Goal: Task Accomplishment & Management: Manage account settings

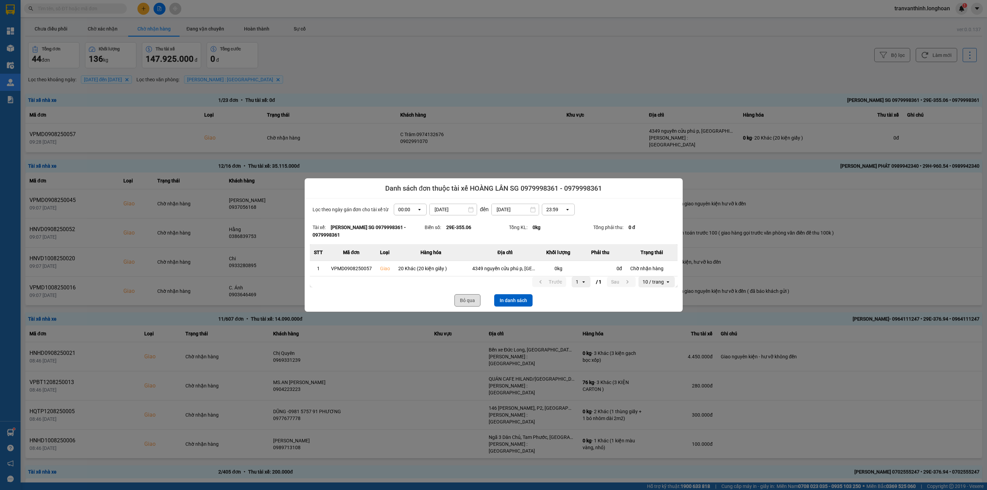
click at [462, 302] on button "Bỏ qua" at bounding box center [467, 300] width 26 height 12
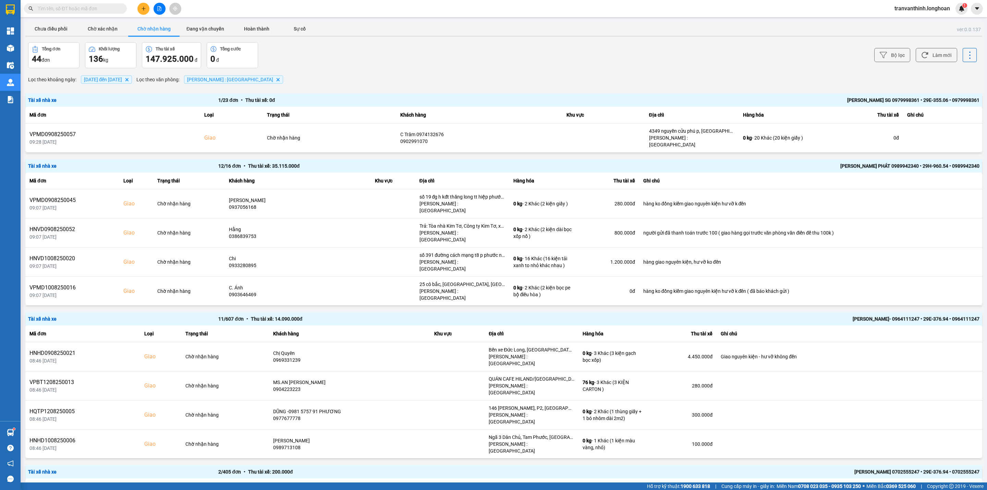
click at [85, 9] on input "text" at bounding box center [78, 9] width 81 height 8
click at [76, 11] on input "text" at bounding box center [78, 9] width 81 height 8
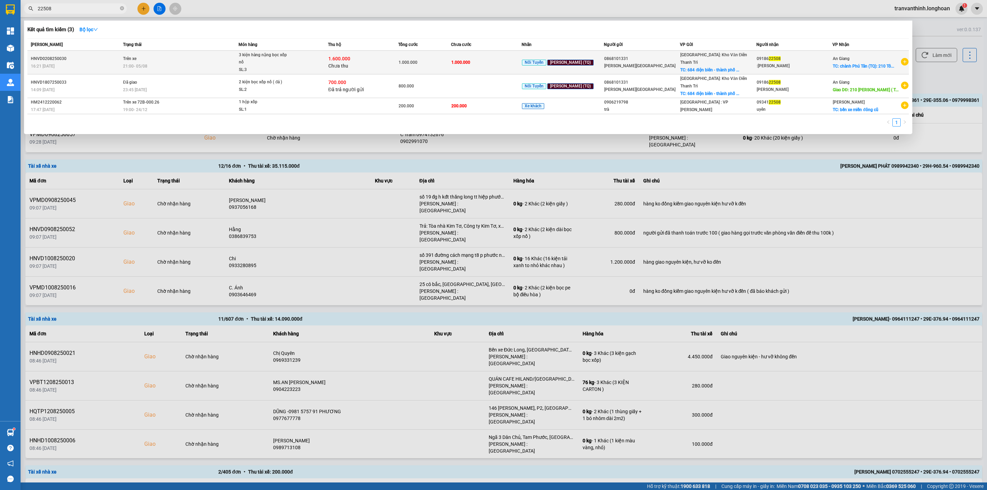
type input "22508"
click at [786, 62] on div ":Nguyen Linh" at bounding box center [795, 65] width 76 height 7
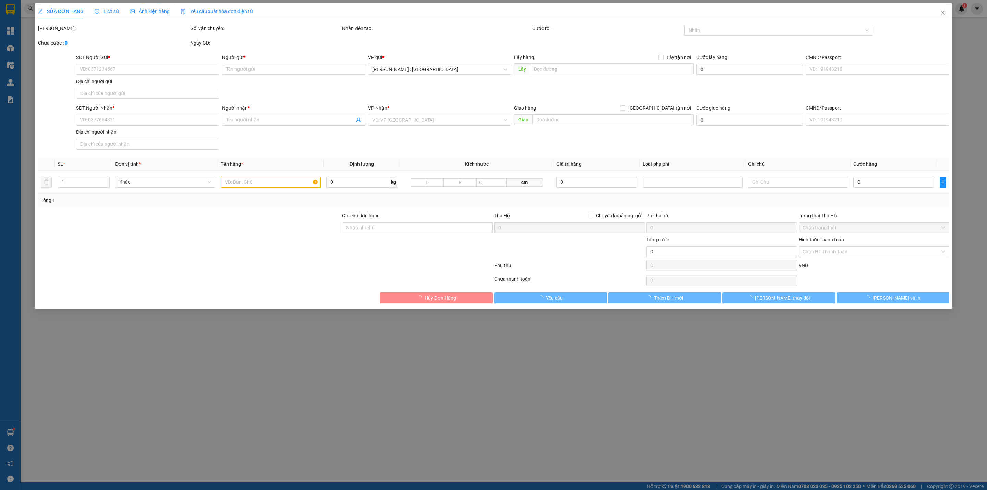
type input "0868101331"
type input "Mai Thị Giang"
checkbox input "true"
type input "684 điện biên - thành phố nam định"
type input "0918622508"
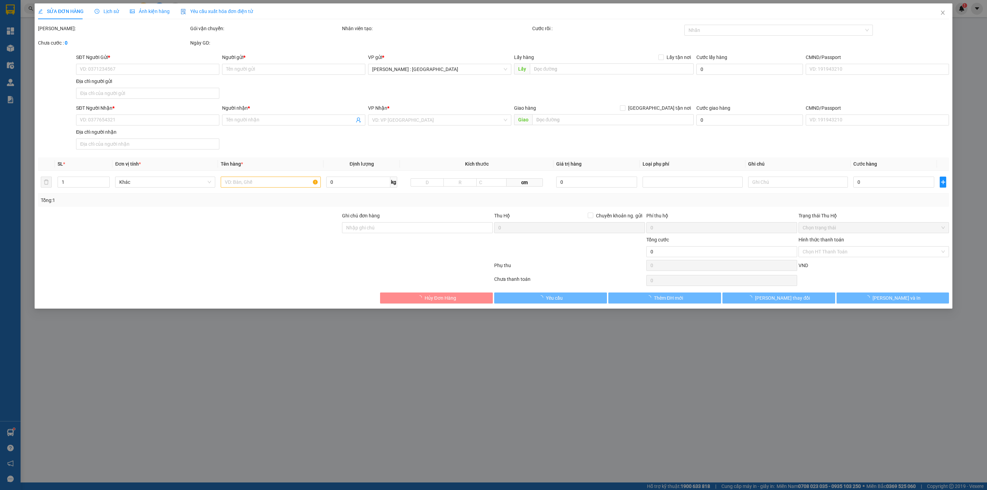
type input ":Nguyen Linh"
checkbox input "true"
type input "chành Phú Tân (TQ): 210 Tôn Đức Thắng ( TTTM - H. Phú Tân) An Giang"
type input "hàng giao nguyên kiện, hư vỡ ko đền"
type input "1.000.000"
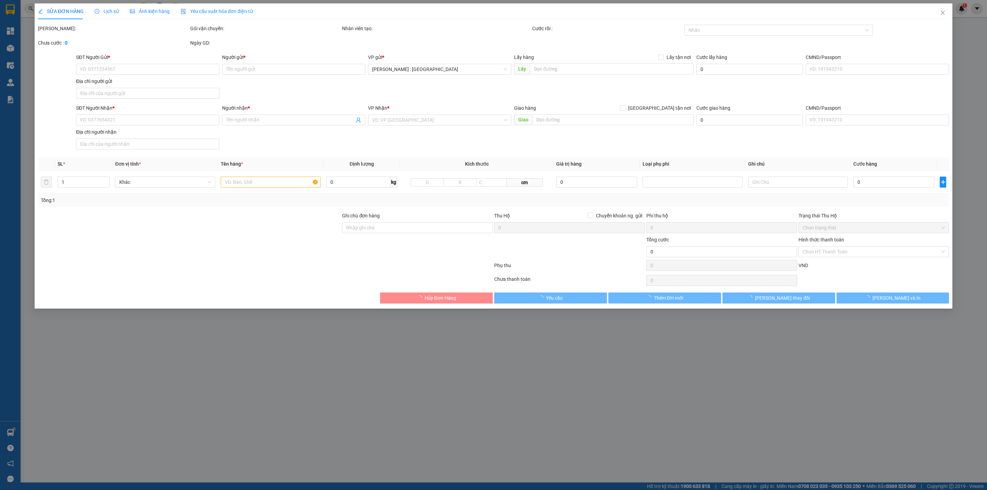
type input "1.000.000"
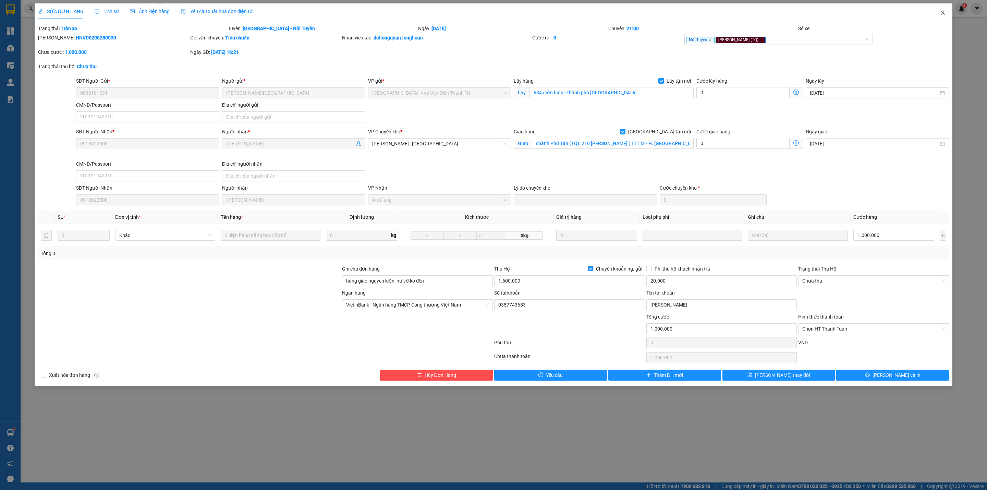
click at [944, 13] on icon "close" at bounding box center [942, 12] width 5 height 5
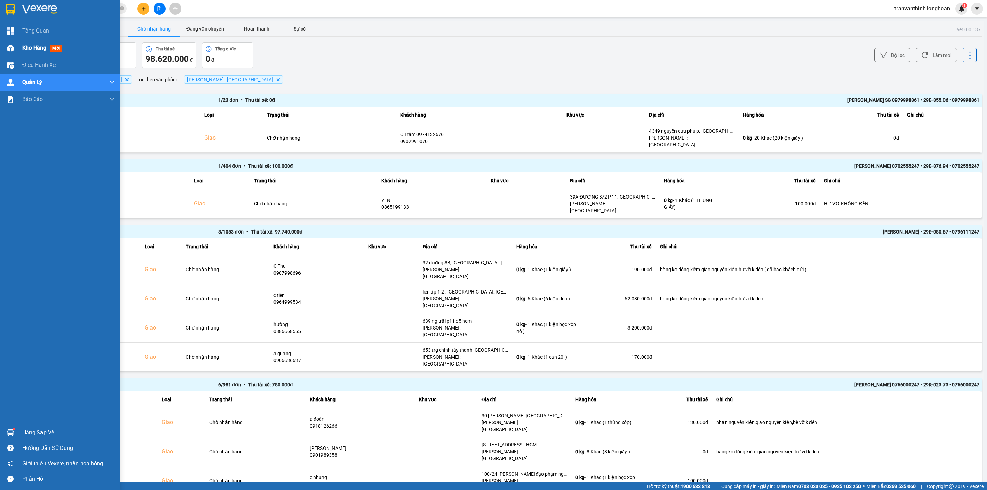
click at [32, 45] on span "Kho hàng" at bounding box center [34, 48] width 24 height 7
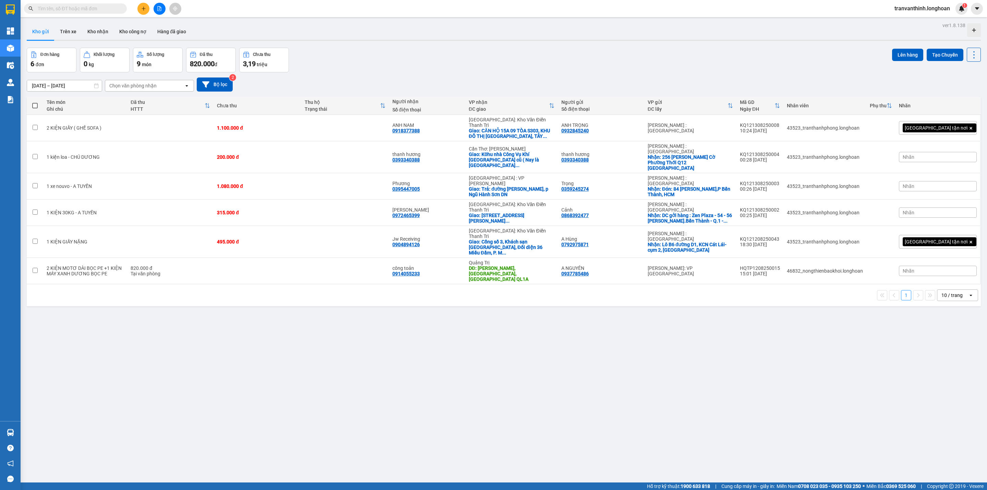
click at [97, 9] on input "text" at bounding box center [78, 9] width 81 height 8
click at [65, 8] on input "text" at bounding box center [78, 9] width 81 height 8
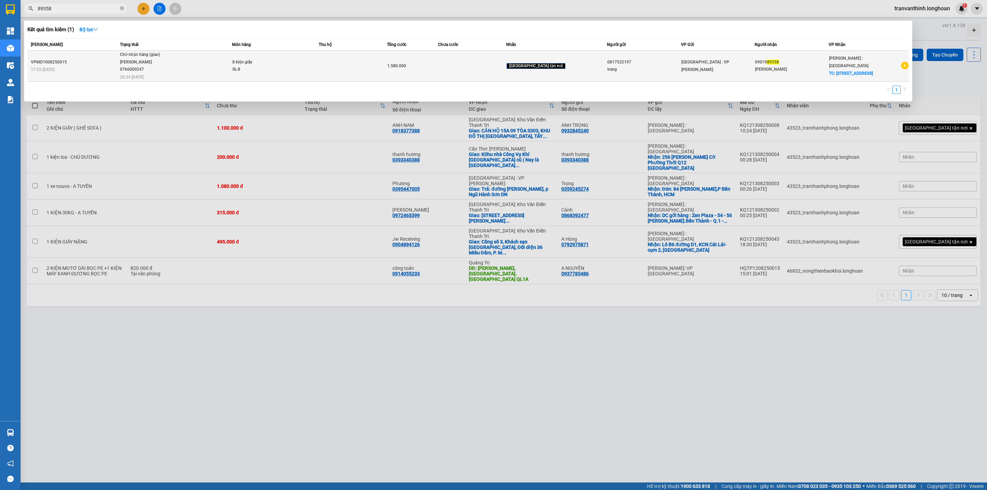
type input "89358"
click at [369, 66] on td at bounding box center [353, 66] width 68 height 31
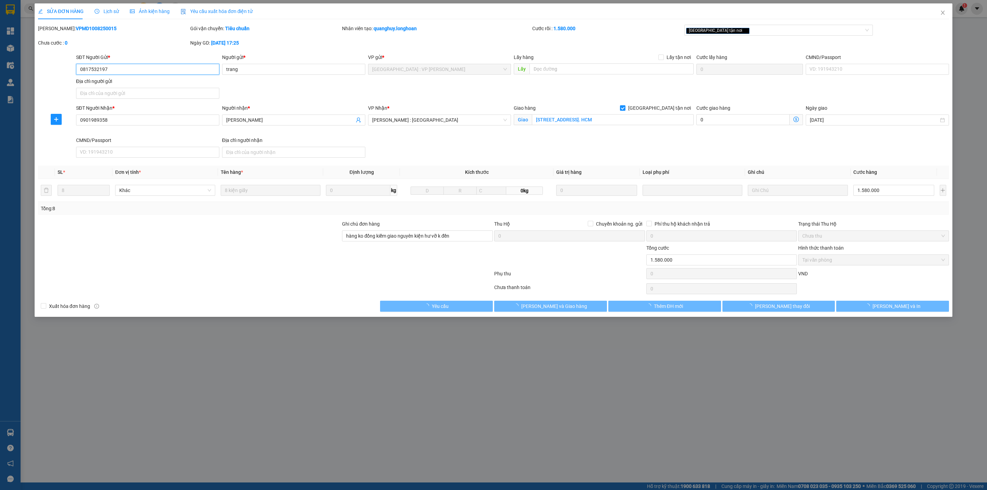
type input "0817532197"
type input "trang"
type input "0901989358"
type input "[PERSON_NAME]"
checkbox input "true"
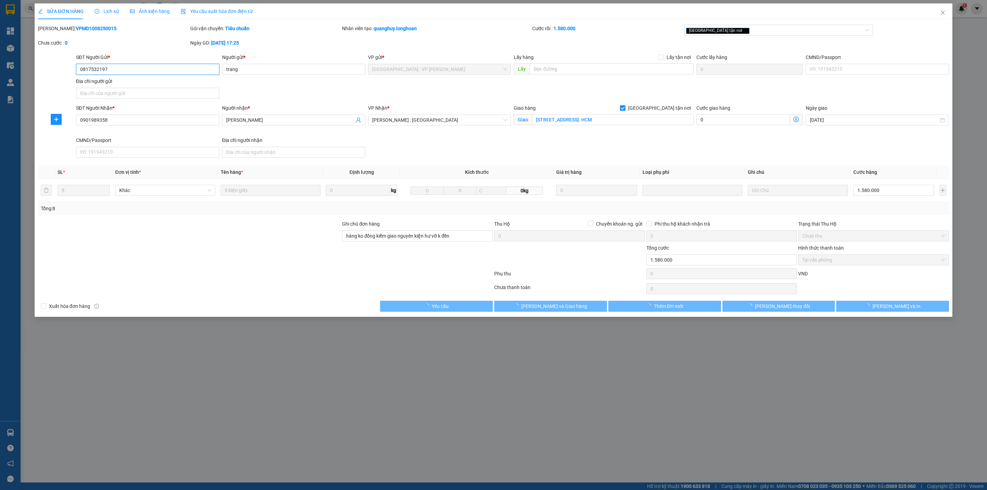
type input "[STREET_ADDRESS]. HCM"
type input "hàng ko đồng kiểm giao nguyên kiện hư vỡ k đền"
type input "1.580.000"
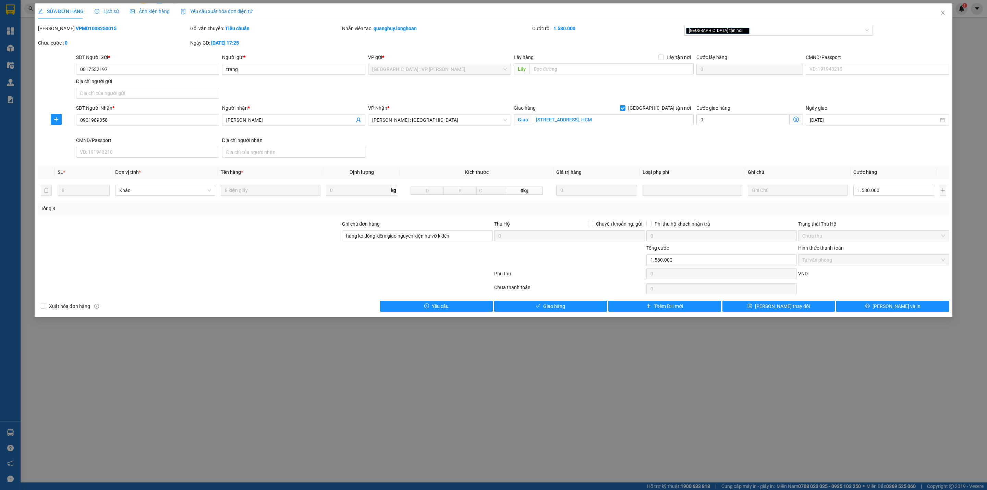
click at [109, 9] on span "Lịch sử" at bounding box center [107, 11] width 24 height 5
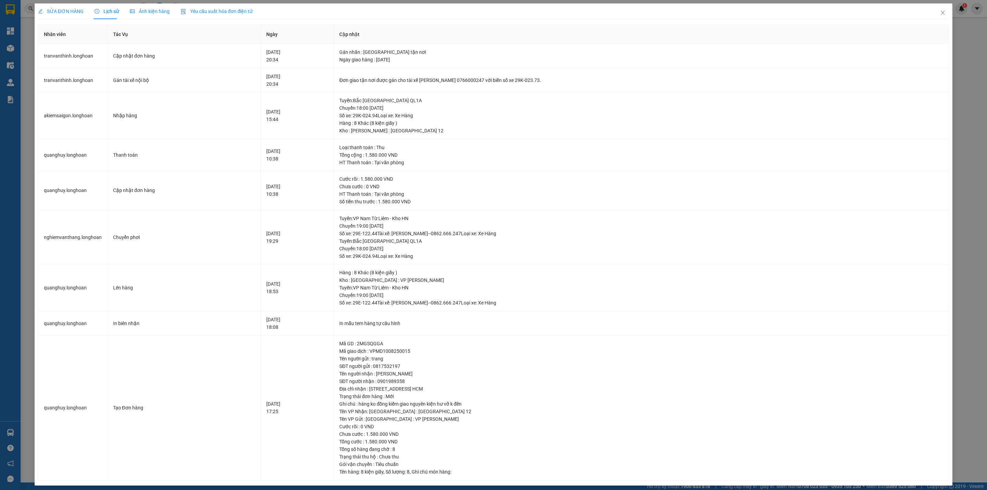
click at [52, 11] on span "SỬA ĐƠN HÀNG" at bounding box center [61, 11] width 46 height 5
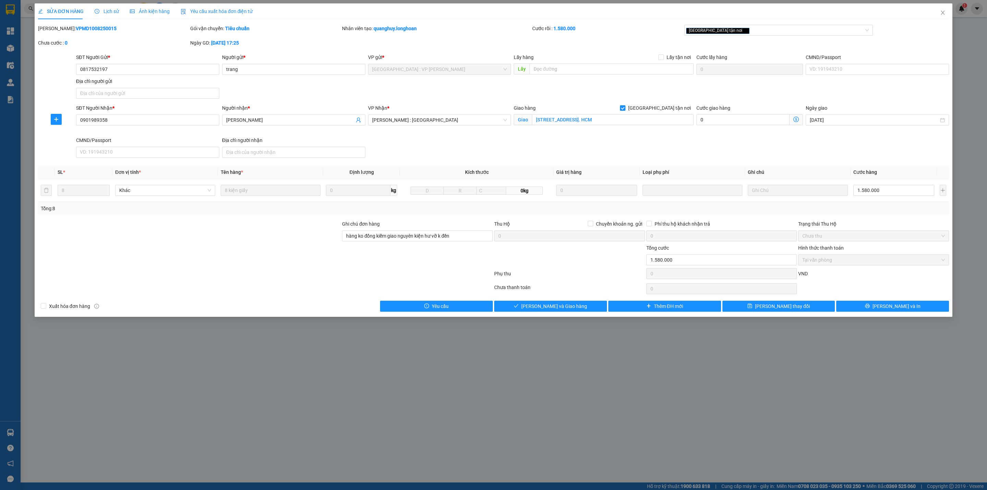
click at [80, 27] on b "VPMD1008250015" at bounding box center [96, 28] width 41 height 5
copy b "VPMD1008250015"
click at [104, 12] on span "Lịch sử" at bounding box center [107, 11] width 24 height 5
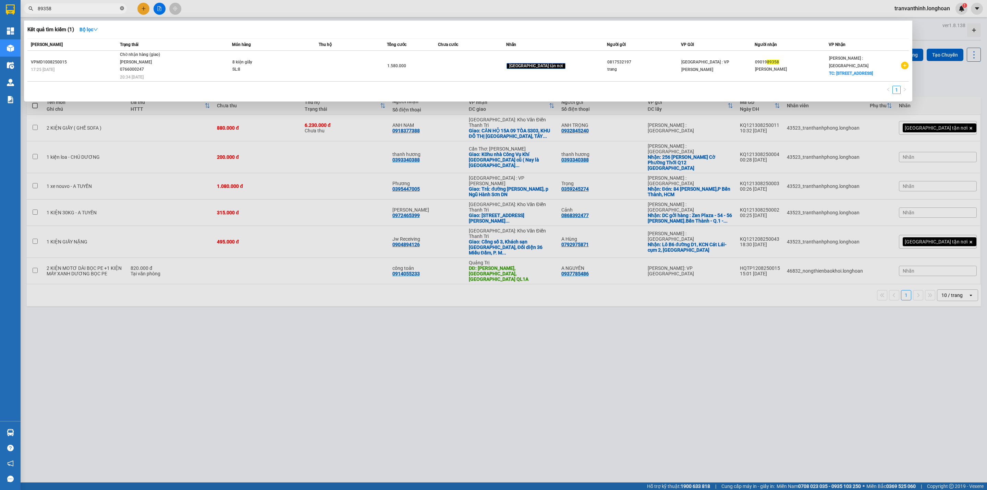
click at [122, 7] on icon "close-circle" at bounding box center [122, 8] width 4 height 4
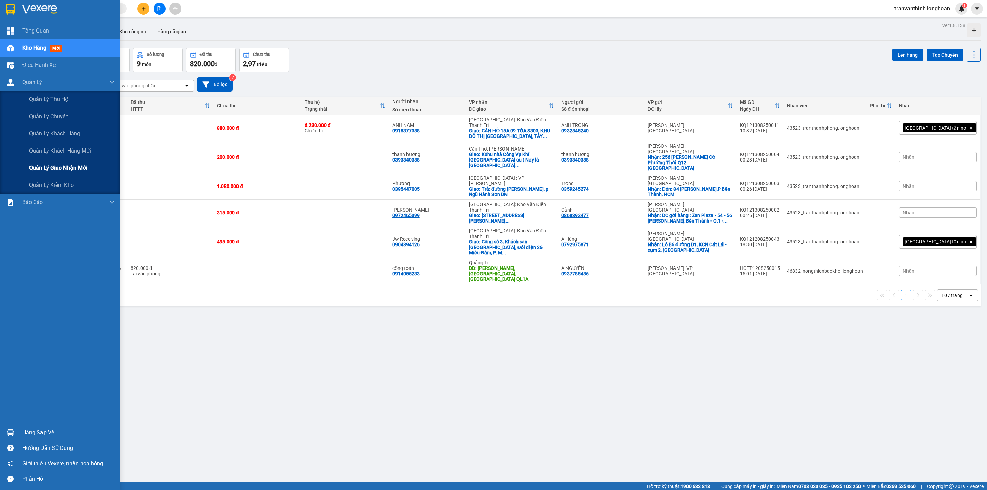
drag, startPoint x: 59, startPoint y: 171, endPoint x: 97, endPoint y: 159, distance: 40.2
click at [59, 171] on span "Quản lý giao nhận mới" at bounding box center [58, 167] width 58 height 9
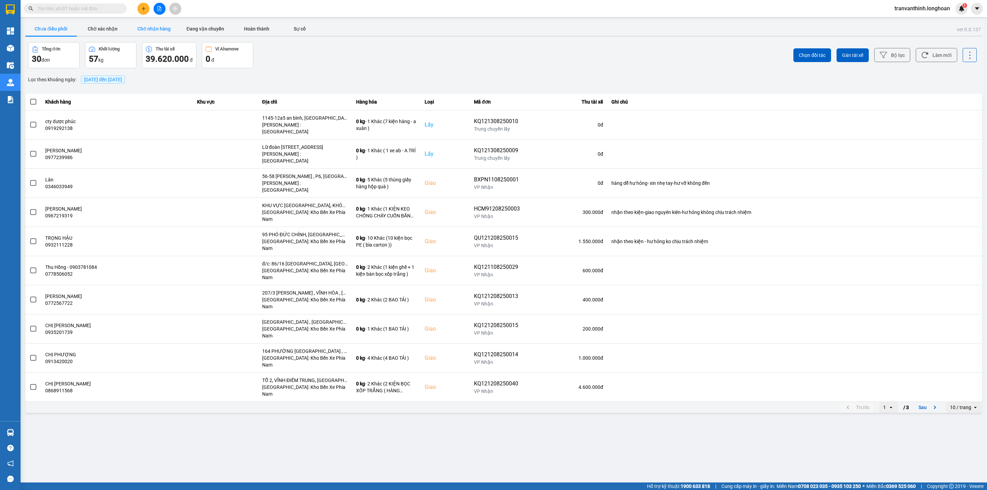
click at [159, 29] on button "Chờ nhận hàng" at bounding box center [153, 29] width 51 height 14
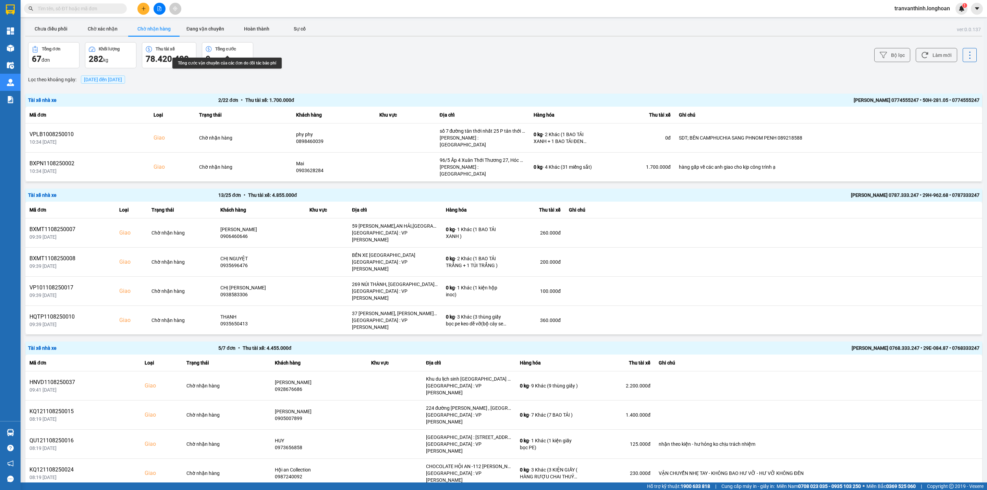
click at [117, 81] on span "13/08/2025 đến 13/08/2025" at bounding box center [103, 79] width 38 height 5
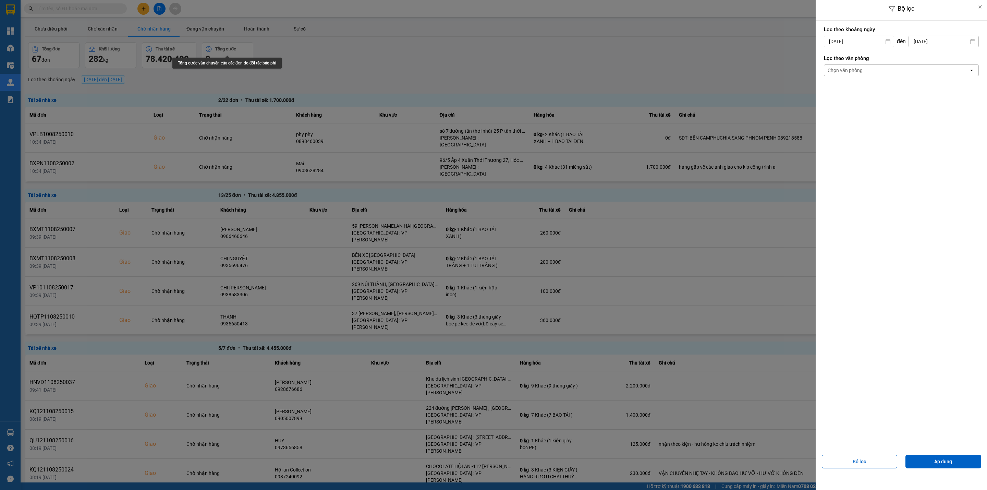
click at [868, 42] on input "13/08/2025" at bounding box center [859, 41] width 70 height 11
click at [880, 91] on div "1" at bounding box center [883, 91] width 10 height 8
type input "01/08/2025"
click at [883, 71] on div "Chọn văn phòng" at bounding box center [896, 70] width 145 height 11
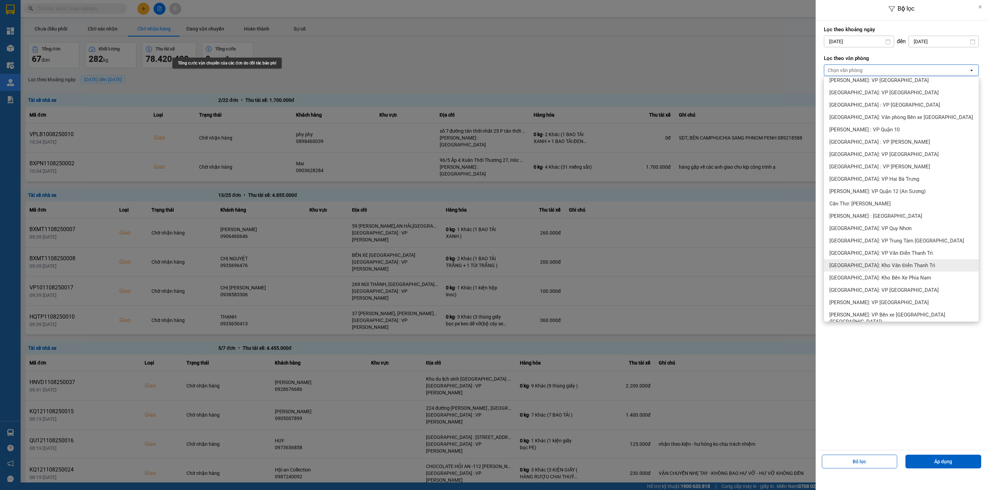
scroll to position [154, 0]
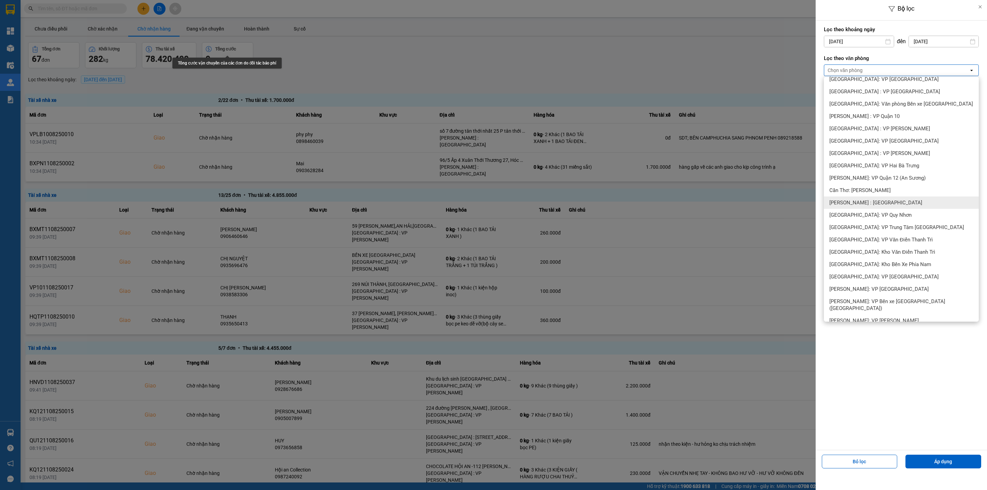
click at [881, 199] on span "[PERSON_NAME] : [GEOGRAPHIC_DATA]" at bounding box center [875, 202] width 93 height 7
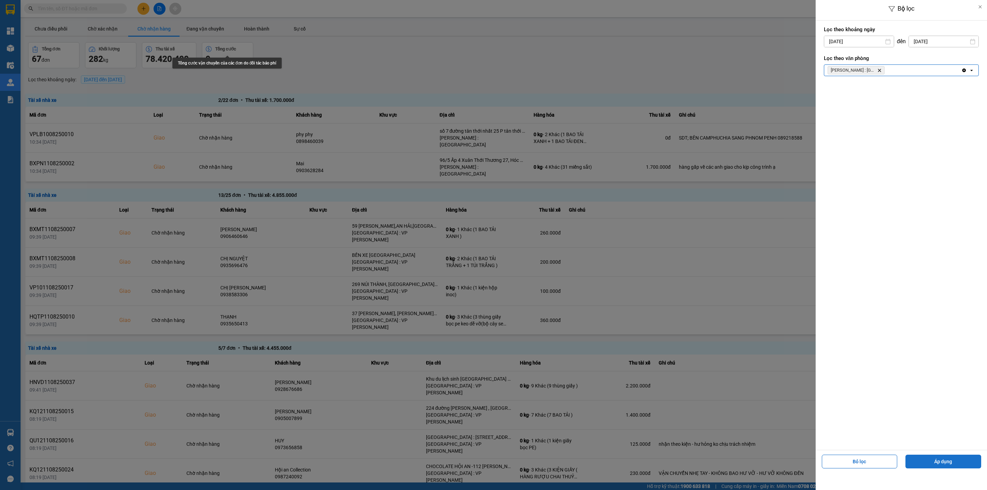
click at [939, 462] on button "Áp dụng" at bounding box center [943, 461] width 76 height 14
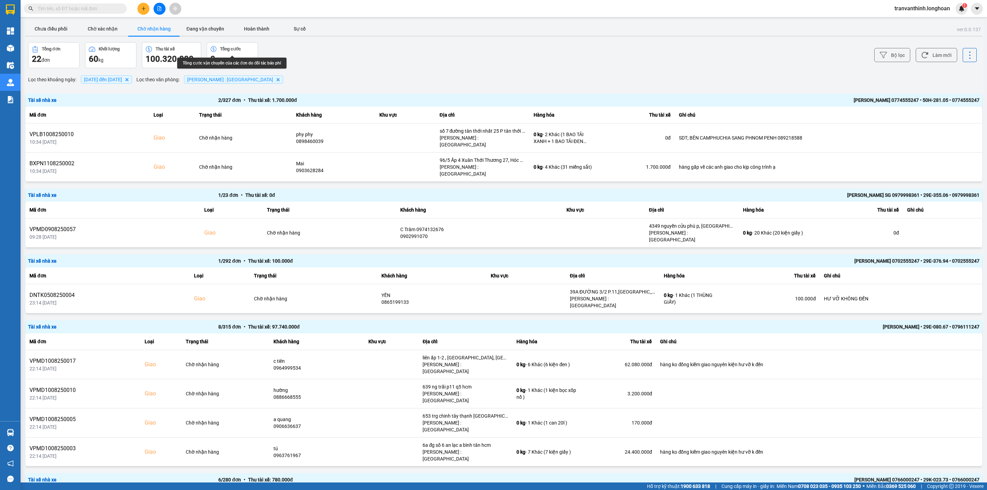
scroll to position [273, 0]
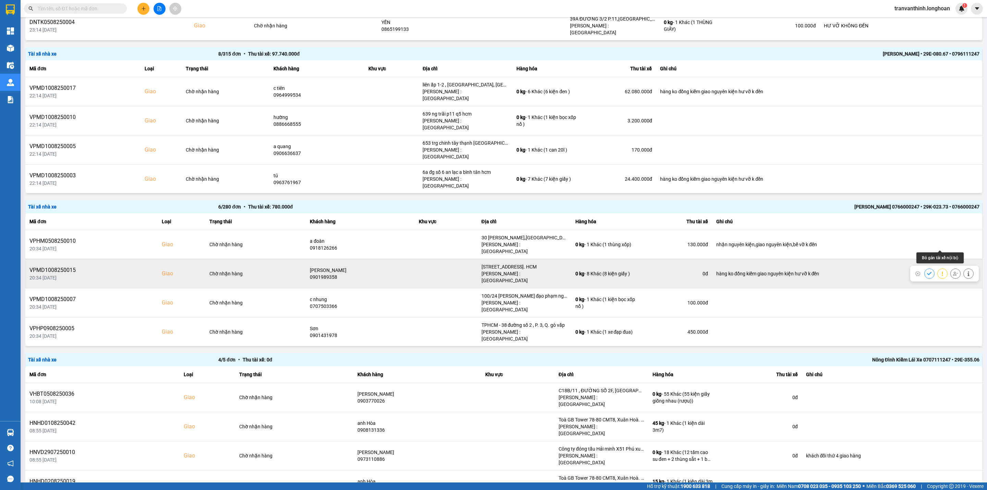
click at [953, 271] on icon at bounding box center [955, 273] width 5 height 4
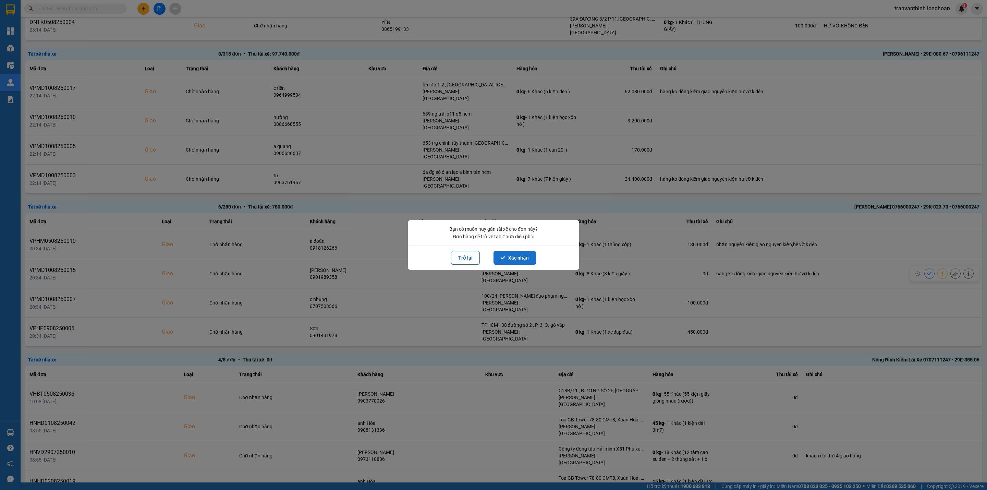
click at [520, 255] on button "Xác nhận" at bounding box center [515, 258] width 42 height 14
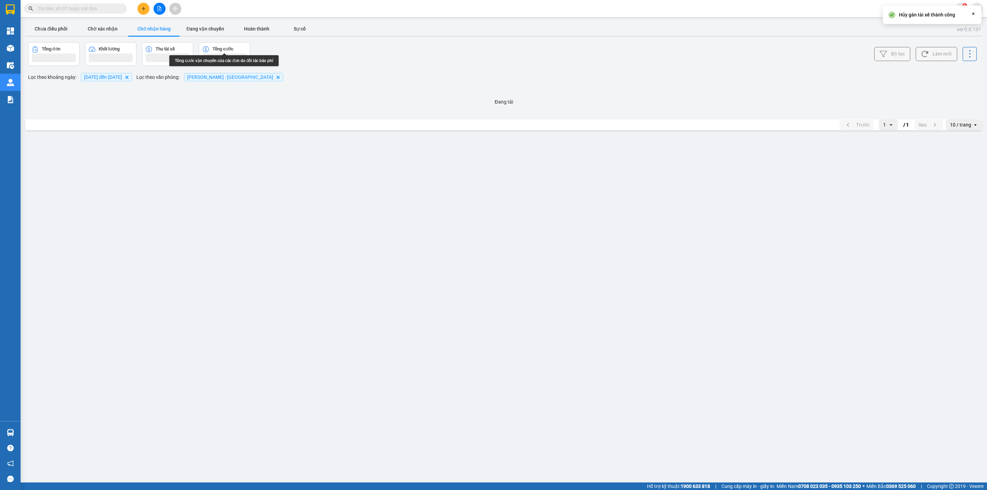
scroll to position [0, 0]
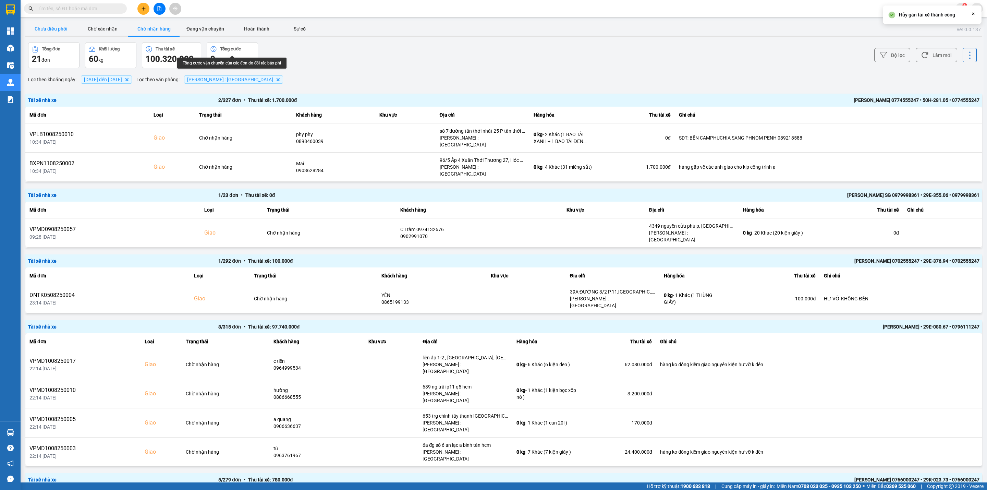
click at [40, 23] on button "Chưa điều phối" at bounding box center [50, 29] width 51 height 14
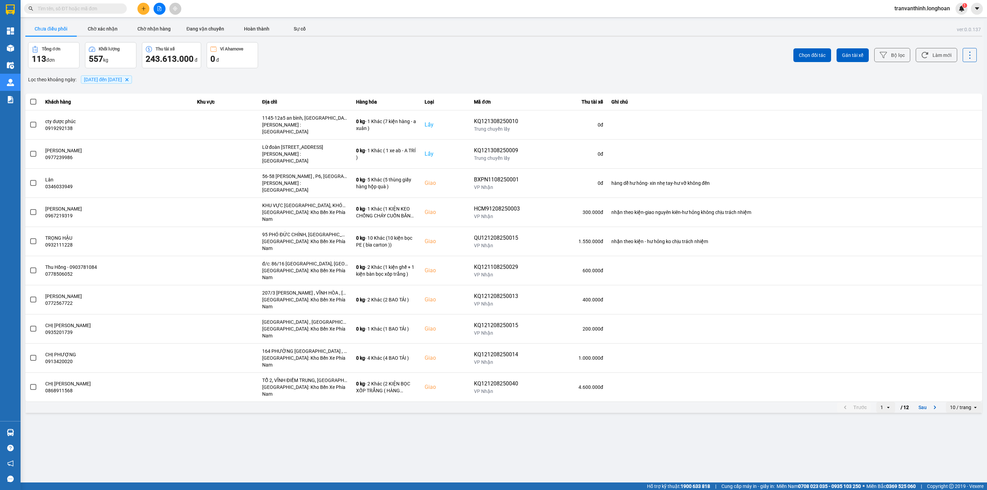
click at [963, 404] on div "10 / trang" at bounding box center [960, 407] width 21 height 7
click at [960, 422] on li "100 / trang" at bounding box center [964, 418] width 36 height 12
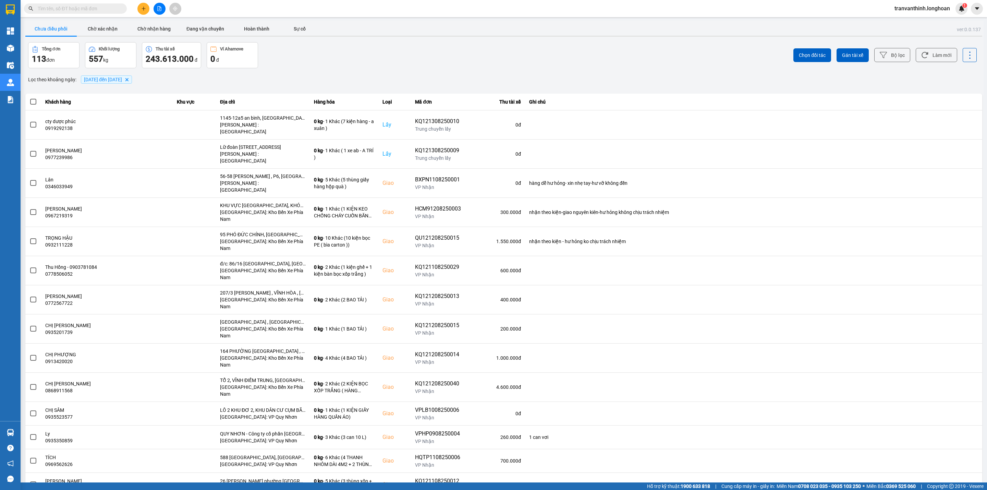
scroll to position [702, 0]
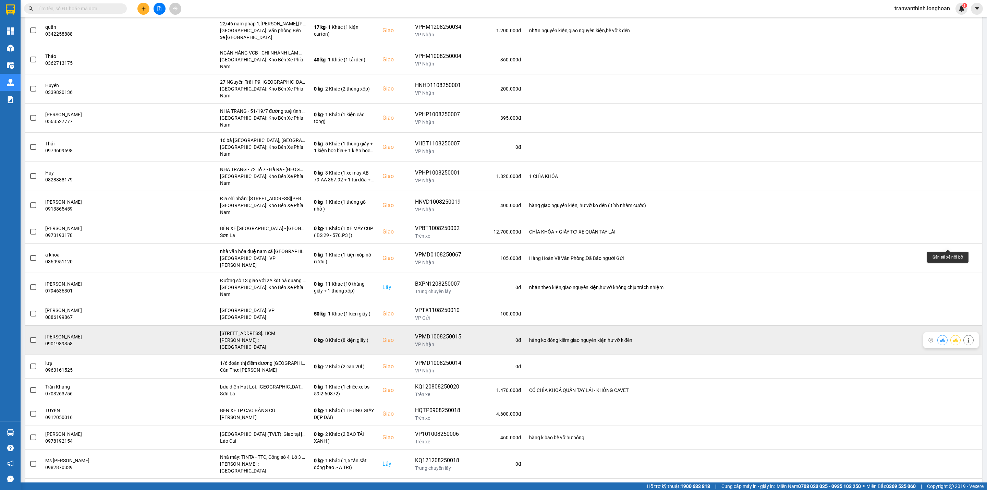
click at [953, 338] on icon at bounding box center [955, 340] width 5 height 4
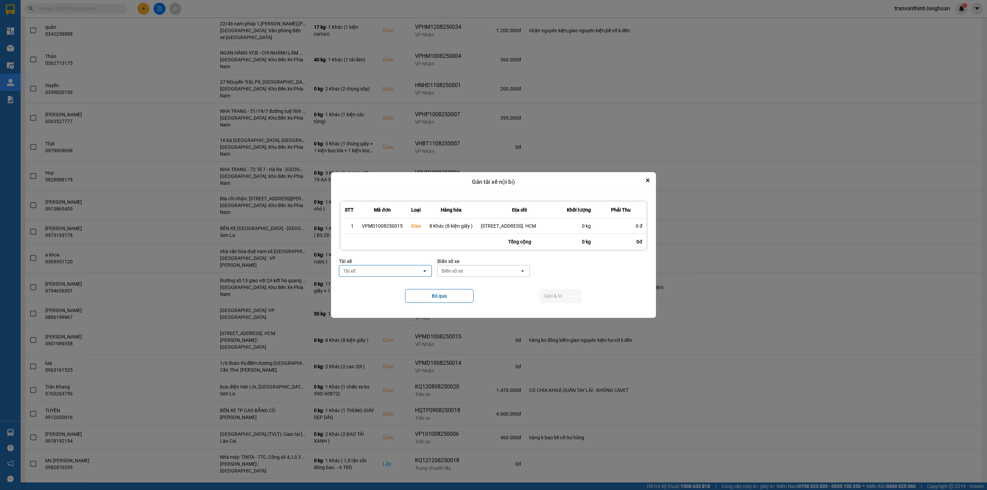
click at [374, 276] on div "Tài xế" at bounding box center [380, 270] width 83 height 11
type input "TÙNG"
click at [393, 294] on span "0788000247 - NGUYỄN THIỆN THANH TÙNG 0788000247" at bounding box center [387, 293] width 84 height 14
click at [533, 273] on div "Biển số xe" at bounding box center [505, 270] width 83 height 11
type input "68"
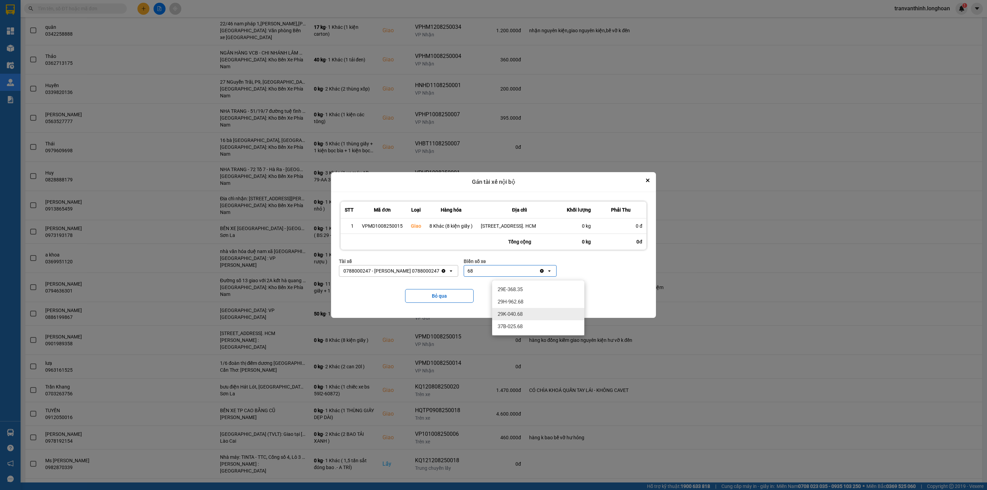
click at [516, 317] on span "29K-040.68" at bounding box center [510, 314] width 25 height 7
click at [575, 297] on icon "dialog" at bounding box center [574, 295] width 7 height 7
click at [551, 314] on li "Chỉ gán tài" at bounding box center [555, 318] width 51 height 12
click at [573, 300] on icon "dialog" at bounding box center [574, 295] width 7 height 7
click at [541, 320] on span "Chỉ gán tài" at bounding box center [547, 318] width 23 height 7
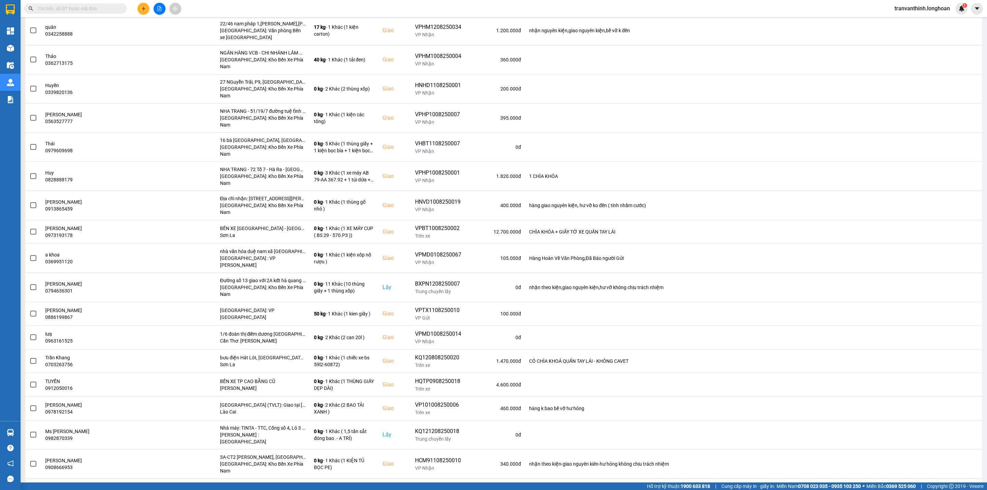
scroll to position [0, 0]
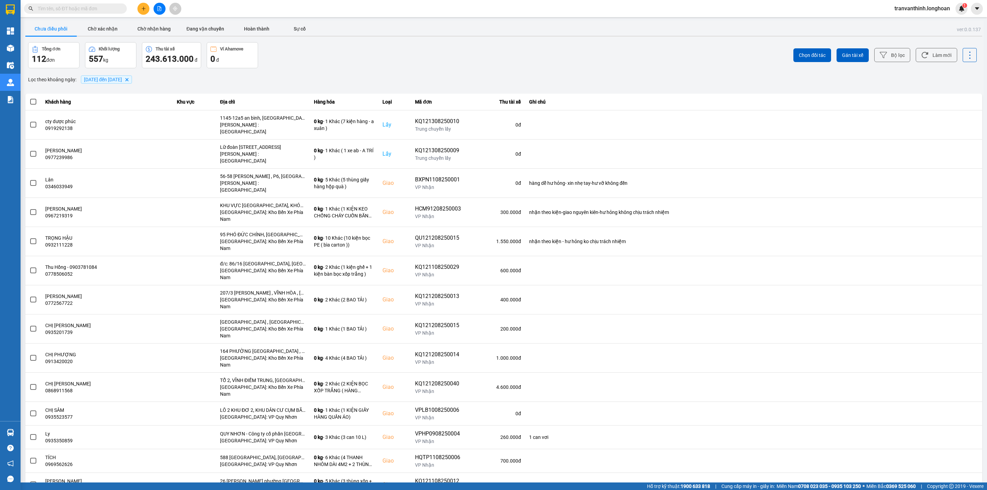
click at [100, 8] on input "text" at bounding box center [78, 9] width 81 height 8
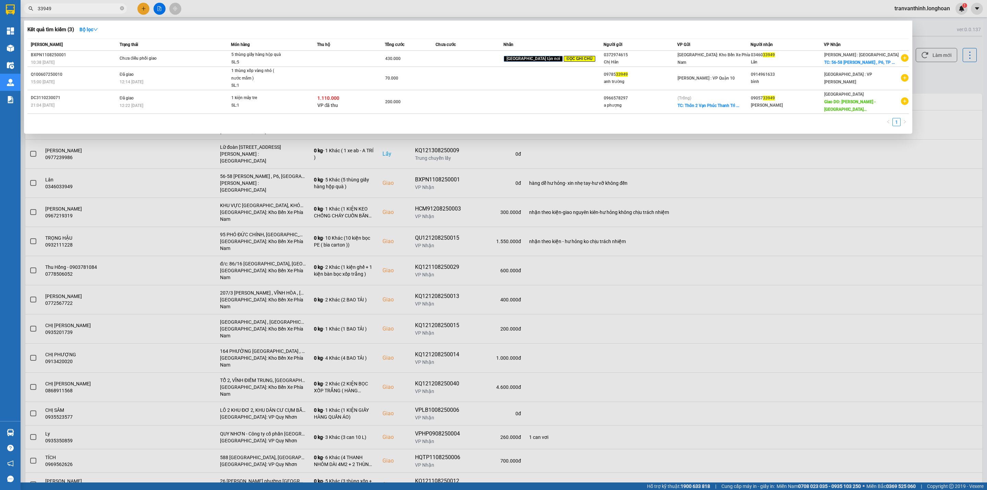
type input "33949"
click at [122, 7] on icon "close-circle" at bounding box center [122, 8] width 4 height 4
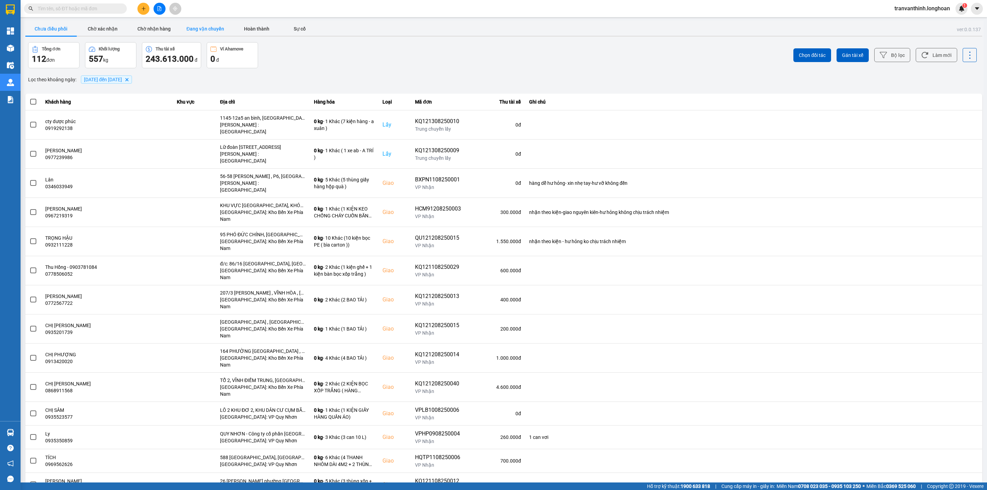
click at [194, 25] on button "Đang vận chuyển" at bounding box center [205, 29] width 51 height 14
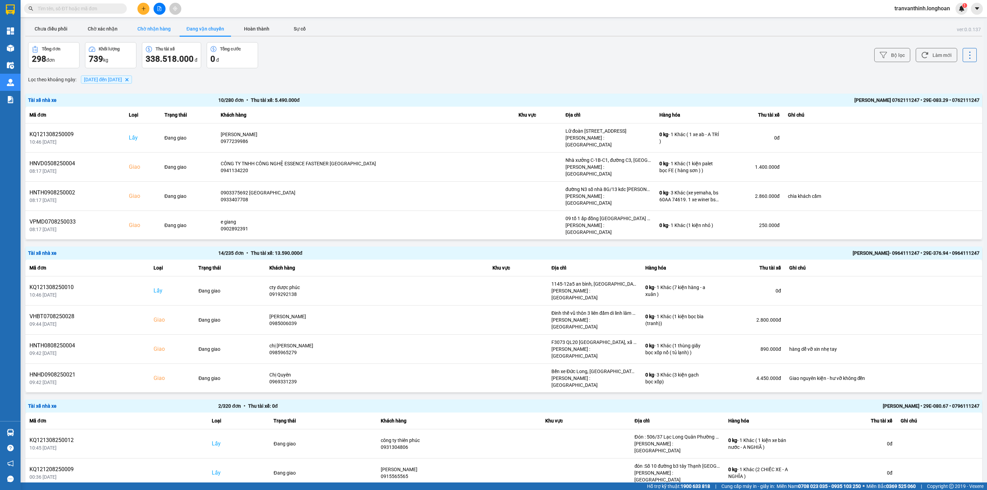
click at [143, 29] on button "Chờ nhận hàng" at bounding box center [153, 29] width 51 height 14
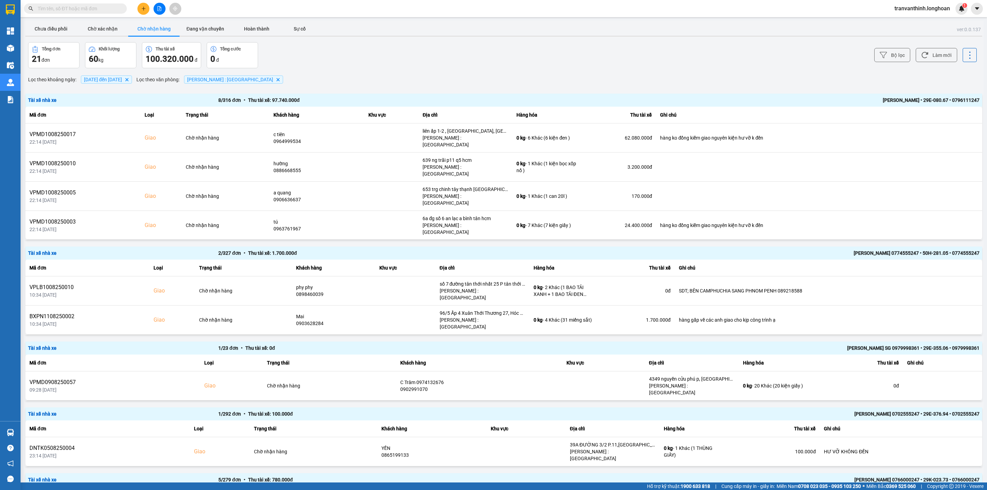
click at [118, 83] on span "01/08/2025 đến 13/08/2025 Delete" at bounding box center [106, 79] width 51 height 8
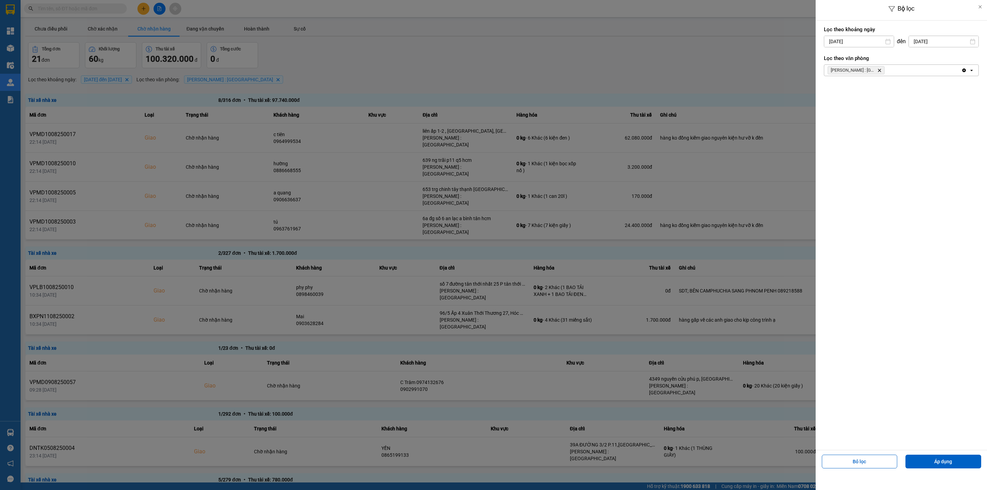
click at [860, 39] on input "[DATE]" at bounding box center [859, 41] width 70 height 11
click at [829, 60] on icon "Arrow Left" at bounding box center [827, 58] width 8 height 8
click at [842, 86] on div "1" at bounding box center [842, 92] width 14 height 14
type input "01/07/2025"
click at [949, 462] on button "Áp dụng" at bounding box center [943, 461] width 76 height 14
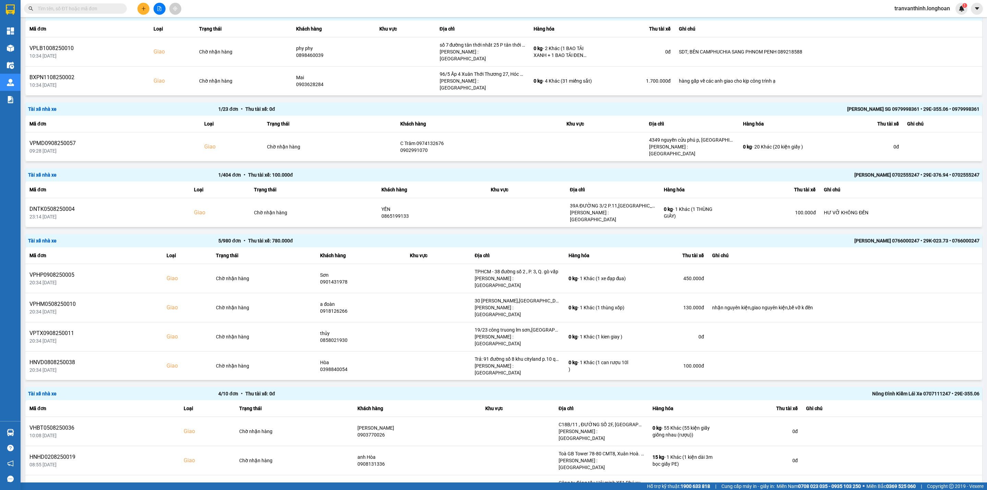
scroll to position [222, 0]
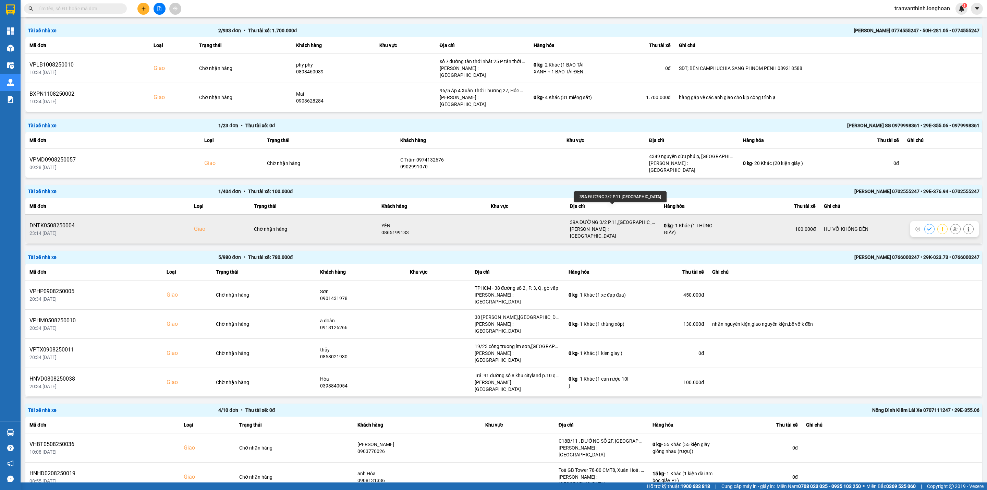
click at [612, 219] on div "39A ĐƯỜNG 3/2 P.11,TP VŨNG TÀU" at bounding box center [613, 222] width 86 height 7
click at [388, 222] on div "YẾN" at bounding box center [431, 225] width 101 height 7
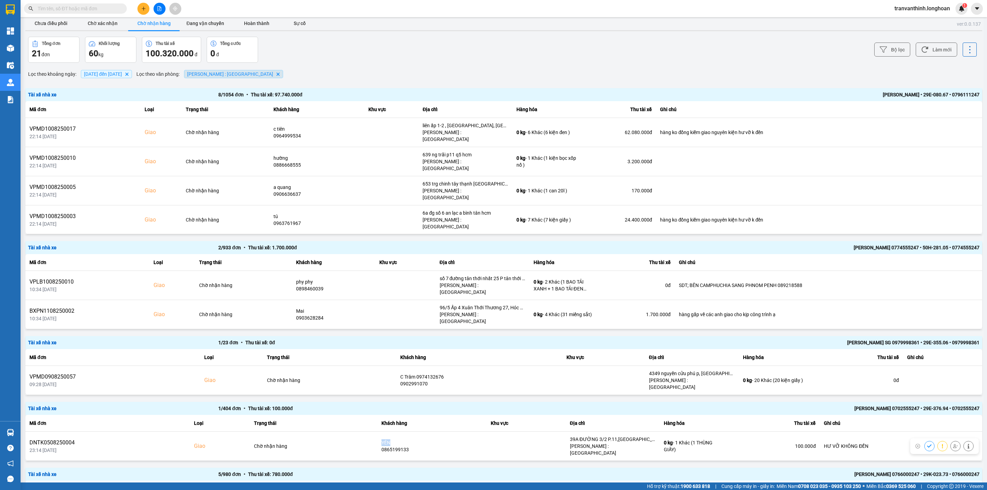
scroll to position [0, 0]
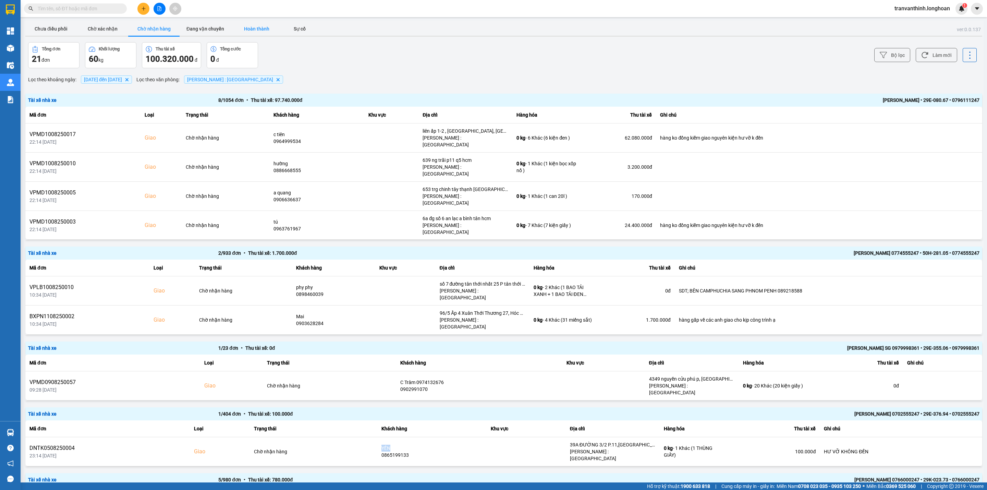
click at [251, 29] on button "Hoàn thành" at bounding box center [256, 29] width 51 height 14
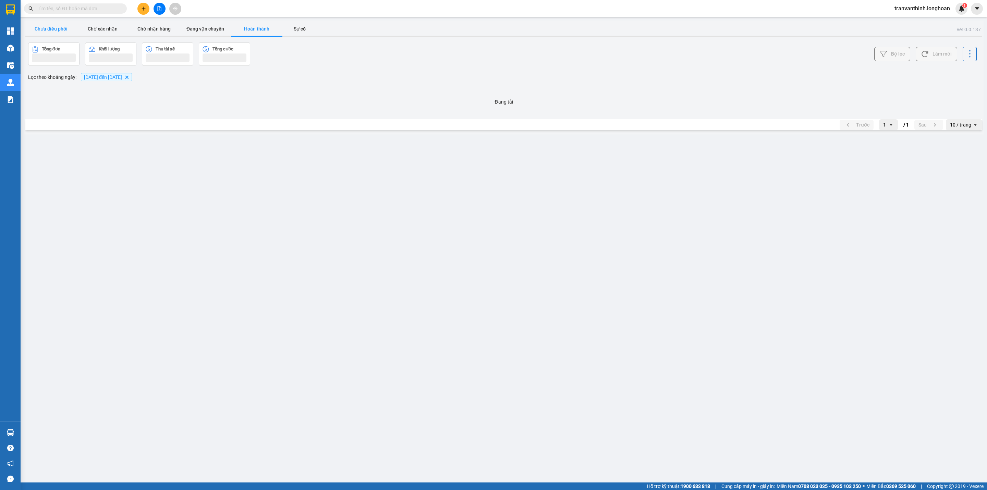
click at [44, 30] on button "Chưa điều phối" at bounding box center [50, 29] width 51 height 14
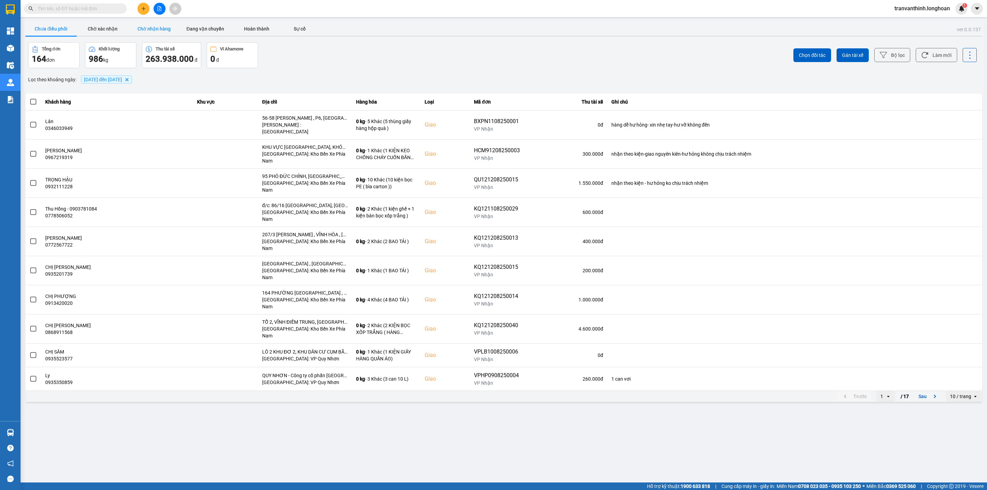
click at [153, 28] on button "Chờ nhận hàng" at bounding box center [153, 29] width 51 height 14
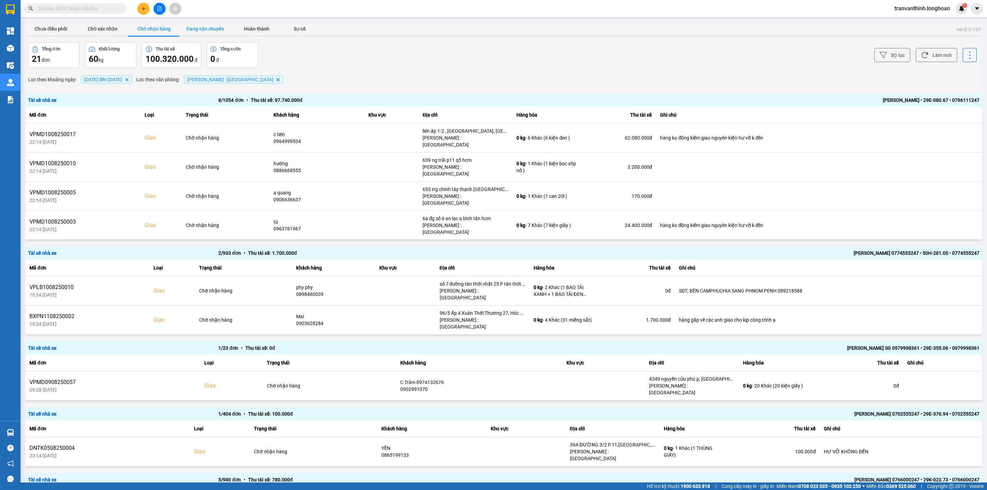
click at [213, 27] on button "Đang vận chuyển" at bounding box center [205, 29] width 51 height 14
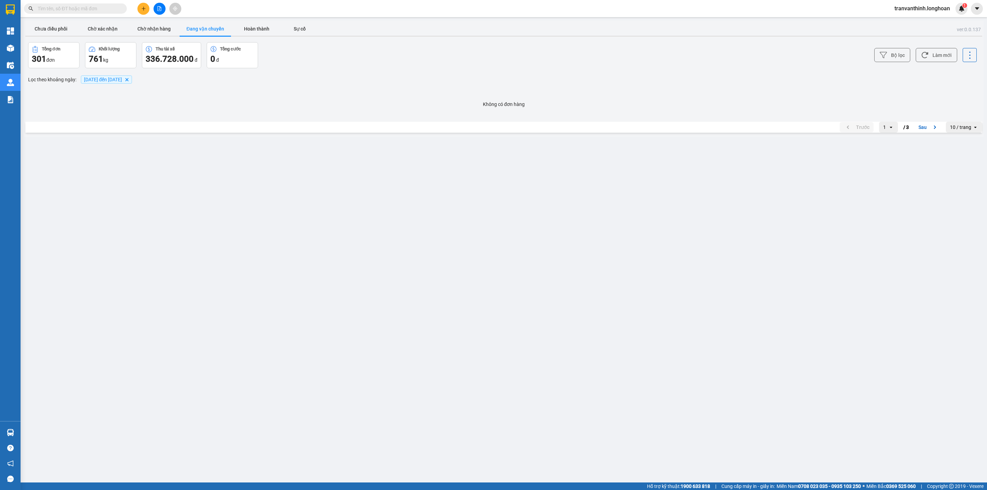
click at [115, 9] on input "text" at bounding box center [78, 9] width 81 height 8
click at [65, 7] on input "text" at bounding box center [78, 9] width 81 height 8
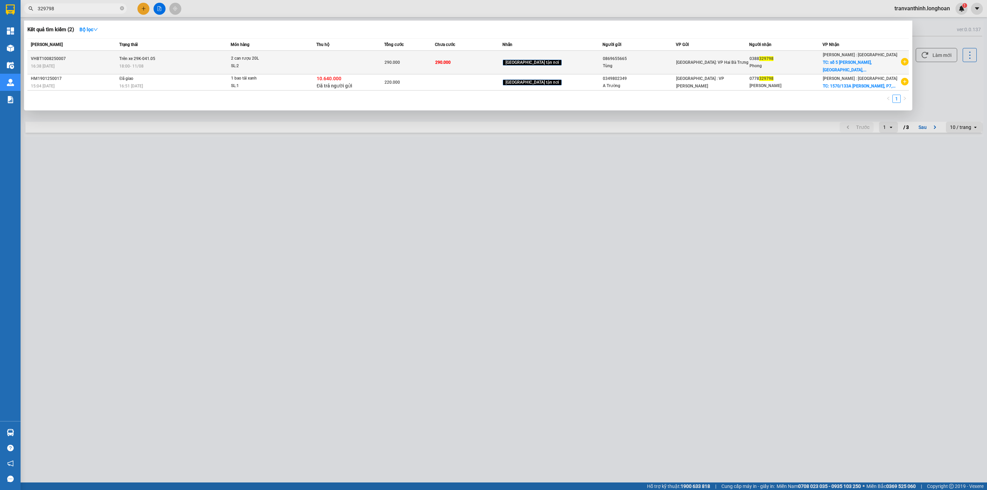
type input "329798"
click at [646, 57] on div "0869655665" at bounding box center [639, 58] width 73 height 7
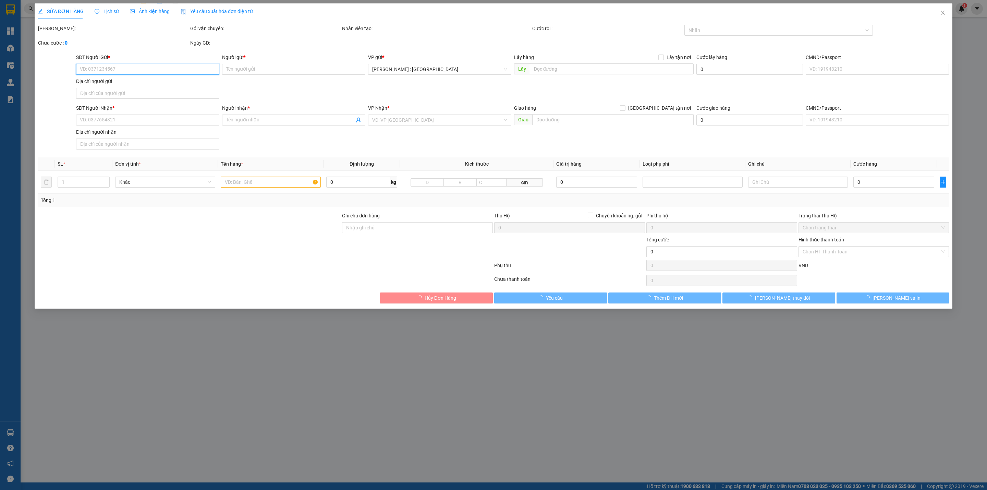
type input "0869655665"
type input "Tùng"
type input "0388329798"
type input "Phong"
checkbox input "true"
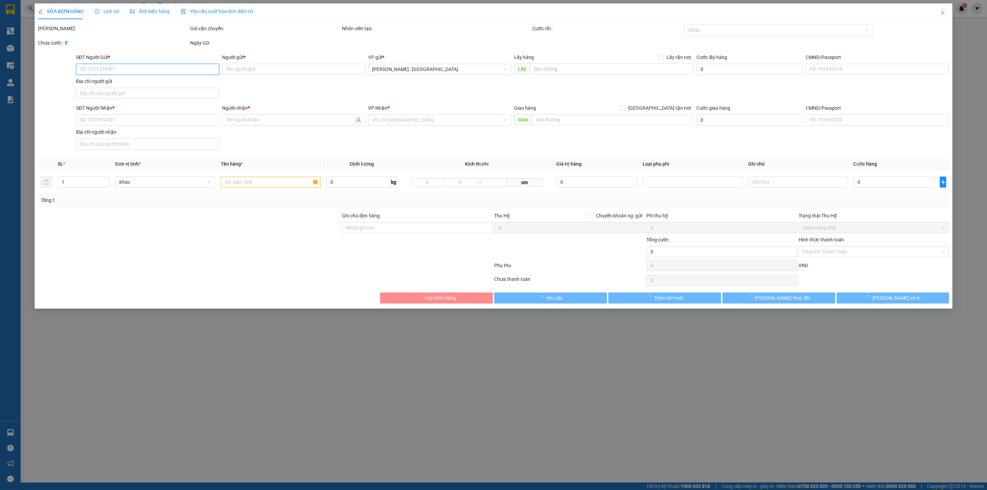
type input "số 5 nguyễn huy tự, dakao, quận 1,hcm"
type input "290.000"
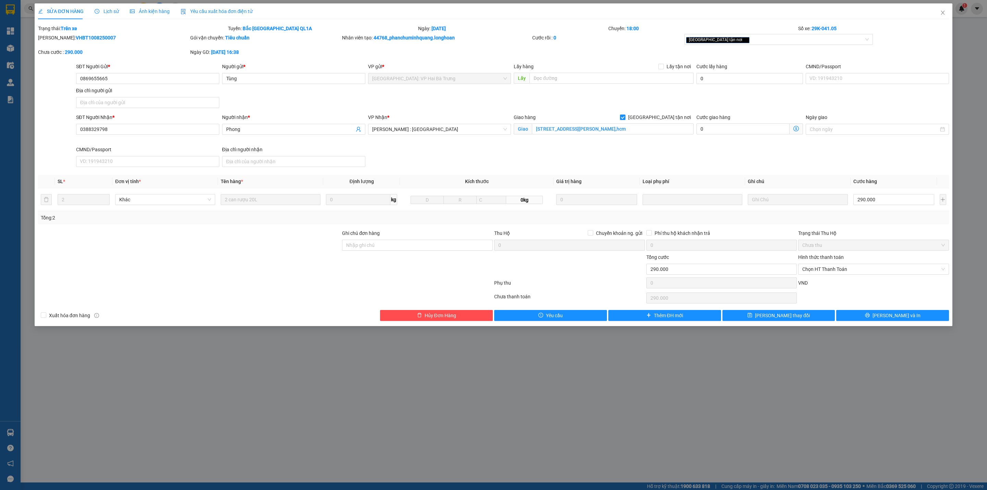
click at [71, 40] on div "Mã ĐH: VHBT1008250007" at bounding box center [113, 38] width 151 height 8
copy b "VHBT1008250007"
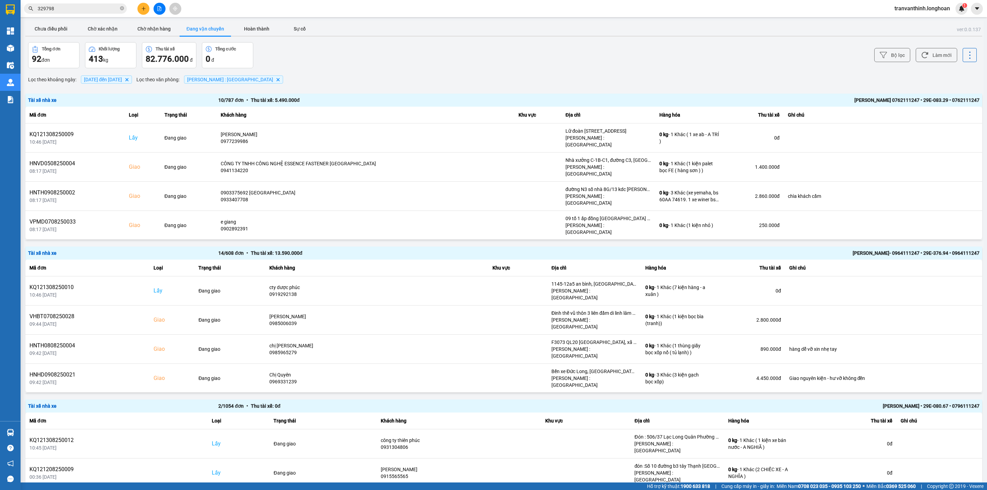
click at [158, 9] on icon "file-add" at bounding box center [159, 8] width 5 height 5
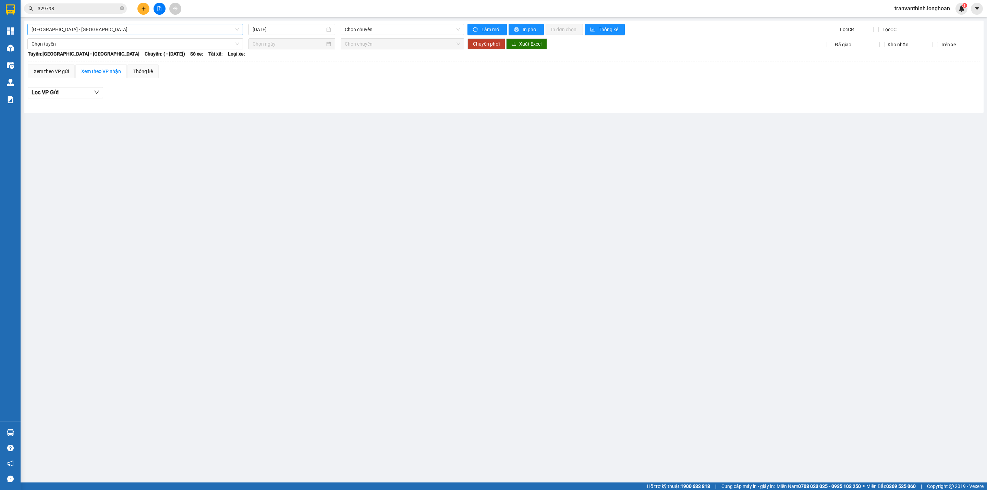
click at [103, 35] on div "[GEOGRAPHIC_DATA] - [GEOGRAPHIC_DATA]" at bounding box center [135, 29] width 221 height 11
click at [101, 30] on span "[GEOGRAPHIC_DATA] - [GEOGRAPHIC_DATA]" at bounding box center [135, 29] width 207 height 10
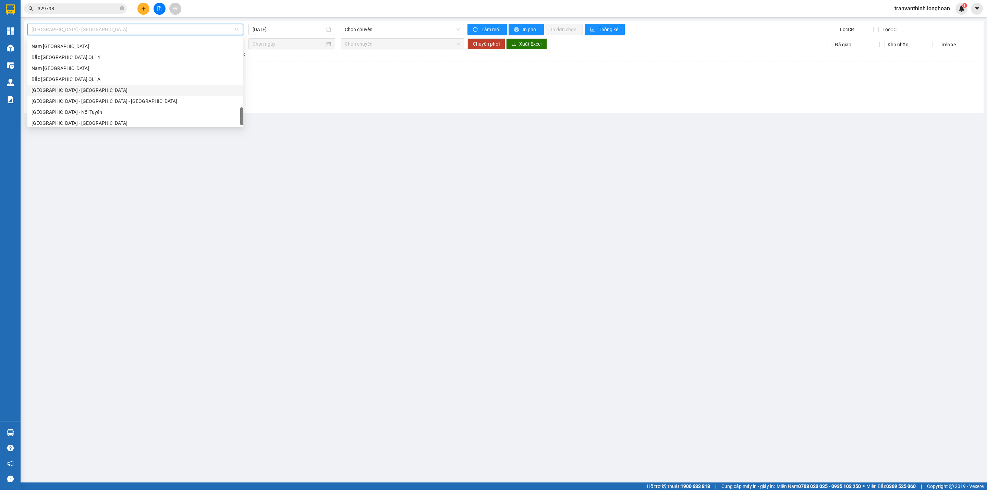
scroll to position [449, 0]
click at [55, 111] on div "[GEOGRAPHIC_DATA] - Nối Tuyến" at bounding box center [135, 110] width 207 height 8
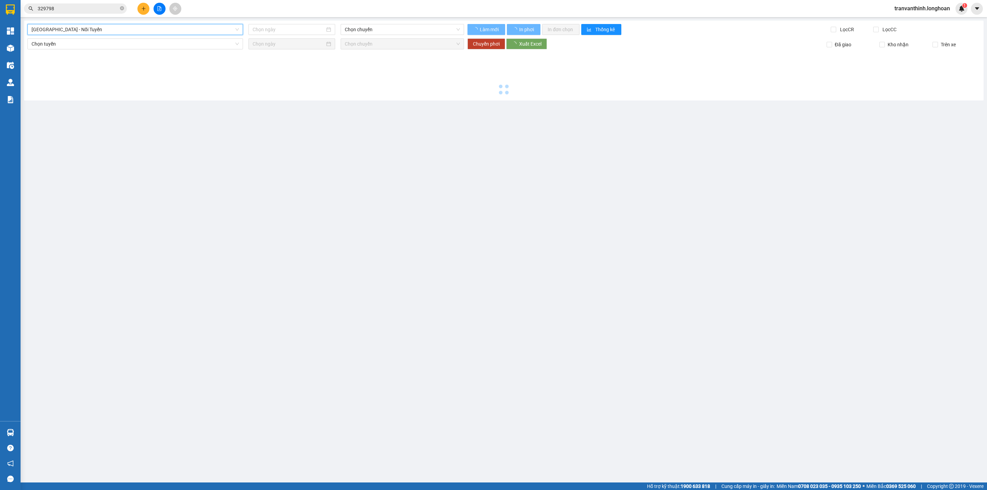
type input "[DATE]"
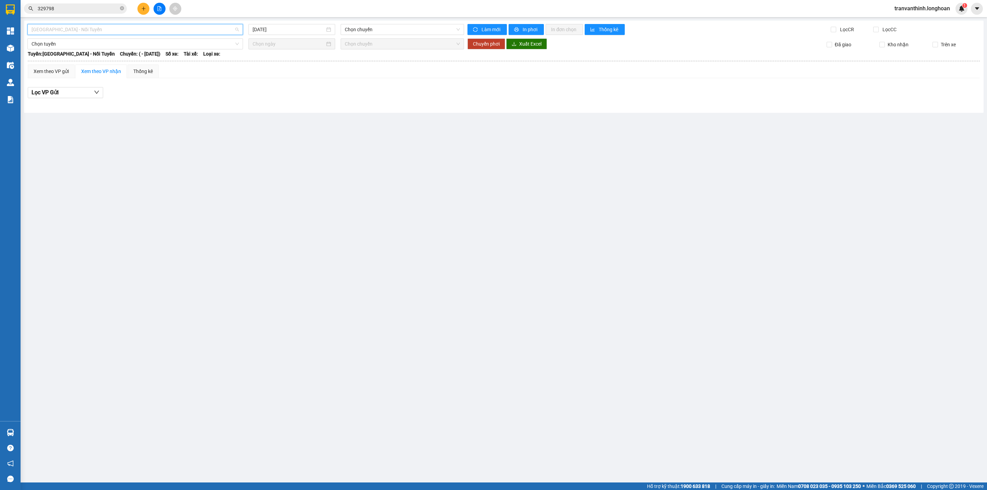
click at [74, 29] on span "[GEOGRAPHIC_DATA] - Nối Tuyến" at bounding box center [135, 29] width 207 height 10
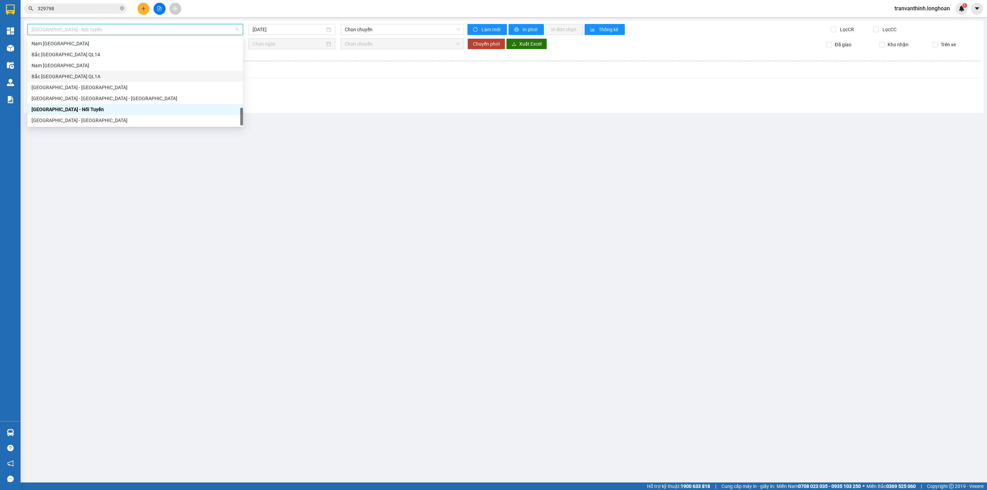
drag, startPoint x: 65, startPoint y: 75, endPoint x: 355, endPoint y: 38, distance: 292.3
click at [67, 74] on div "Bắc [GEOGRAPHIC_DATA] QL1A" at bounding box center [135, 77] width 207 height 8
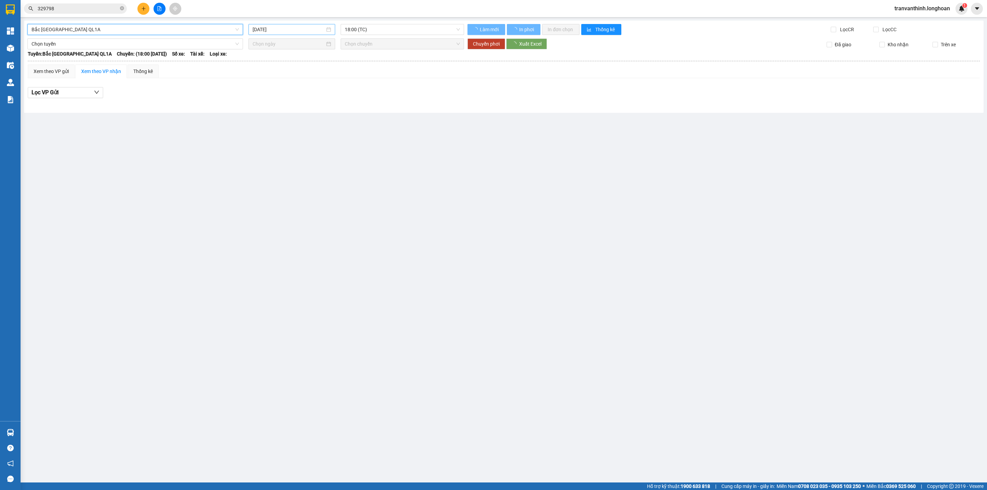
click at [298, 28] on input "[DATE]" at bounding box center [289, 30] width 72 height 8
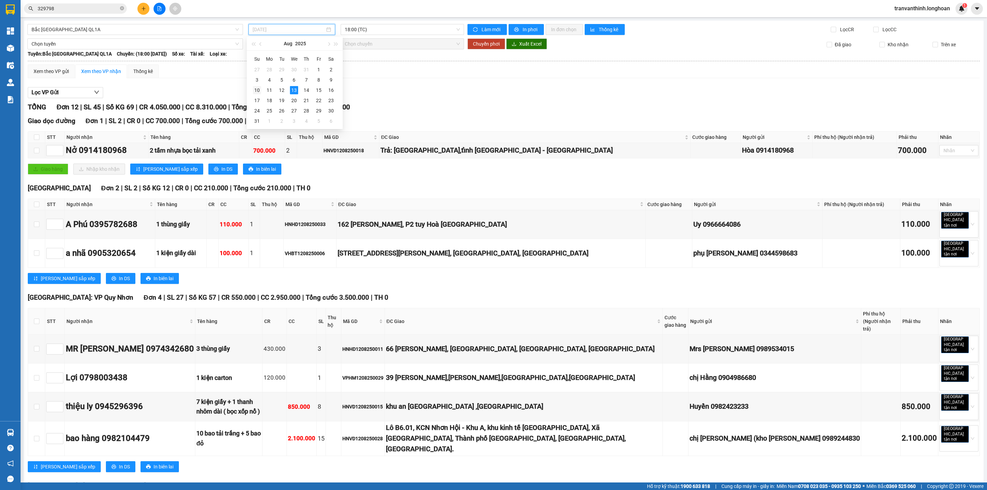
click at [255, 91] on div "10" at bounding box center [257, 90] width 8 height 8
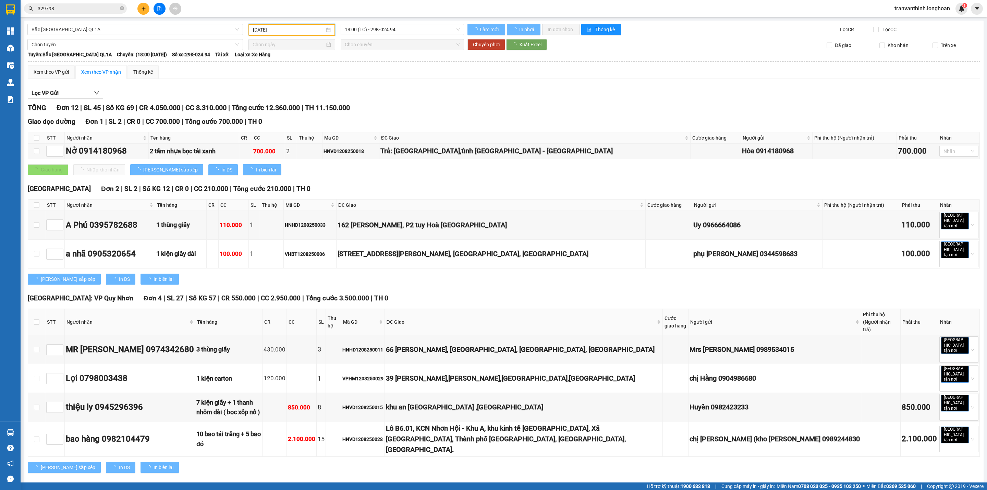
click at [299, 29] on input "10/08/2025" at bounding box center [289, 30] width 72 height 8
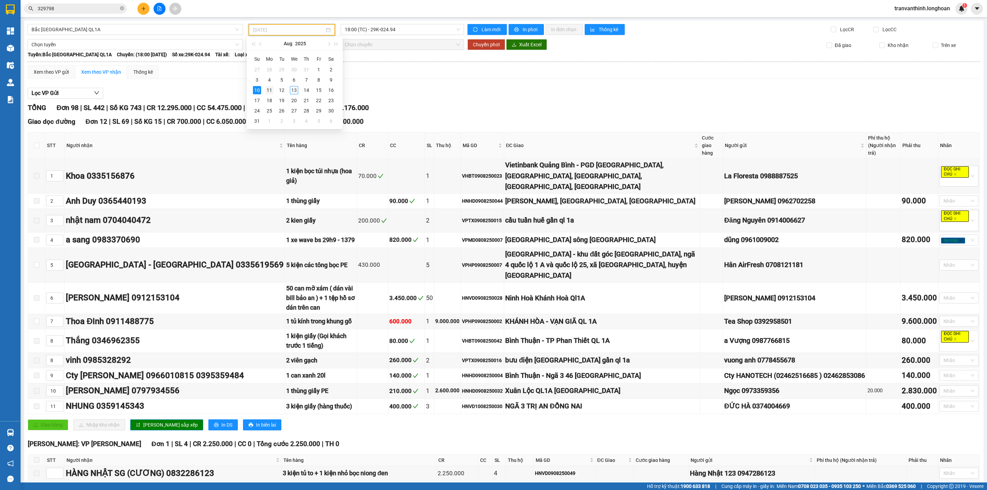
click at [267, 90] on div "11" at bounding box center [269, 90] width 8 height 8
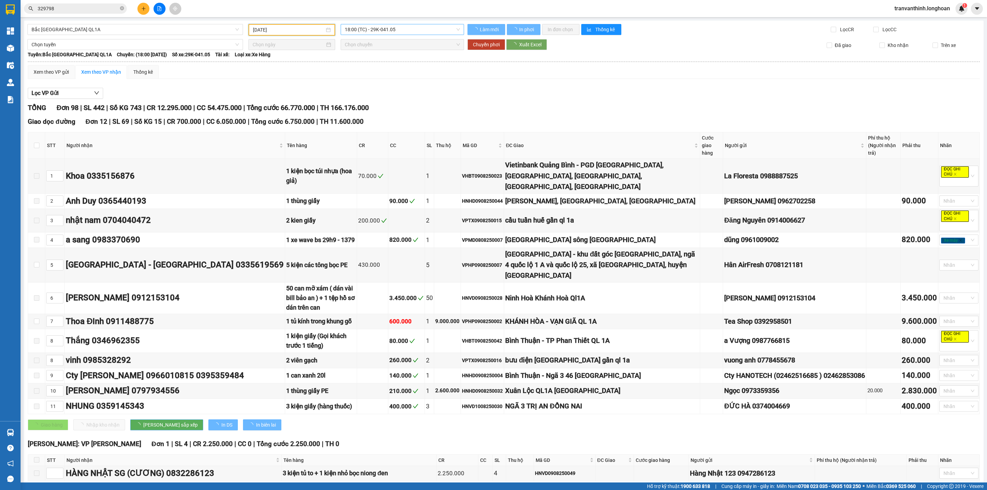
type input "[DATE]"
click at [422, 26] on span "18:00 (TC) - 29K-041.05" at bounding box center [402, 29] width 115 height 10
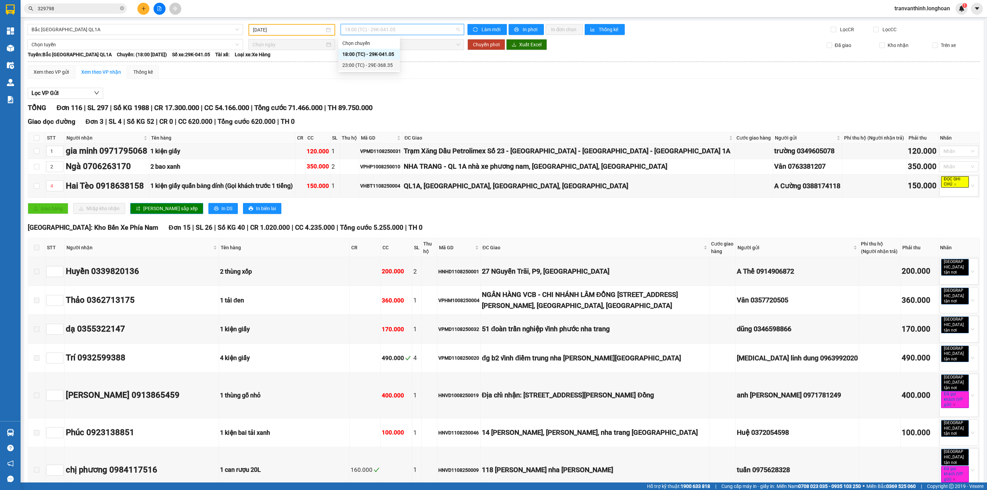
click at [473, 124] on div "Giao dọc đường Đơn 3 | SL 4 | Số KG 52 | CR 0 | CC 620.000 | Tổng cước 620.000 …" at bounding box center [504, 122] width 952 height 10
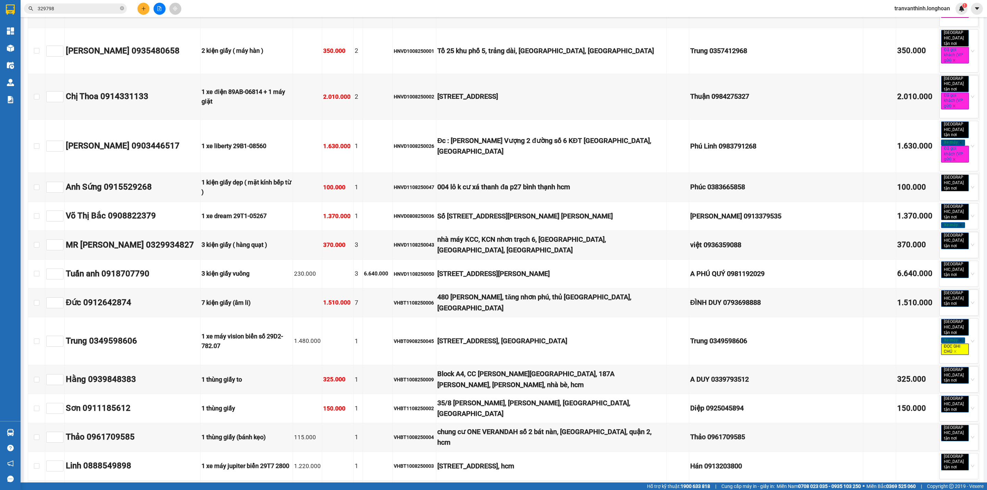
checkbox input "true"
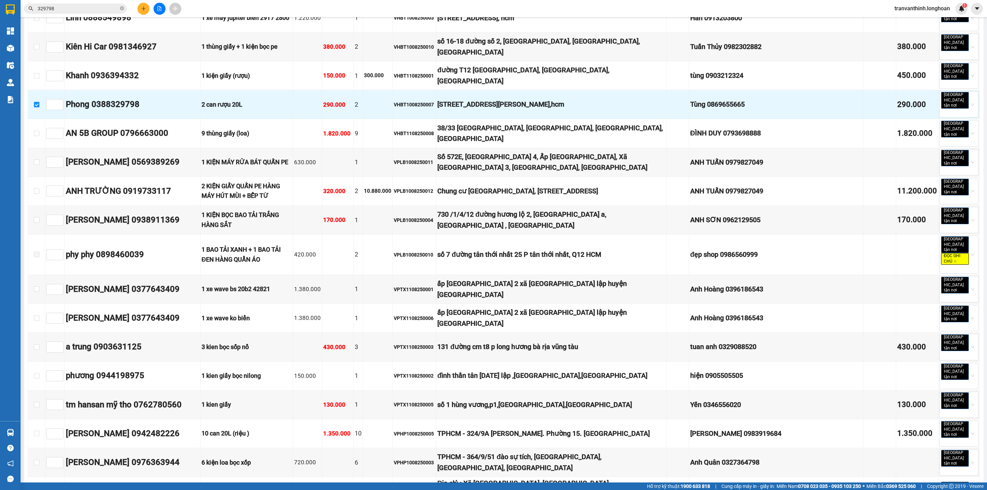
scroll to position [2058, 0]
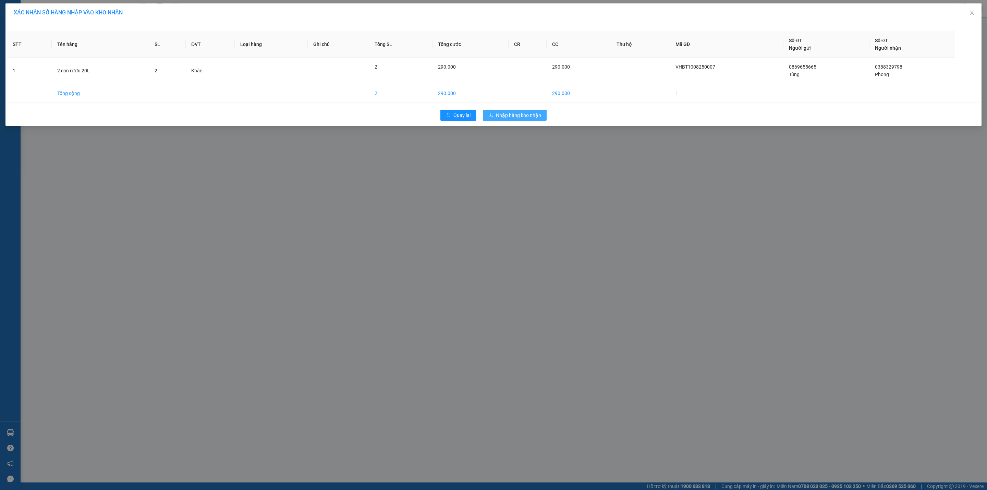
click at [518, 111] on button "Nhập hàng kho nhận" at bounding box center [515, 115] width 64 height 11
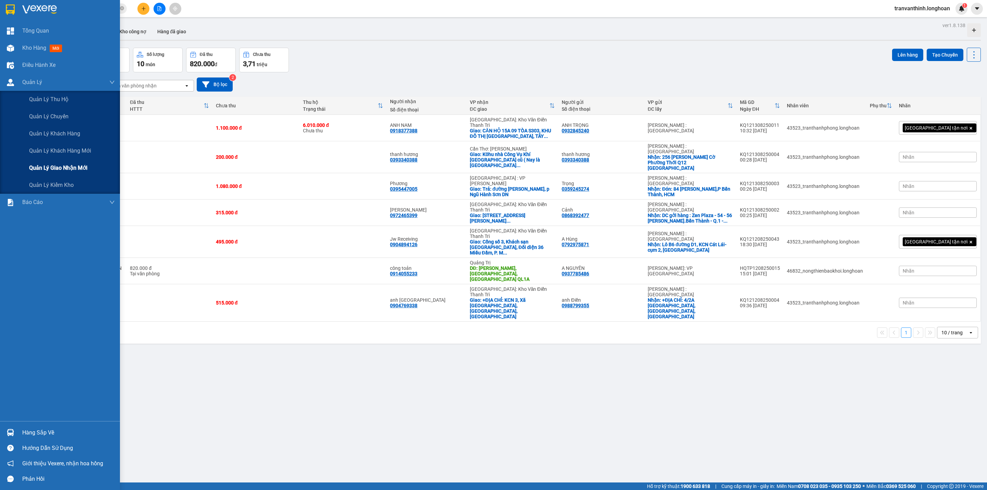
click at [50, 173] on div "Quản lý giao nhận mới" at bounding box center [72, 167] width 86 height 17
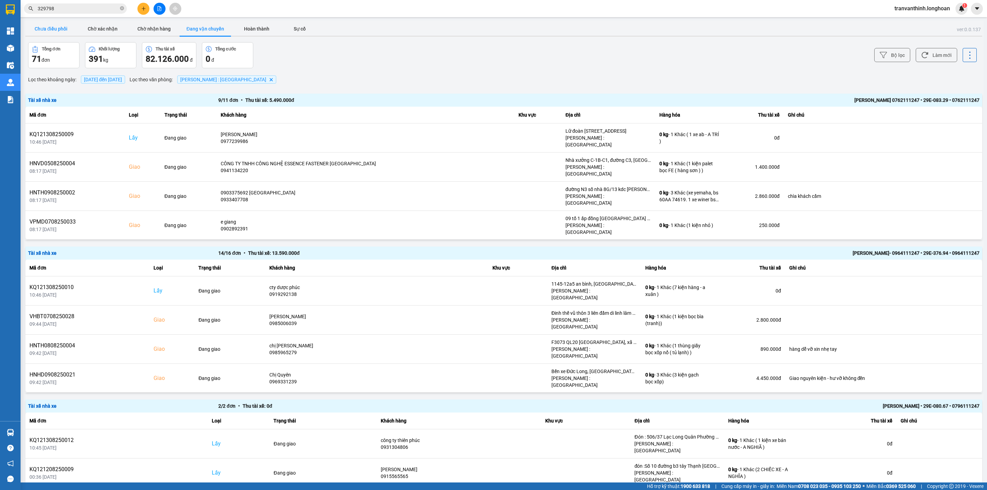
click at [44, 26] on button "Chưa điều phối" at bounding box center [50, 29] width 51 height 14
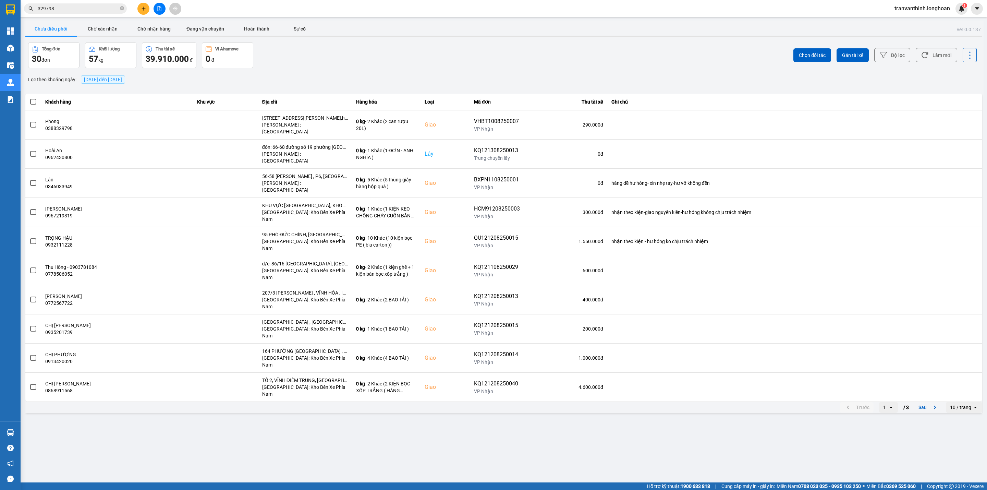
click at [960, 404] on div "10 / trang" at bounding box center [960, 407] width 21 height 7
click at [959, 417] on div "100 / trang" at bounding box center [964, 418] width 25 height 7
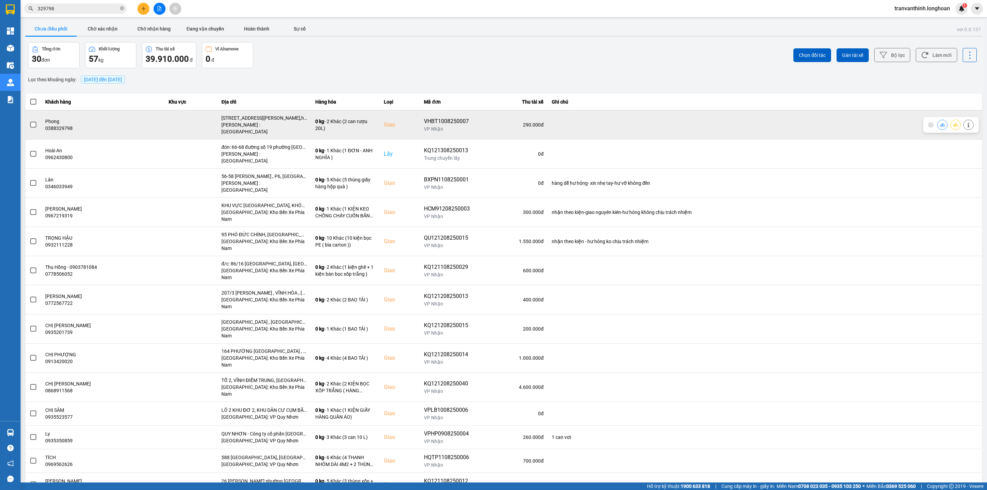
click at [33, 122] on span at bounding box center [33, 125] width 6 height 6
click at [29, 121] on input "checkbox" at bounding box center [29, 121] width 0 height 0
click at [951, 124] on button at bounding box center [956, 125] width 10 height 12
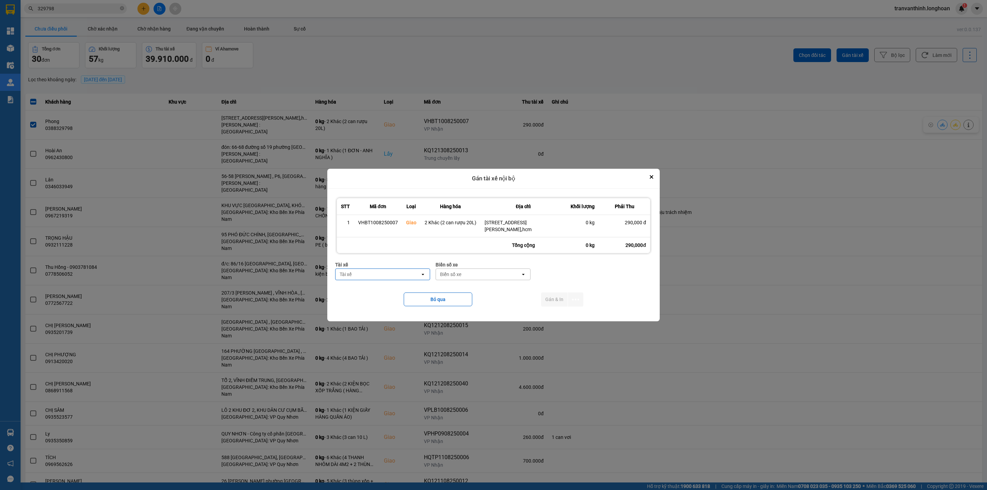
click at [948, 124] on div "ver: 0.0.137 Chưa điều phối Chờ xác nhận Chờ nhận hàng Đang vận chuyển Hoàn thà…" at bounding box center [504, 490] width 960 height 938
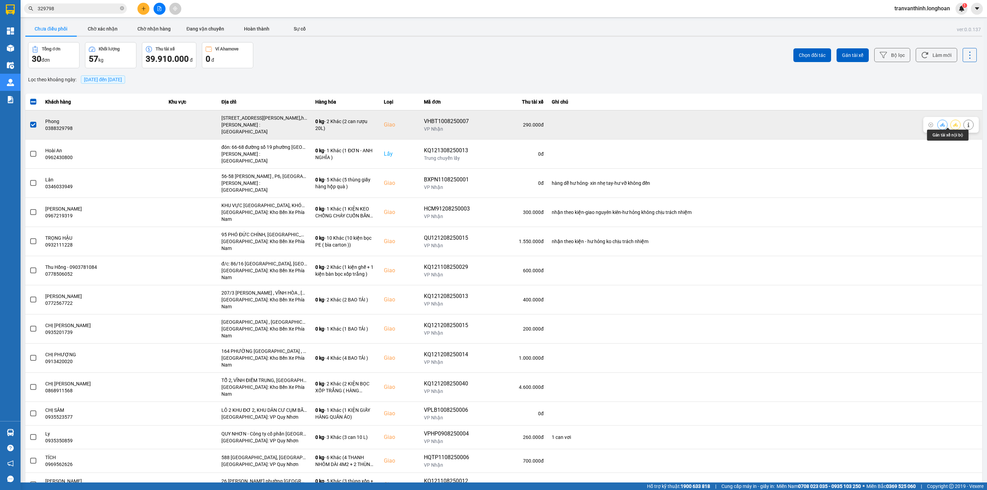
click at [953, 123] on icon at bounding box center [955, 125] width 5 height 4
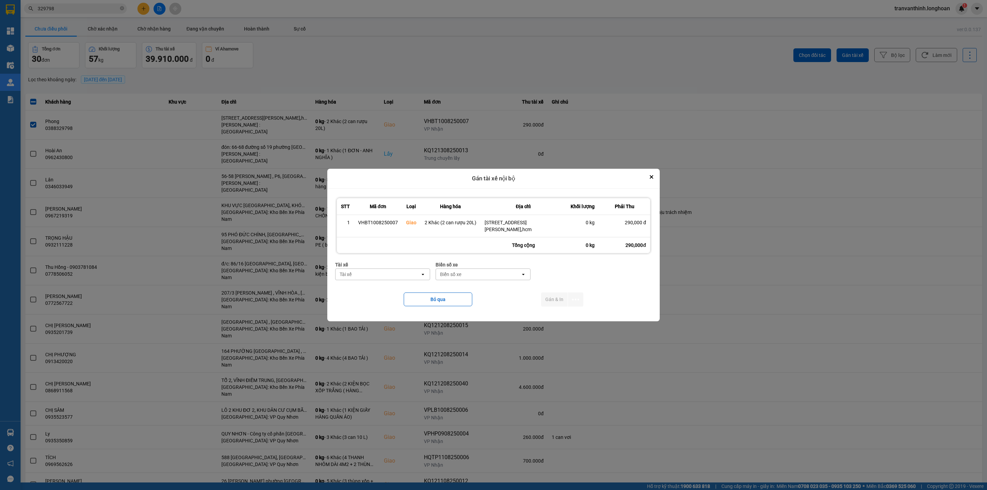
click at [357, 277] on div "Tài xế" at bounding box center [378, 274] width 85 height 11
type input "TUYẾN"
click at [387, 299] on span "0766000247 - [PERSON_NAME] 0766000247" at bounding box center [384, 293] width 86 height 14
click at [500, 272] on div "Biển số xe" at bounding box center [502, 274] width 85 height 11
type input "73"
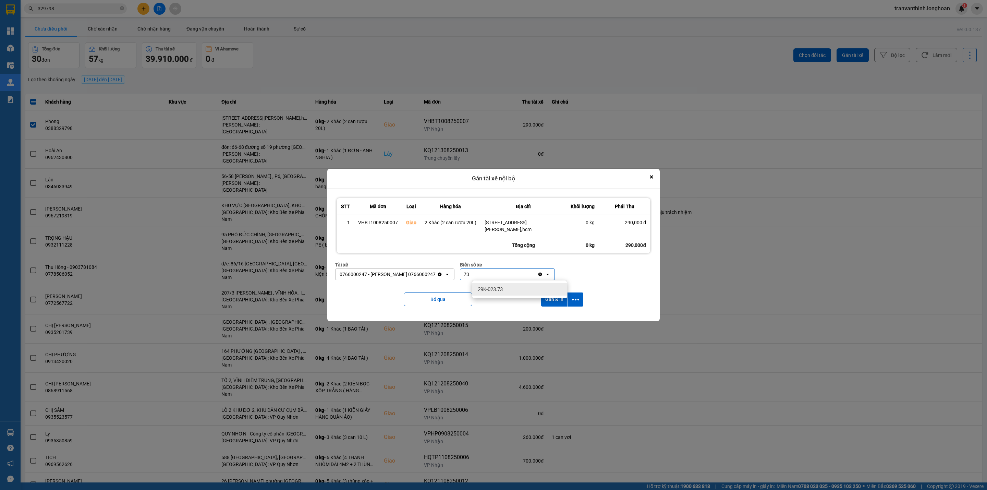
click at [497, 291] on span "29K-023.73" at bounding box center [490, 289] width 25 height 7
click at [576, 297] on icon "dialog" at bounding box center [575, 299] width 7 height 7
click at [540, 318] on span "Chỉ gán tài" at bounding box center [548, 318] width 23 height 7
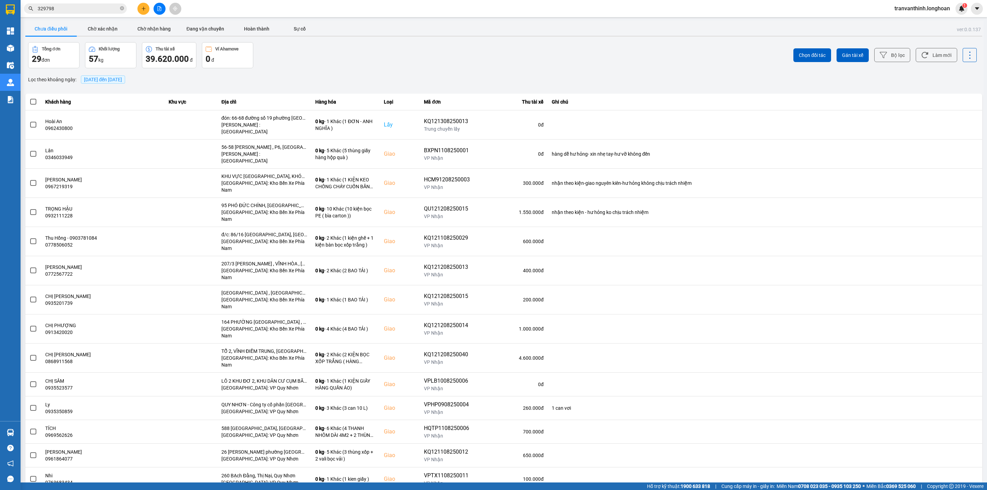
click at [114, 78] on span "13/08/2025 đến 13/08/2025" at bounding box center [103, 79] width 38 height 5
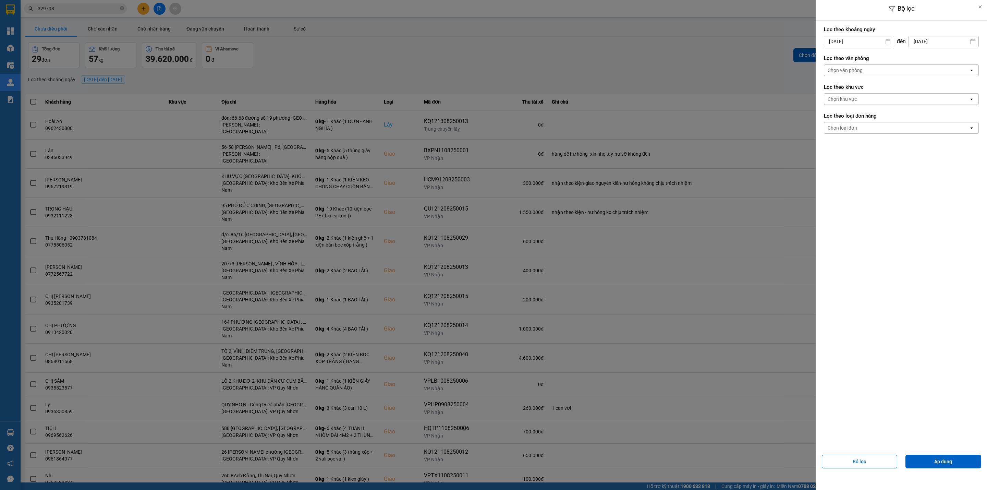
click at [867, 39] on input "[DATE]" at bounding box center [859, 41] width 70 height 11
click at [824, 58] on icon "Arrow Left" at bounding box center [827, 58] width 8 height 8
click at [825, 57] on icon "Arrow Left" at bounding box center [827, 58] width 8 height 8
click at [907, 88] on div "1" at bounding box center [910, 91] width 10 height 8
type input "01/06/2025"
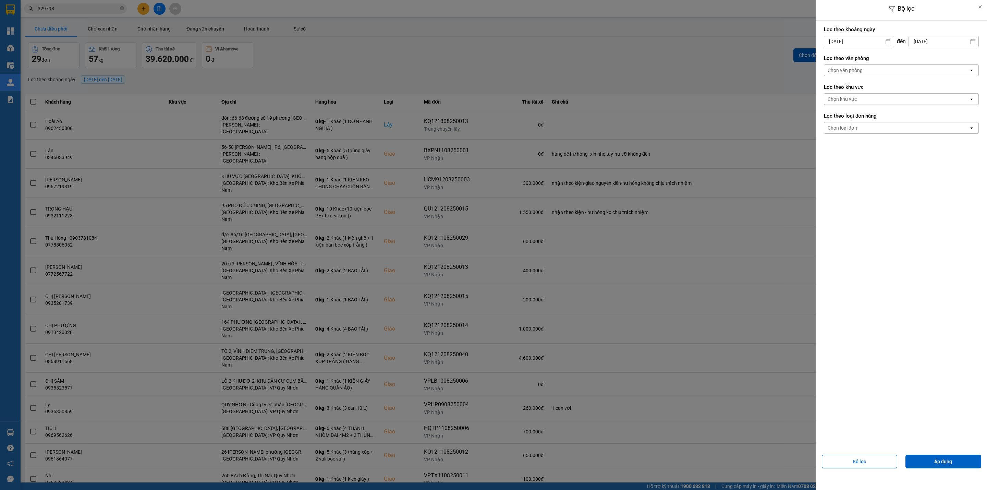
click at [867, 68] on div "Chọn văn phòng" at bounding box center [896, 70] width 145 height 11
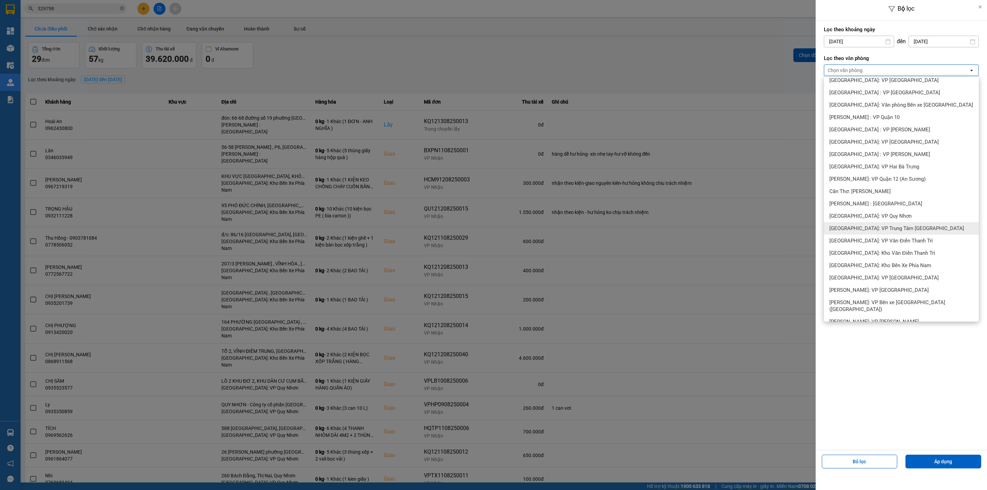
scroll to position [154, 0]
click at [872, 200] on span "[PERSON_NAME] : [GEOGRAPHIC_DATA]" at bounding box center [875, 202] width 93 height 7
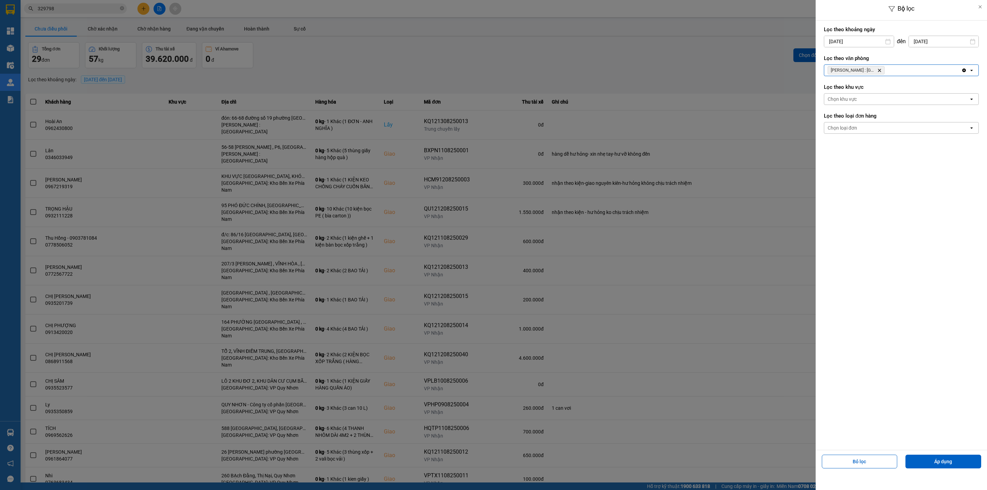
click at [889, 131] on div "Chọn loại đơn" at bounding box center [896, 127] width 145 height 11
click at [840, 161] on div "Giao" at bounding box center [901, 156] width 155 height 12
click at [948, 463] on button "Áp dụng" at bounding box center [943, 461] width 76 height 14
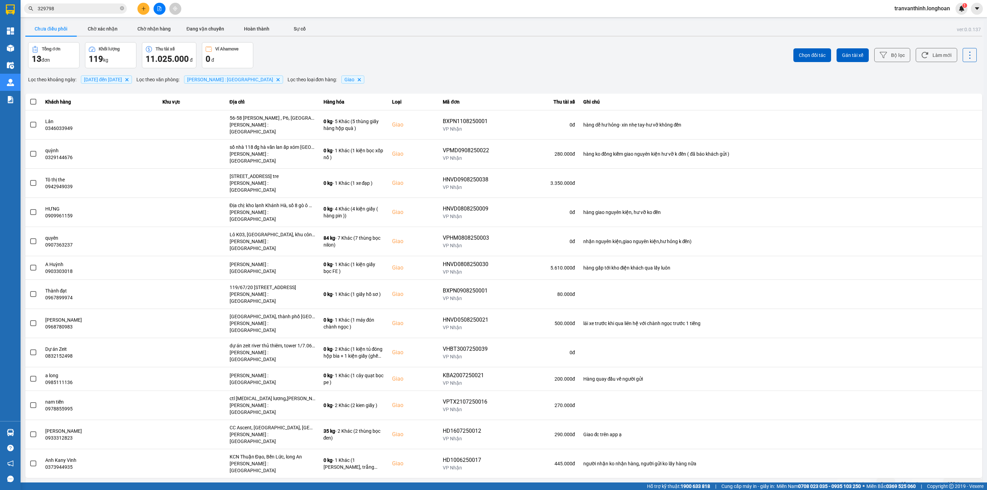
click at [157, 5] on button at bounding box center [160, 9] width 12 height 12
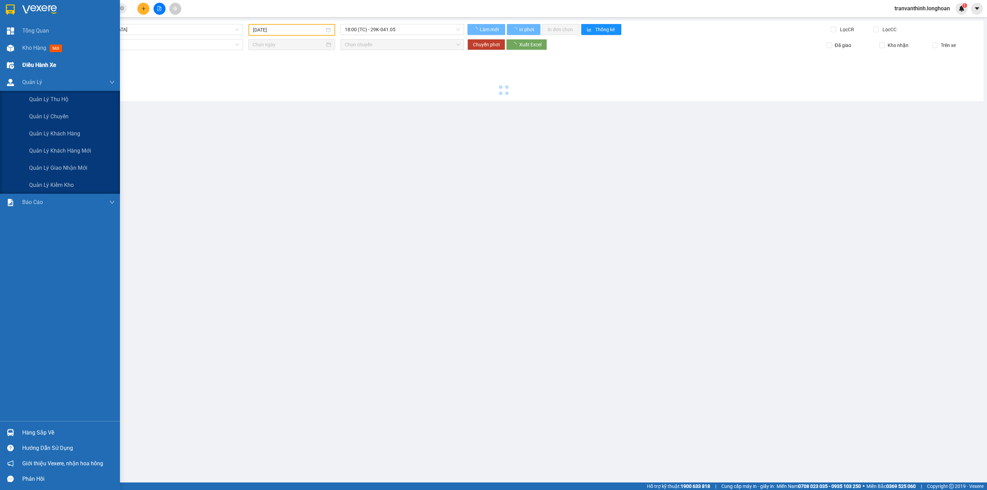
type input "[DATE]"
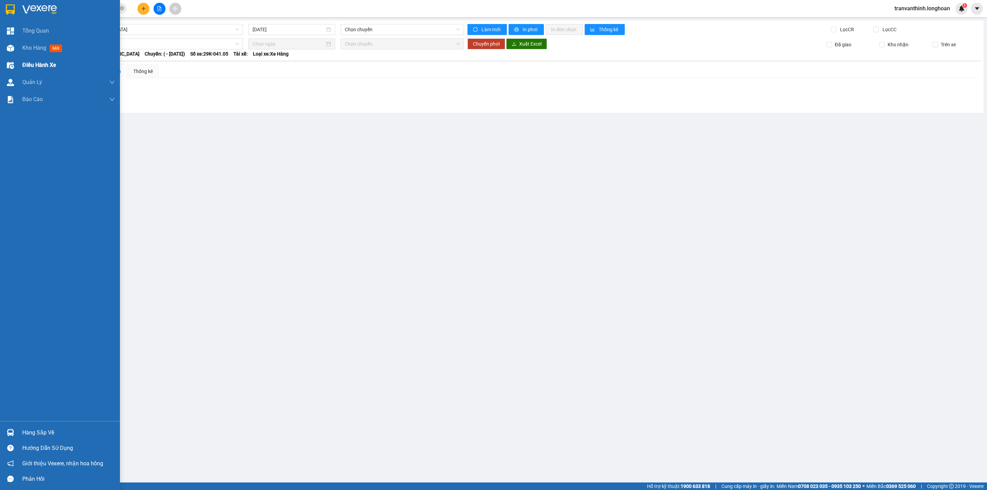
click at [38, 66] on span "Điều hành xe" at bounding box center [39, 65] width 34 height 9
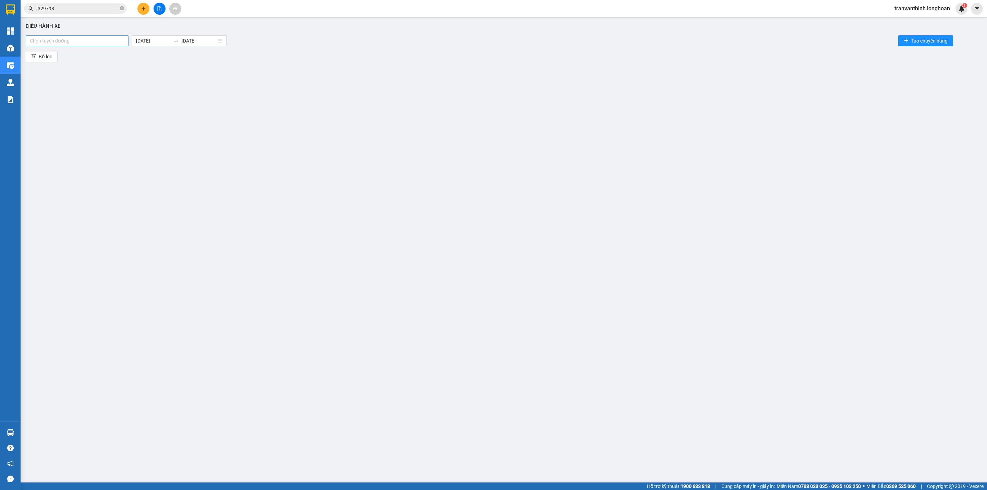
drag, startPoint x: 64, startPoint y: 40, endPoint x: 60, endPoint y: 41, distance: 4.5
click at [62, 40] on div at bounding box center [76, 41] width 99 height 8
type input "NTB"
click at [72, 66] on div "Nam [GEOGRAPHIC_DATA]" at bounding box center [77, 66] width 95 height 8
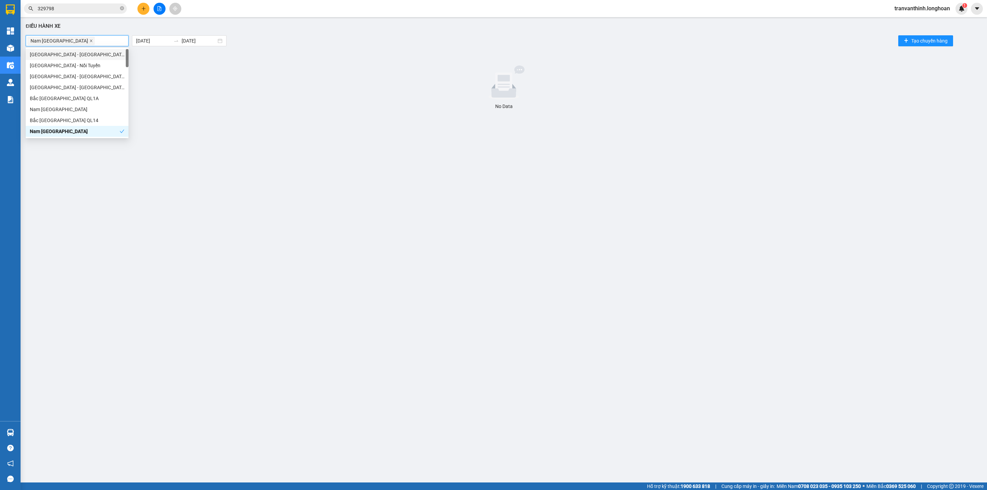
click at [90, 40] on icon "close" at bounding box center [91, 40] width 2 height 2
click at [78, 40] on div at bounding box center [76, 41] width 99 height 8
type input "NTB"
click at [73, 56] on div "Nam [GEOGRAPHIC_DATA]" at bounding box center [77, 55] width 95 height 8
click at [168, 64] on div "Điều hành xe Nam Trung Bắc QL1A 13/08/2025 13/08/2025 Tạo chuyến hàng Bộ lọc No…" at bounding box center [504, 234] width 960 height 426
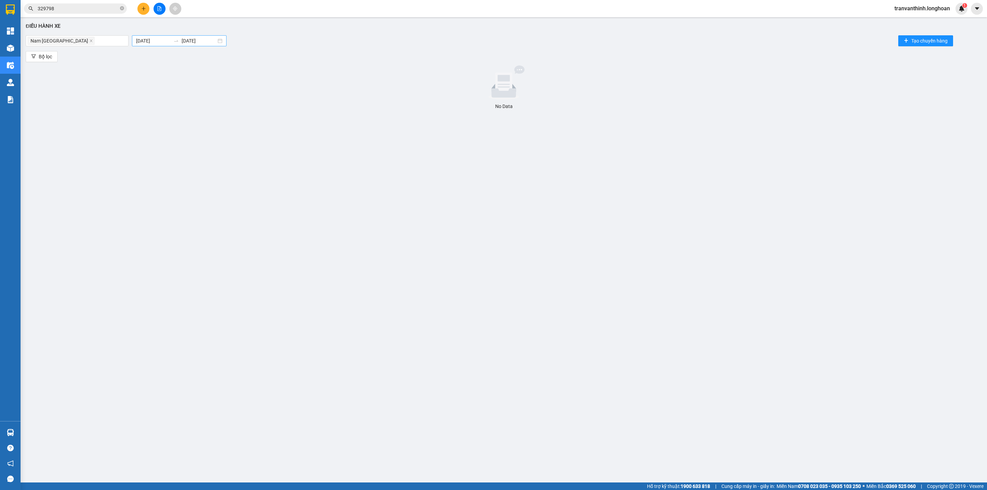
click at [149, 37] on body "Kết quả tìm kiếm ( 2 ) Bộ lọc Mã ĐH Trạng thái Món hàng Thu hộ Tổng cước Chưa c…" at bounding box center [493, 245] width 987 height 490
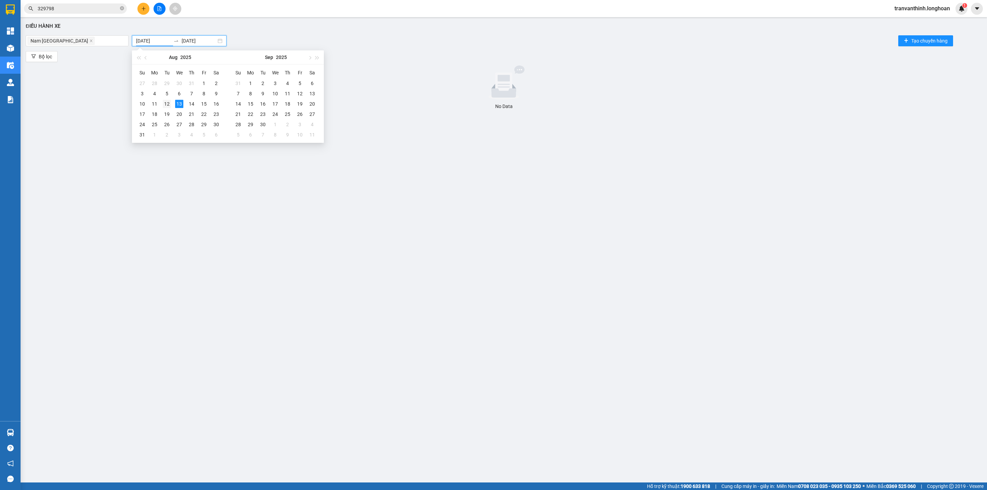
type input "[DATE]"
click at [164, 105] on div "12" at bounding box center [167, 104] width 8 height 8
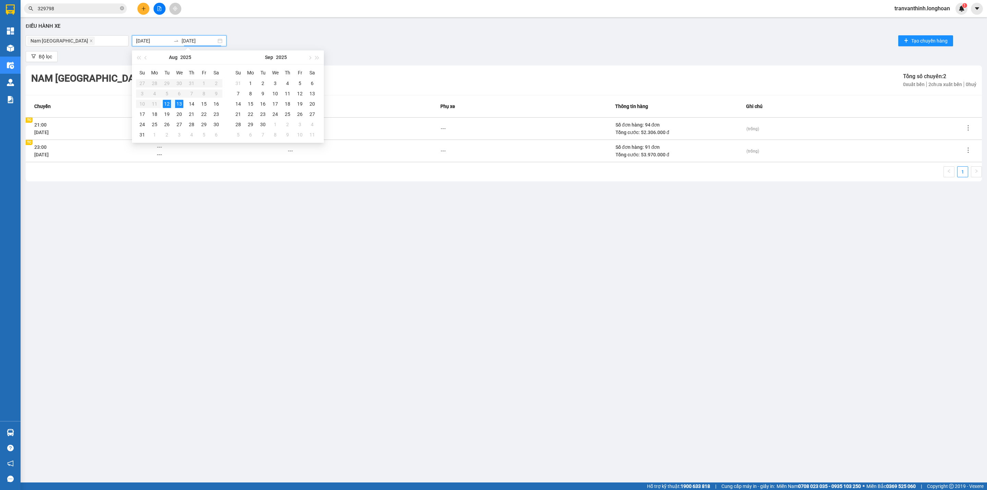
click at [483, 221] on div "Điều hành xe Nam Trung Bắc QL1A 12/08/2025 13/08/2025 Tạo chuyến hàng Bộ lọc Na…" at bounding box center [504, 234] width 960 height 426
click at [160, 125] on span "---" at bounding box center [159, 124] width 5 height 5
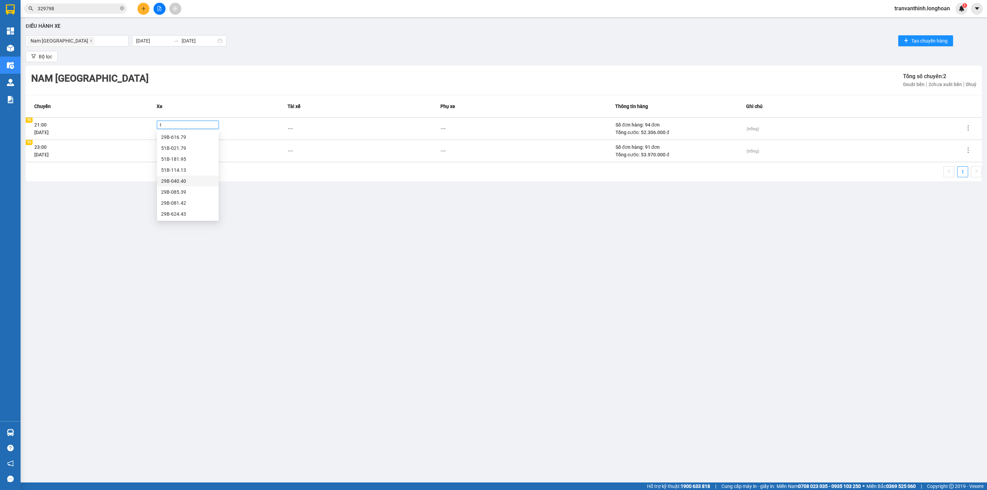
type input "61"
click at [183, 182] on div "37H-119.61" at bounding box center [187, 181] width 53 height 8
click at [314, 171] on div "1" at bounding box center [504, 173] width 956 height 15
click at [158, 147] on span "---" at bounding box center [159, 146] width 5 height 5
type input "94"
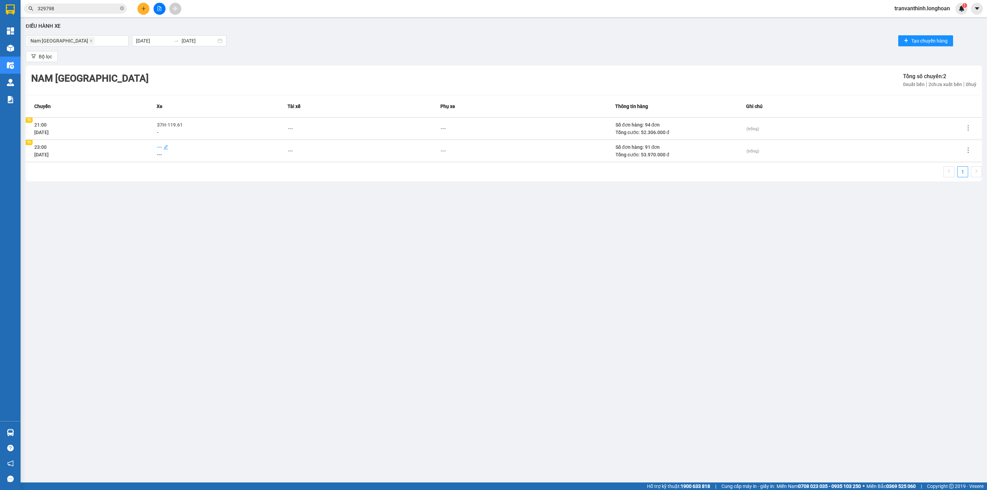
click at [159, 147] on span "---" at bounding box center [159, 146] width 5 height 5
type input "94"
click at [173, 160] on div "29K-024.94" at bounding box center [187, 160] width 53 height 8
click at [288, 127] on td "---" at bounding box center [364, 128] width 153 height 22
click at [292, 130] on div "---" at bounding box center [290, 129] width 5 height 8
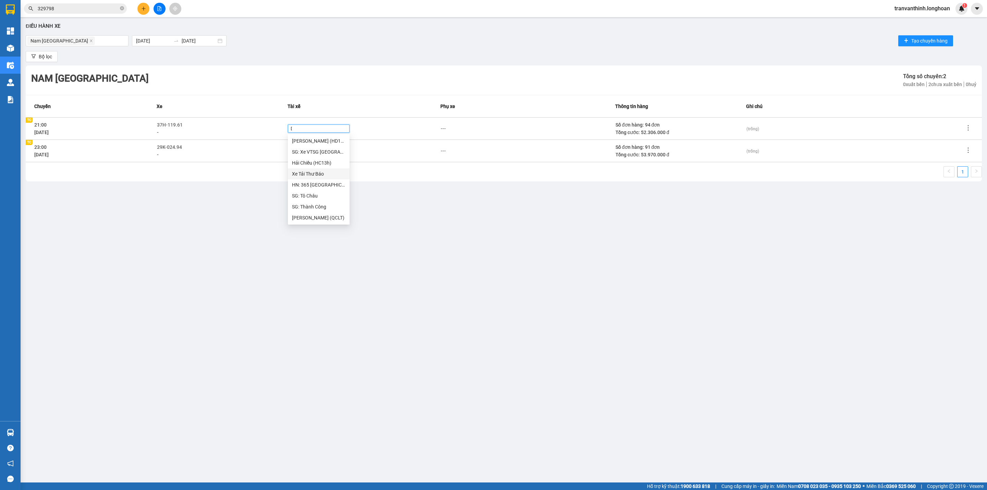
type input "D"
type input "ĐỊNH"
click at [437, 173] on div "1" at bounding box center [504, 173] width 956 height 15
click at [289, 150] on div "---" at bounding box center [290, 151] width 5 height 8
type input "P"
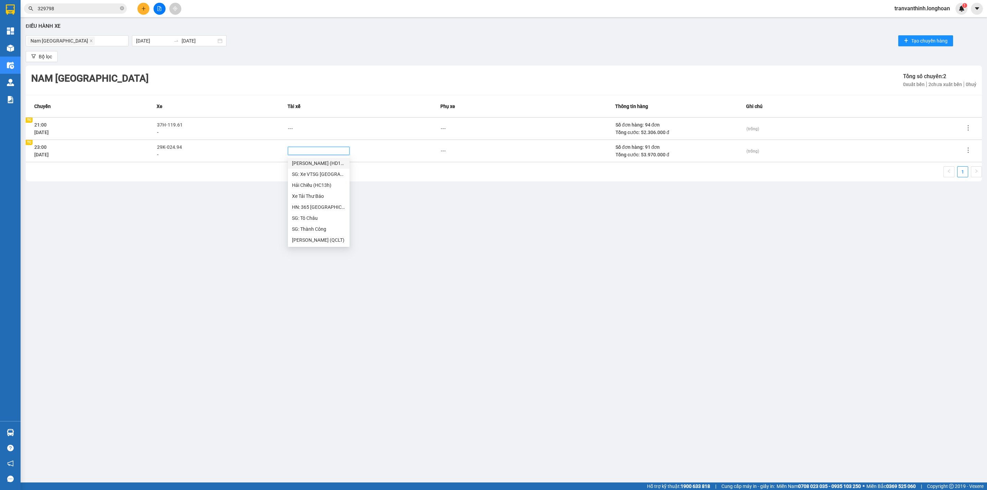
click at [532, 80] on div "Nam Trung Bắc QL1A Tổng số chuyến: 2 0 xuất bến 2 chưa xuất bến 0 huỷ" at bounding box center [504, 79] width 956 height 29
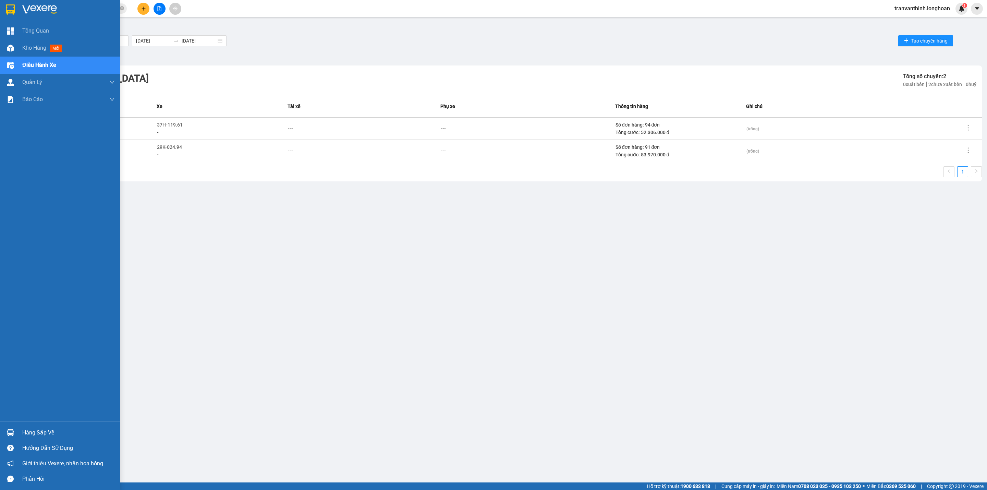
click at [20, 63] on div "Điều hành xe" at bounding box center [60, 65] width 120 height 17
click at [33, 10] on img at bounding box center [39, 9] width 35 height 10
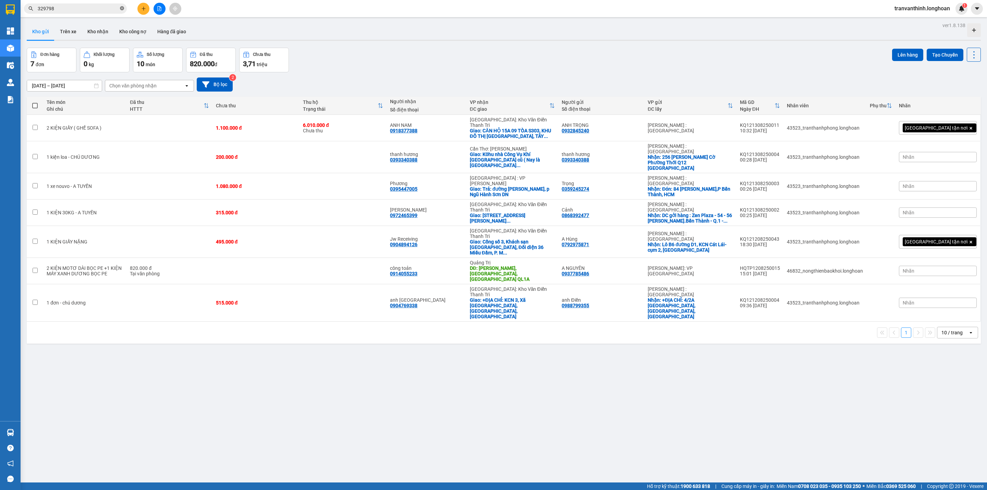
click at [122, 7] on icon "close-circle" at bounding box center [122, 8] width 4 height 4
click at [58, 7] on input "text" at bounding box center [78, 9] width 81 height 8
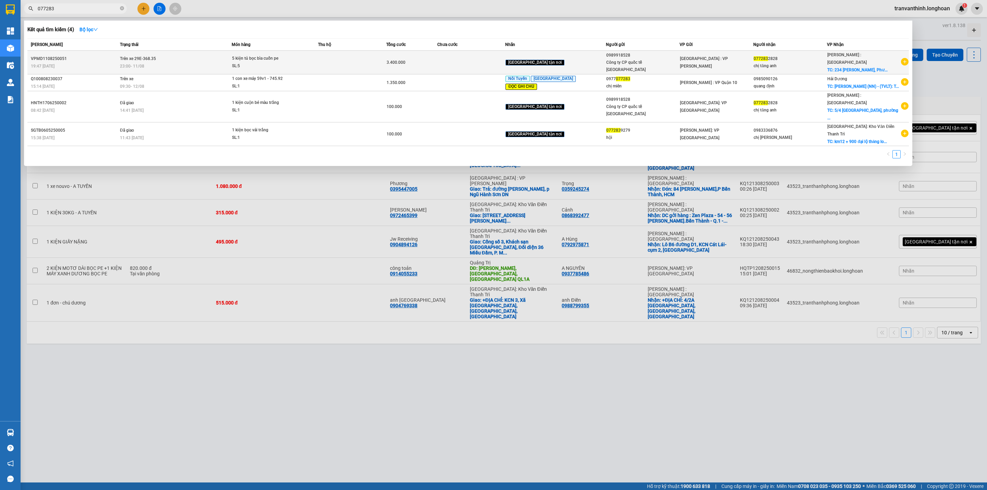
type input "077283"
click at [844, 68] on span "TC: 234 Nguyễn Đình Chiểu, Phư..." at bounding box center [857, 70] width 60 height 5
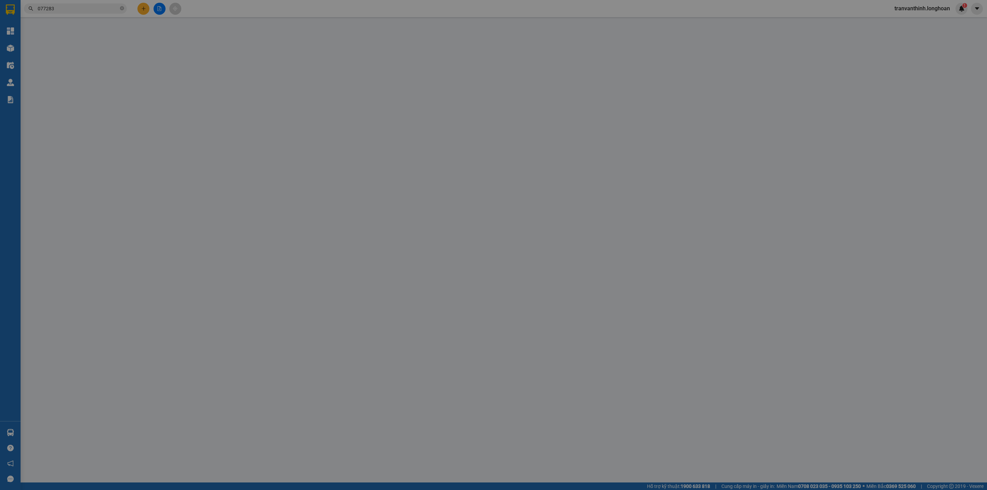
type input "0989918528"
type input "Công ty CP quốc tế Thiên Bình"
type input "0772832828"
type input "chị tăng anh"
checkbox input "true"
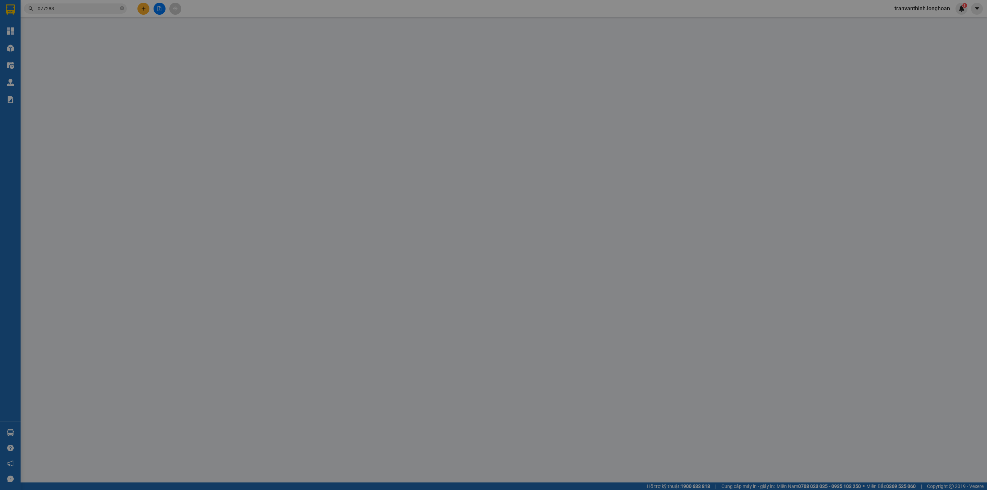
type input "234 Nguyễn Đình Chiểu, Phường 6, Quận 3, HCM"
type input "hàng ko đồng kiểm giao nguyên kiện hư vỡ k đền"
type input "3.400.000"
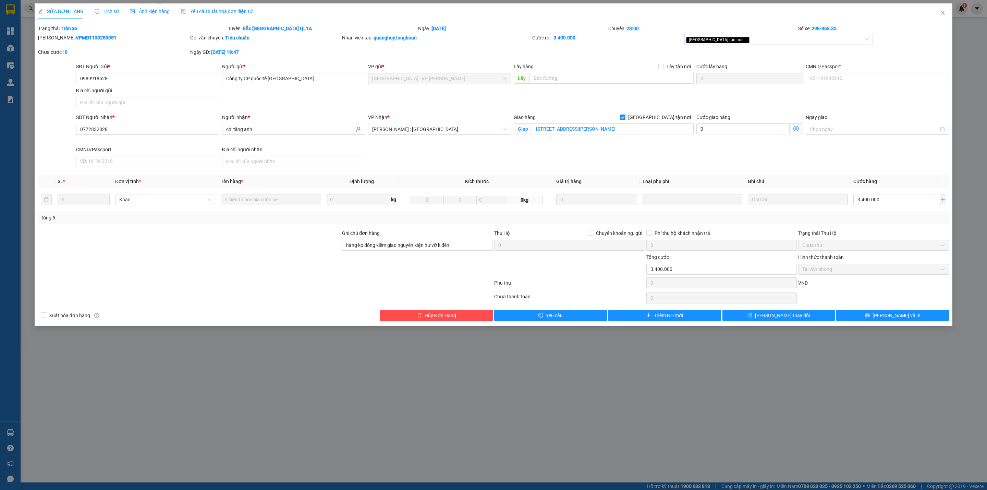
click at [263, 258] on div at bounding box center [189, 265] width 304 height 24
click at [943, 12] on icon "close" at bounding box center [943, 13] width 4 height 4
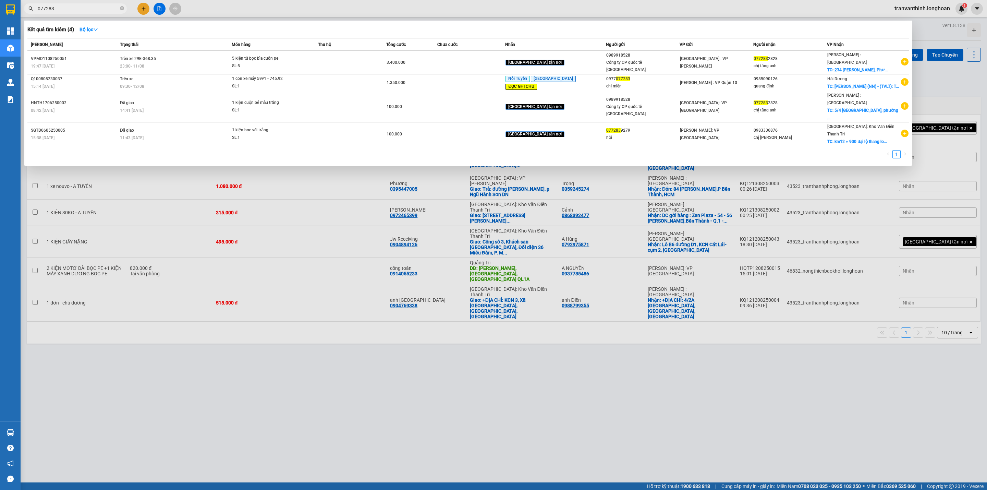
click at [120, 8] on icon "close-circle" at bounding box center [122, 8] width 4 height 4
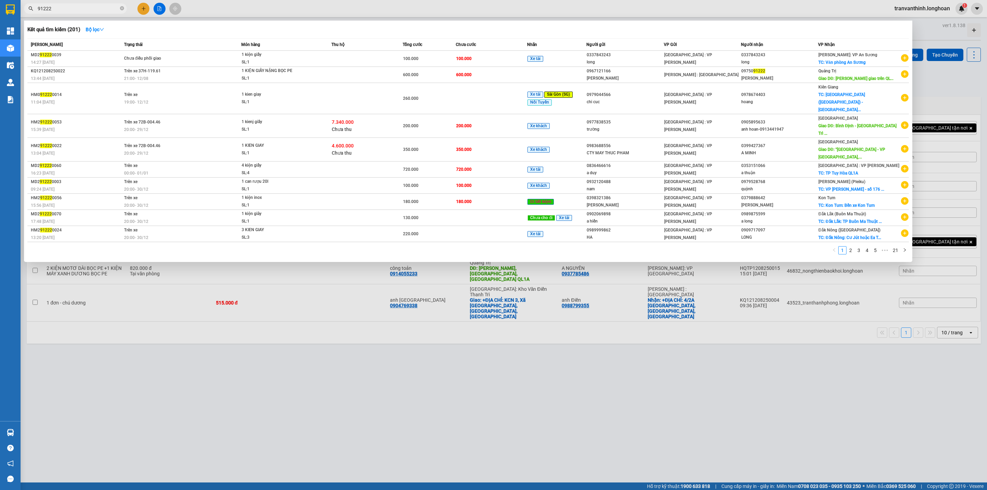
type input "91222"
click at [122, 8] on icon "close-circle" at bounding box center [122, 8] width 4 height 4
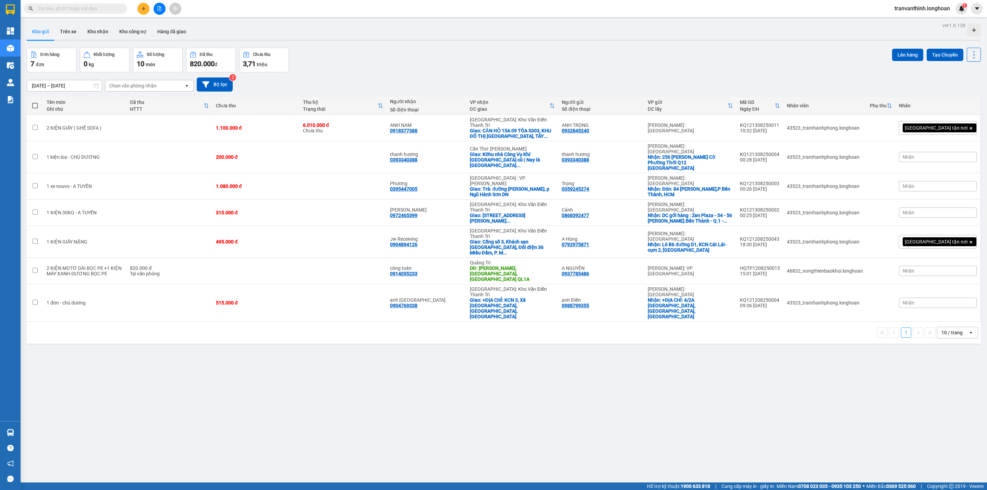
click at [85, 9] on input "text" at bounding box center [78, 9] width 81 height 8
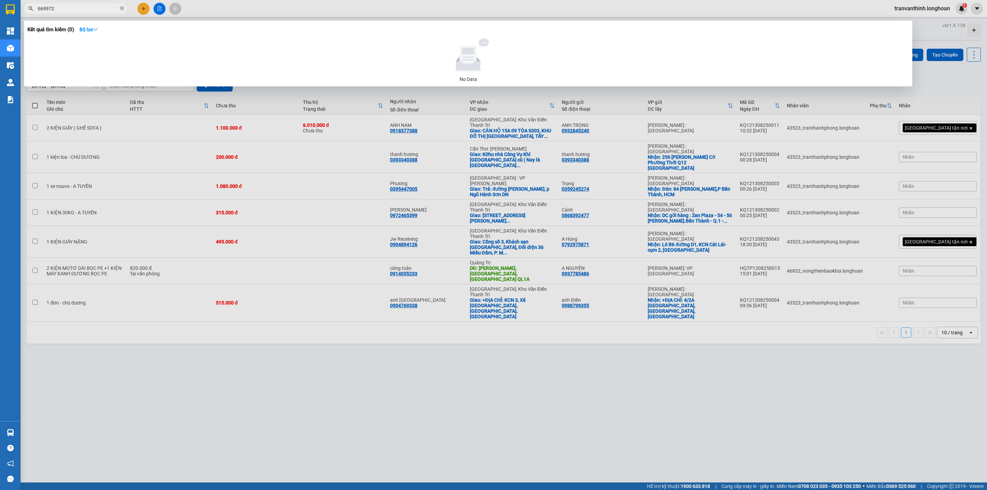
click at [41, 9] on input "669972" at bounding box center [78, 9] width 81 height 8
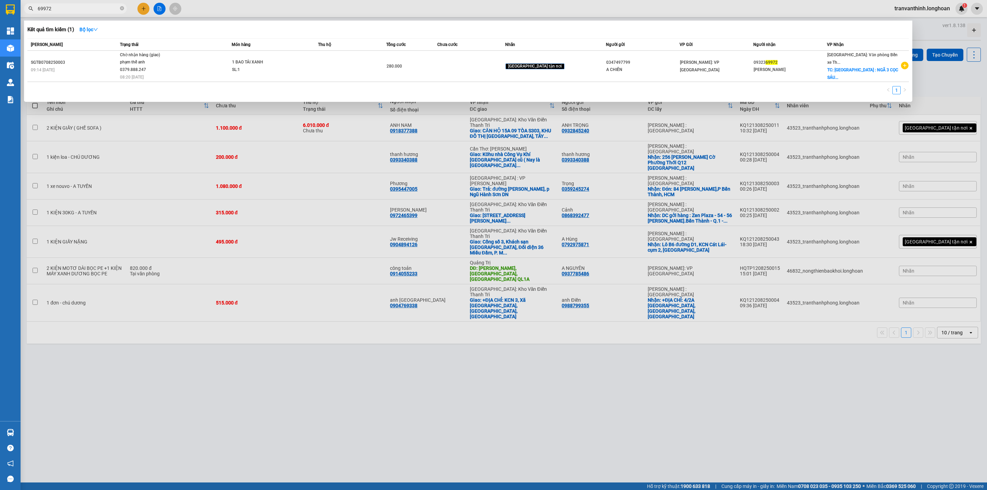
type input "69972"
click at [75, 4] on span "69972" at bounding box center [75, 8] width 103 height 10
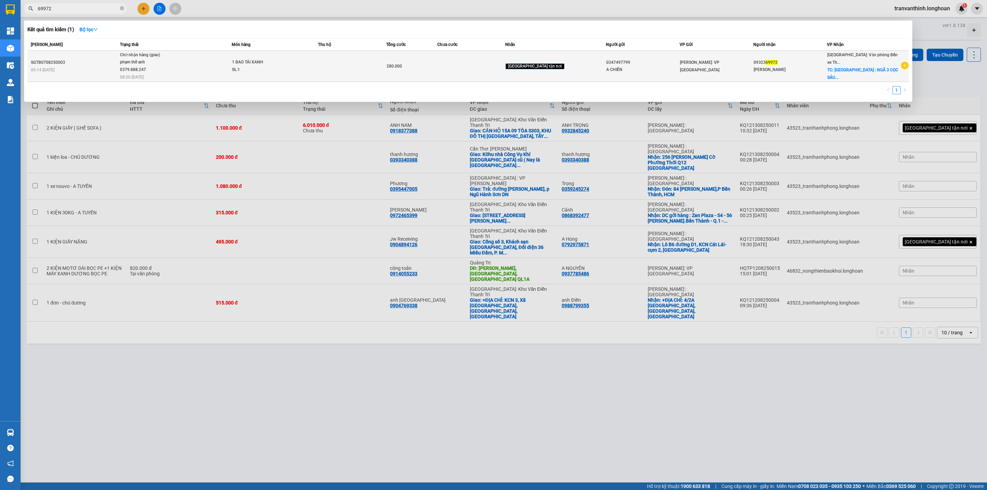
click at [810, 61] on div "09323 69972" at bounding box center [790, 62] width 73 height 7
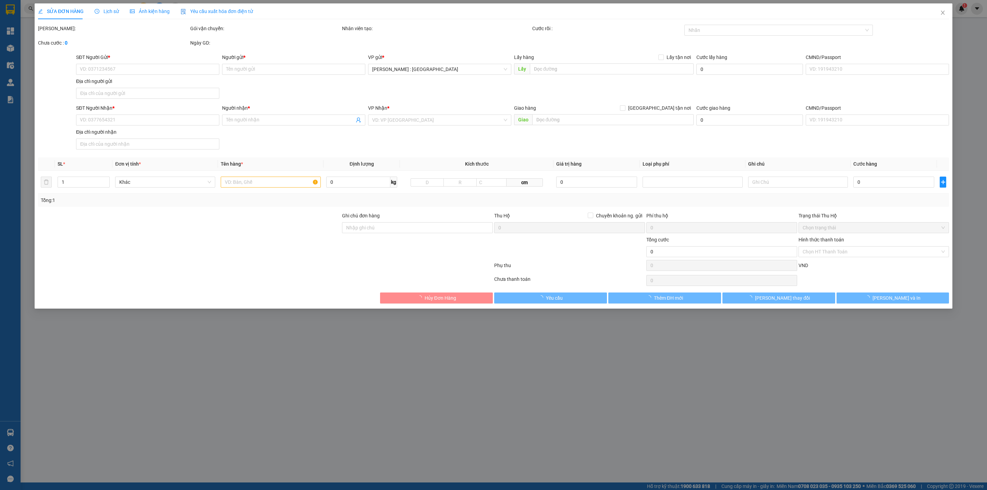
type input "0347497799"
type input "A CHIẾN"
type input "0932369972"
type input "HỒNG NINH"
checkbox input "true"
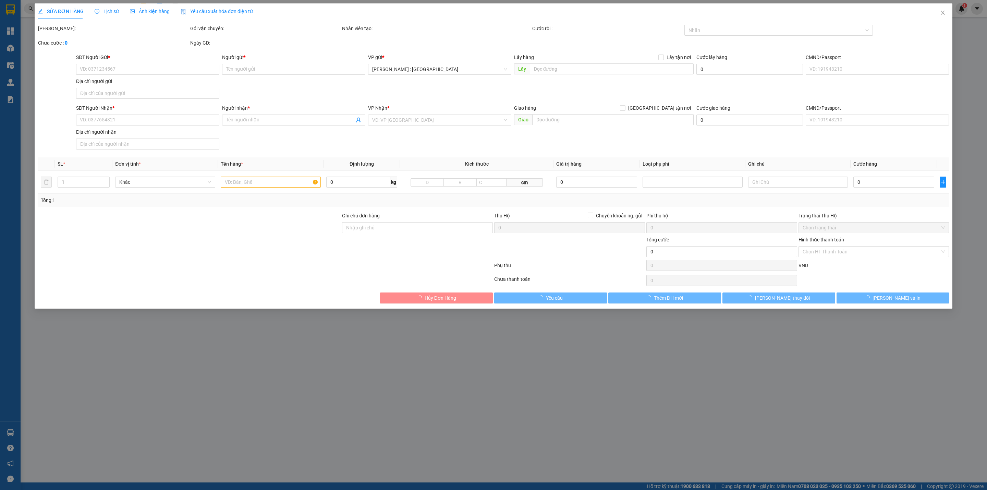
type input "QUẢNG NINH : NGÃ 3 CỌC SÁU , CẨM PHÚ , CẨM PHẢ , QUẢNG NINH"
type input "NHẬN NGUYÊN KIỆN GIAO NGUYÊN KIỆN, HƯ VỠ K ĐỀN"
type input "280.000"
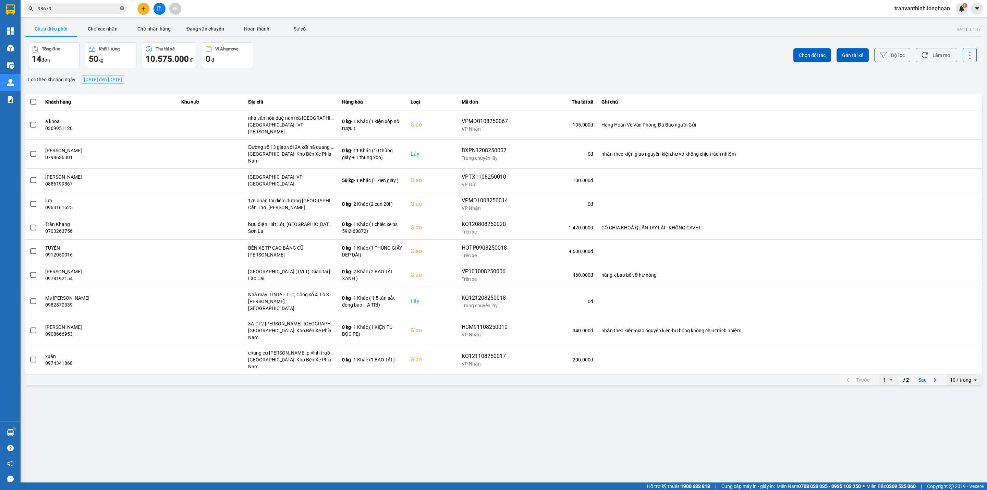
click at [122, 8] on icon "close-circle" at bounding box center [122, 8] width 4 height 4
click at [84, 7] on input "text" at bounding box center [78, 9] width 81 height 8
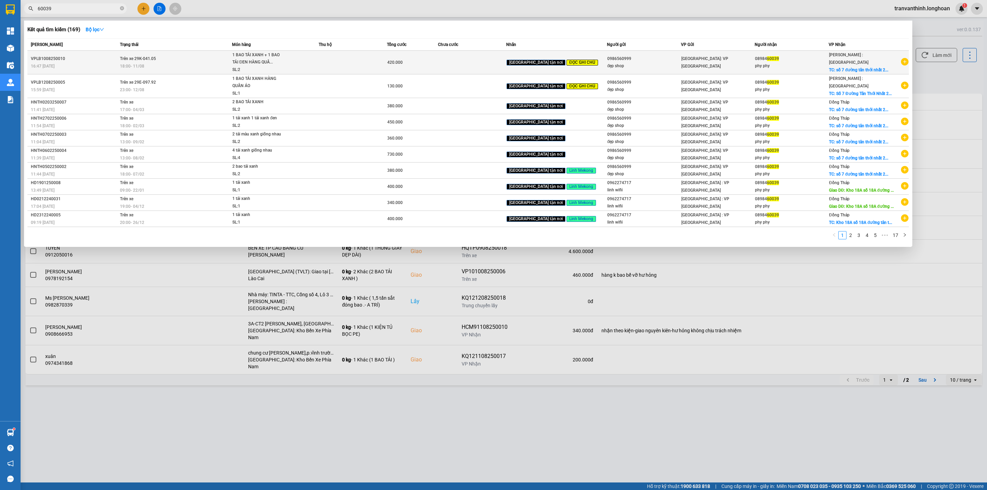
type input "60039"
click at [554, 60] on span "[GEOGRAPHIC_DATA] tận nơi" at bounding box center [536, 63] width 59 height 6
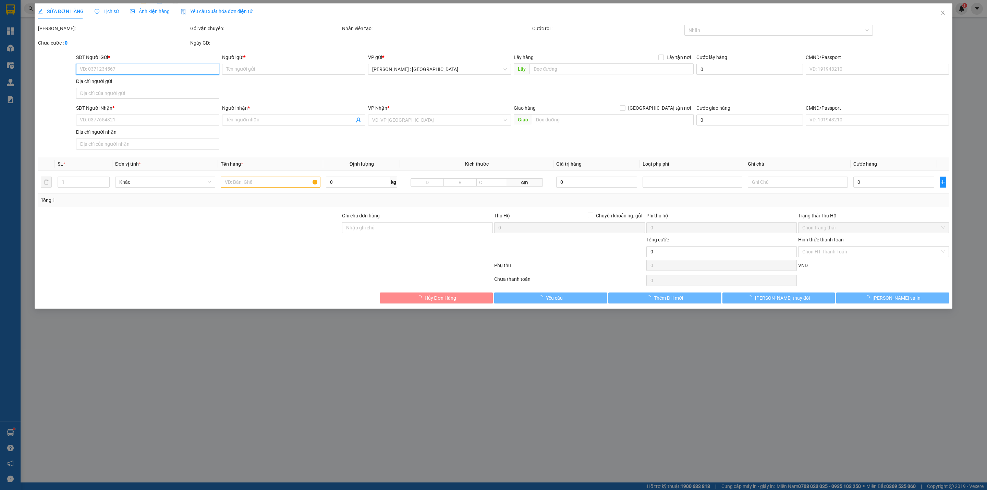
type input "0986560999"
type input "đẹp shop"
type input "0898460039"
type input "phy phy"
checkbox input "true"
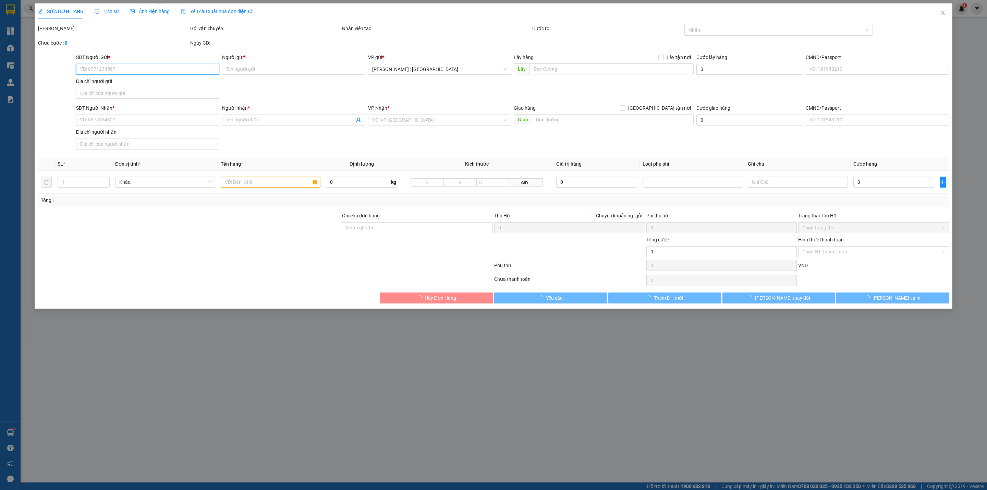
type input "số 7 đường tân thới nhất 25 P tân thới nhất, Q12 HCM"
type input "SDT; BÊN CAMPHUCHIA SANG PHNOM PENH 089218588"
type input "420.000"
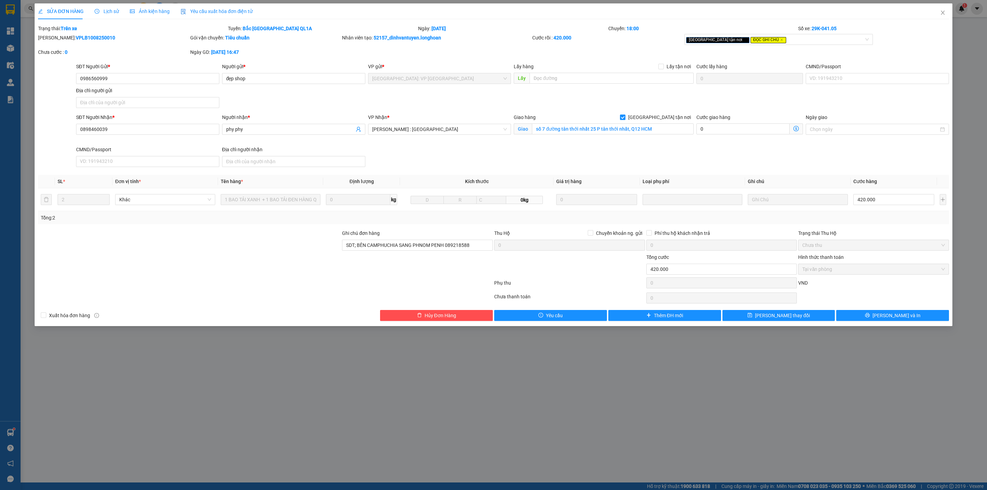
click at [76, 35] on b "VPLB1008250010" at bounding box center [95, 37] width 39 height 5
copy b "VPLB1008250010"
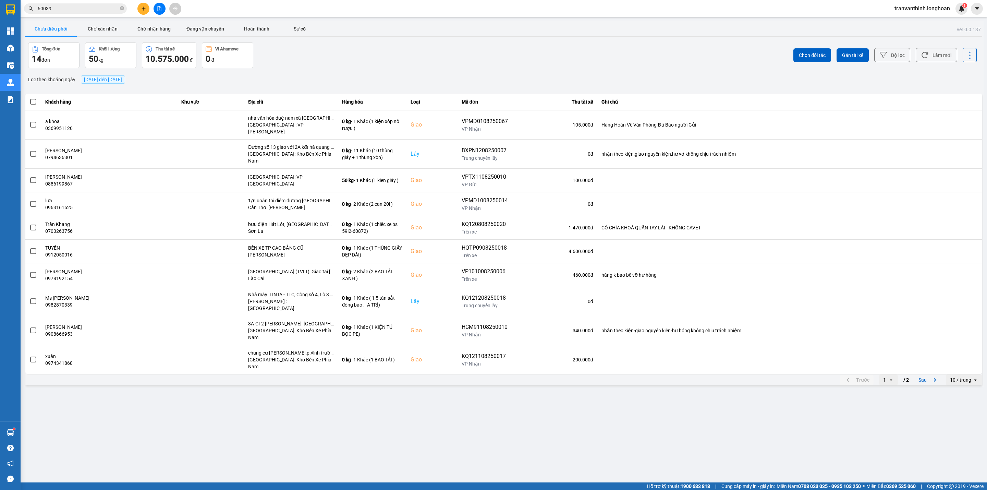
click at [78, 8] on input "60039" at bounding box center [78, 9] width 81 height 8
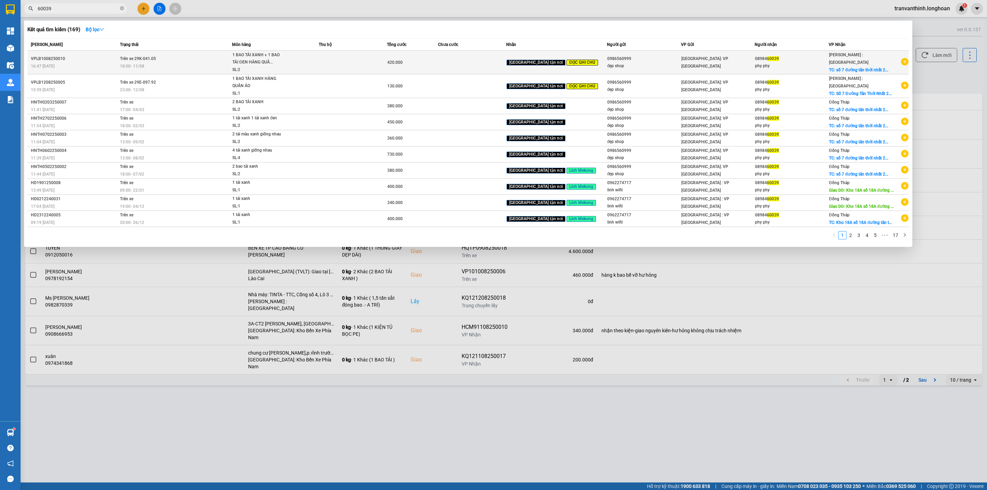
click at [318, 60] on span "1 BAO TẢI XANH + 1 BAO TẢI ĐEN HÀNG QUẦ... SL: 2" at bounding box center [275, 62] width 86 height 22
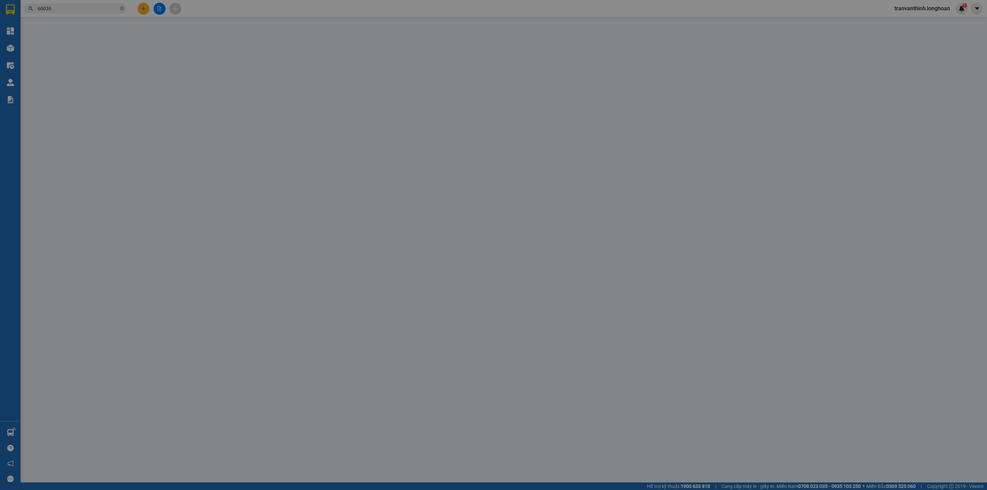
type input "0986560999"
type input "đẹp shop"
type input "0898460039"
type input "phy phy"
checkbox input "true"
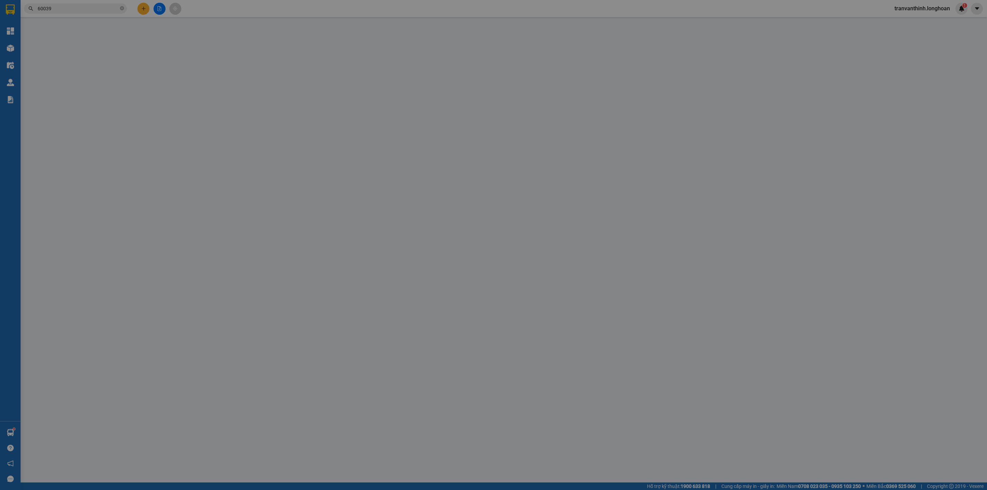
type input "số 7 đường tân thới nhất 25 P tân thới nhất, Q12 HCM"
type input "SDT; BÊN CAMPHUCHIA SANG PHNOM PENH 089218588"
type input "420.000"
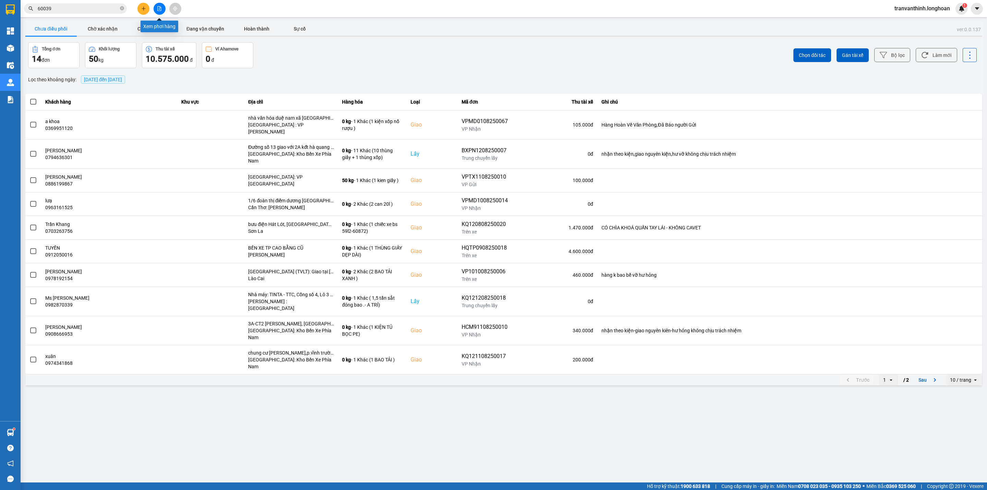
click at [157, 9] on icon "file-add" at bounding box center [159, 8] width 5 height 5
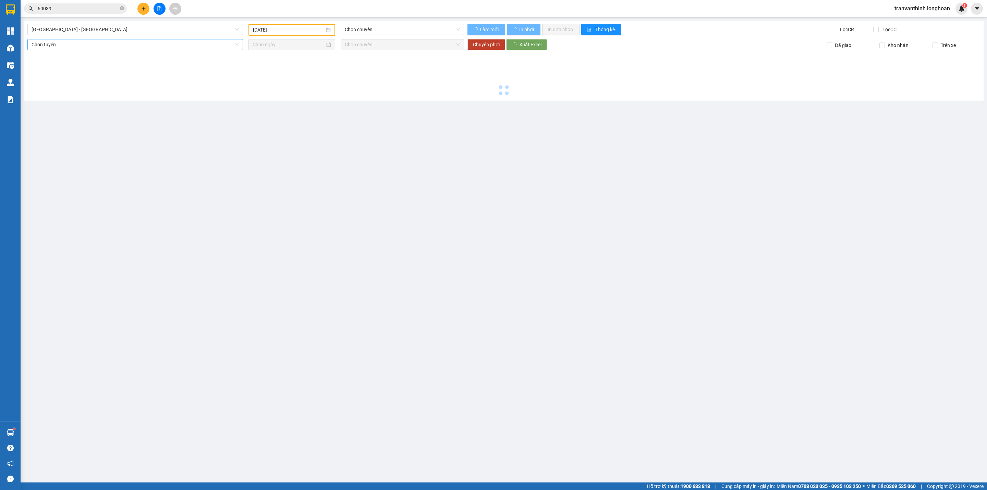
type input "13/08/2025"
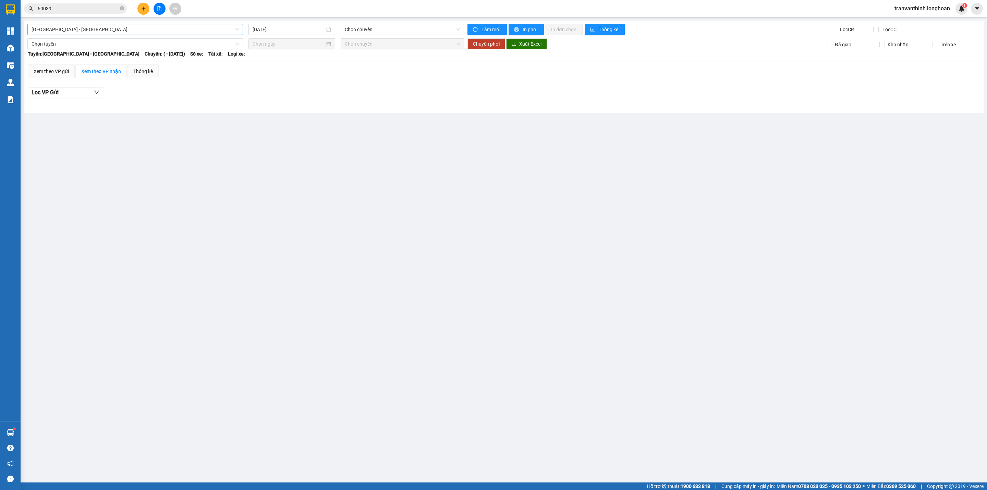
click at [214, 28] on span "Hải Phòng - Hà Nội" at bounding box center [135, 29] width 207 height 10
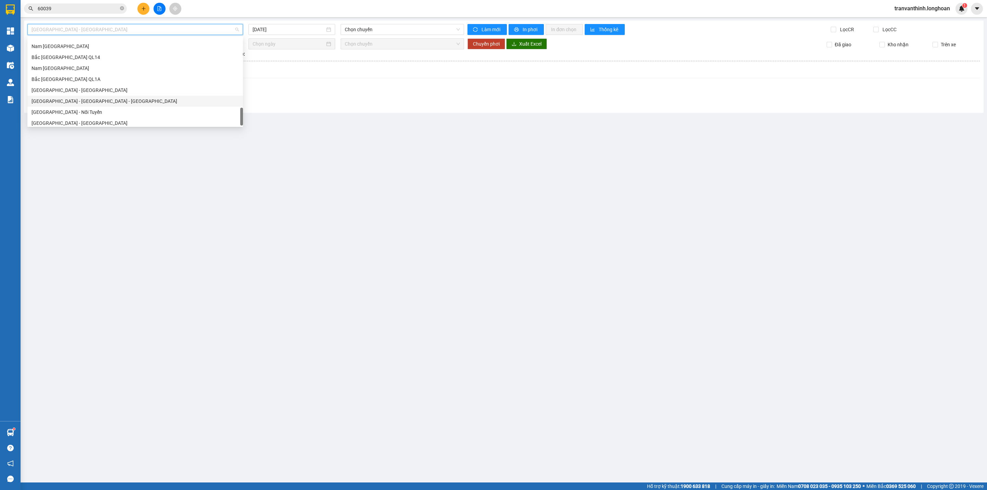
scroll to position [449, 0]
click at [60, 74] on div "Bắc Trung Nam QL1A" at bounding box center [135, 77] width 207 height 8
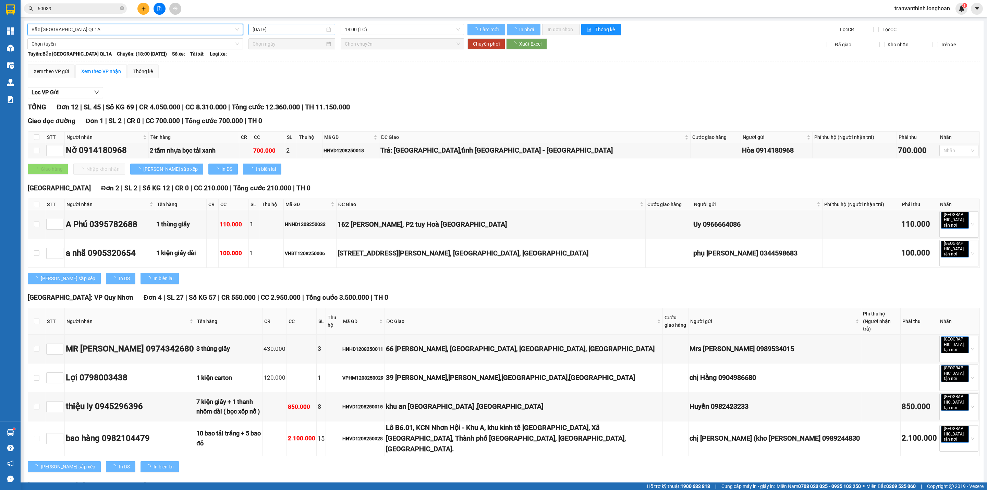
click at [292, 27] on input "13/08/2025" at bounding box center [289, 30] width 72 height 8
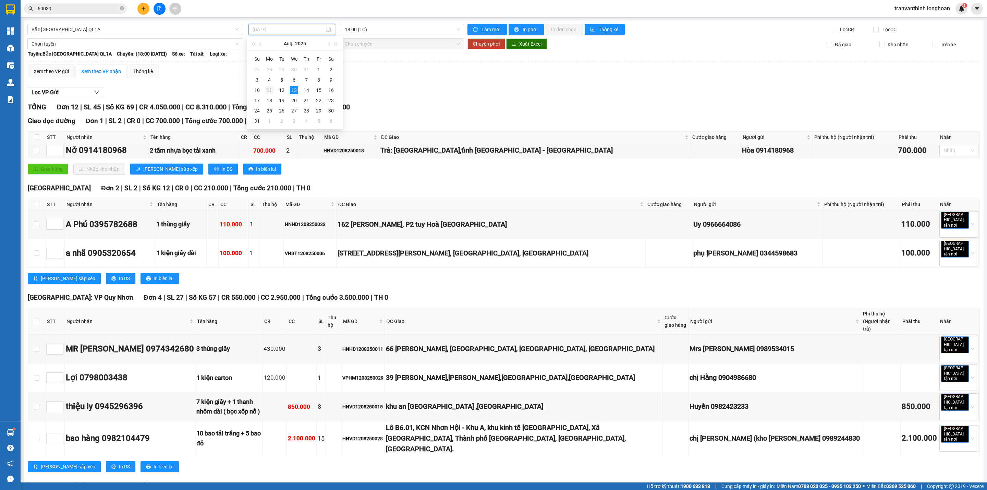
click at [271, 88] on div "11" at bounding box center [269, 90] width 8 height 8
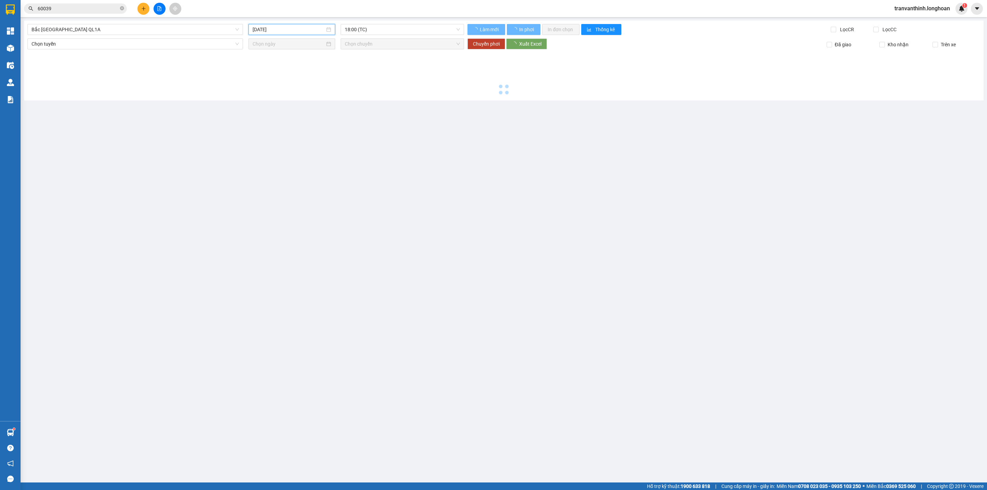
type input "[DATE]"
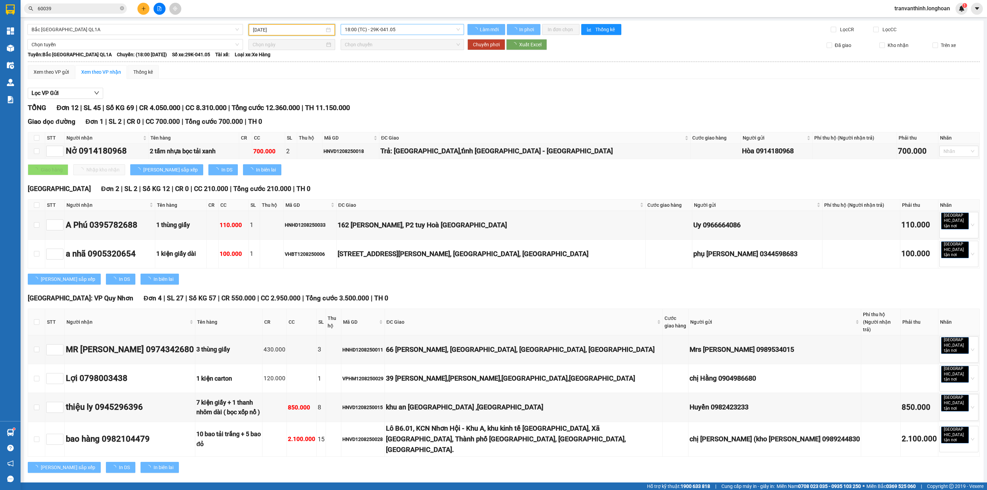
click at [397, 29] on span "18:00 (TC) - 29K-041.05" at bounding box center [402, 29] width 115 height 10
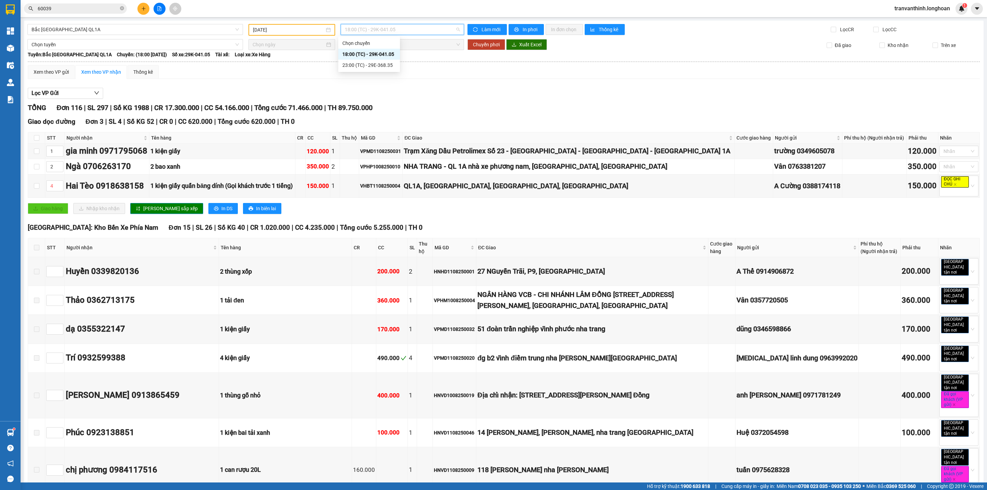
click at [364, 53] on div "18:00 (TC) - 29K-041.05" at bounding box center [368, 54] width 53 height 8
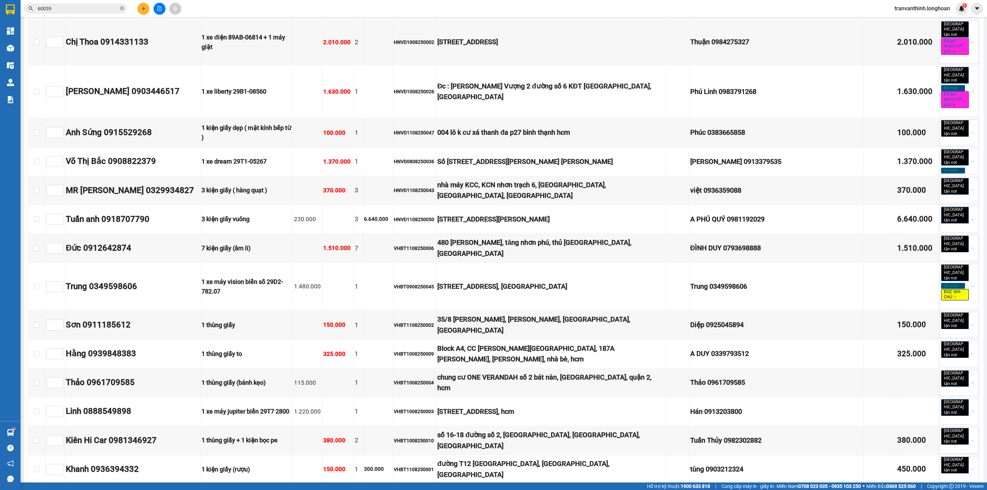
checkbox input "true"
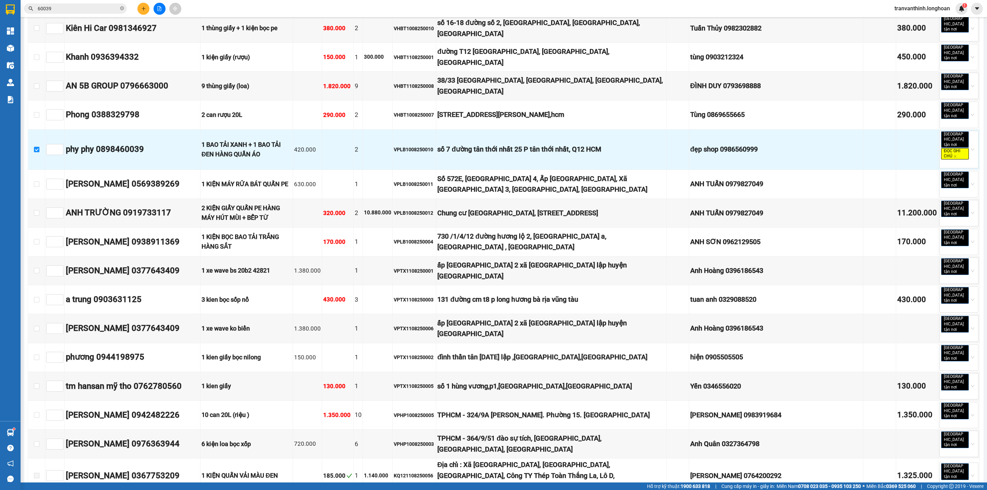
scroll to position [2061, 0]
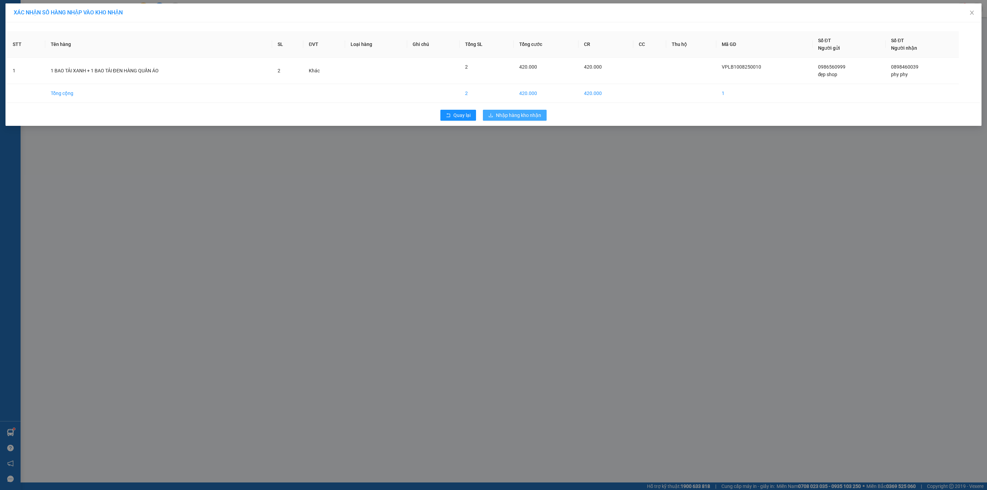
click at [513, 116] on span "Nhập hàng kho nhận" at bounding box center [518, 115] width 45 height 8
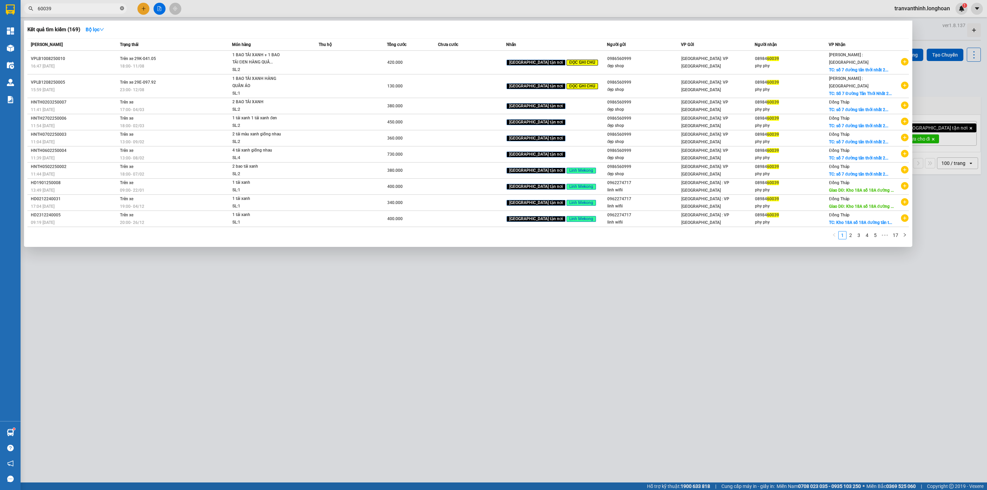
click at [121, 8] on icon "close-circle" at bounding box center [122, 8] width 4 height 4
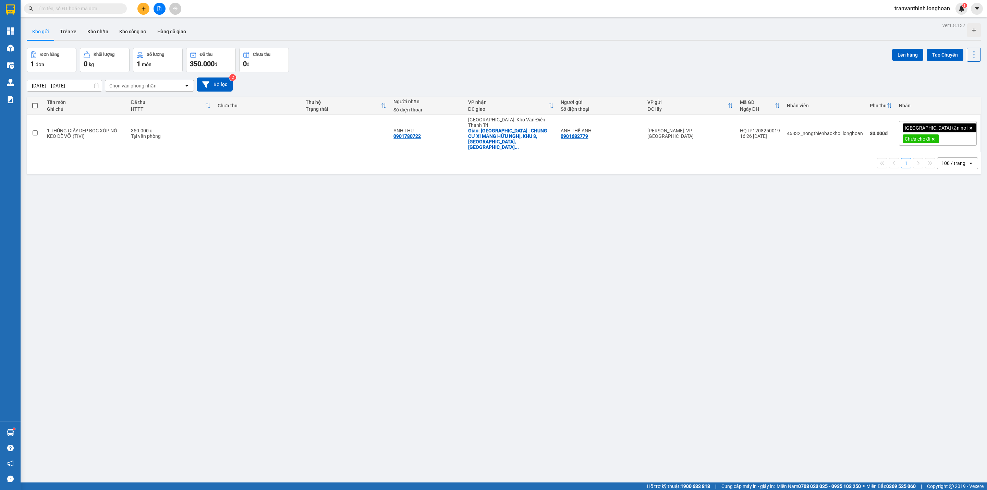
paste input "VPLB1008250010"
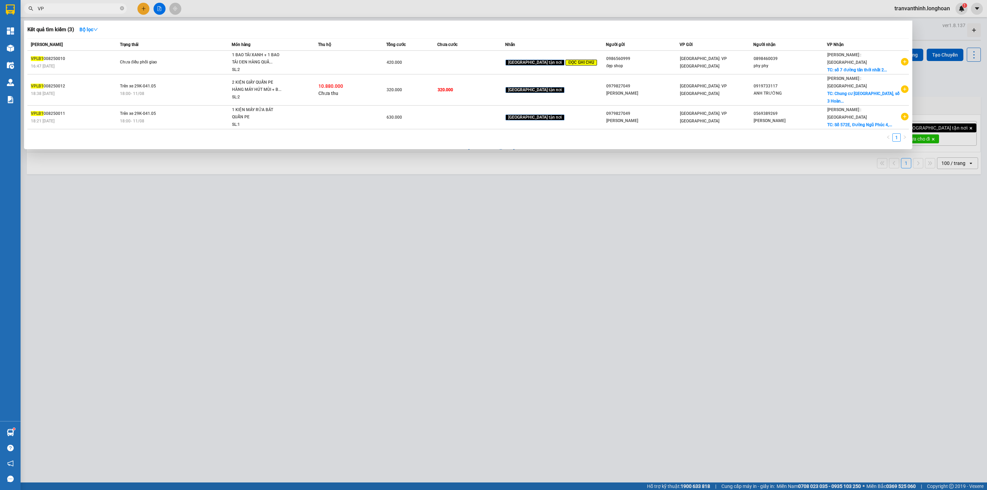
type input "V"
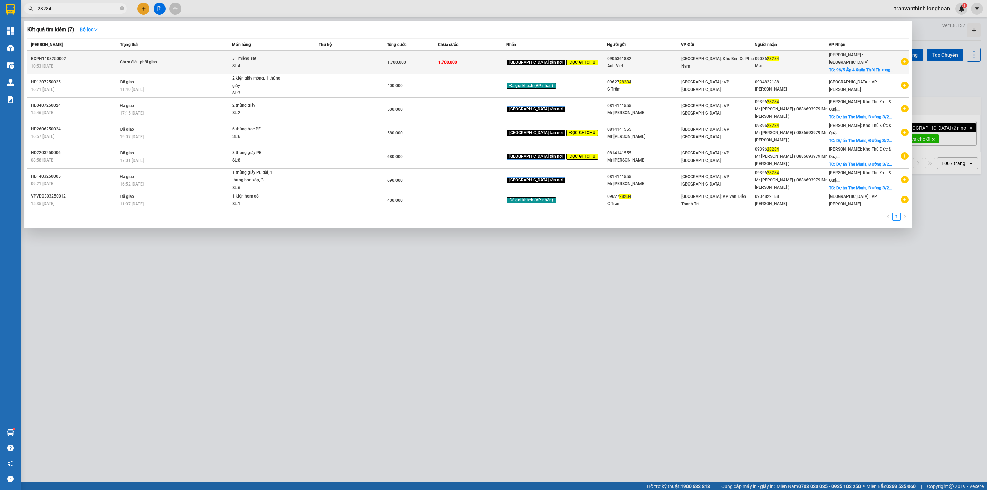
type input "28284"
click at [637, 58] on div "0905361882" at bounding box center [643, 58] width 73 height 7
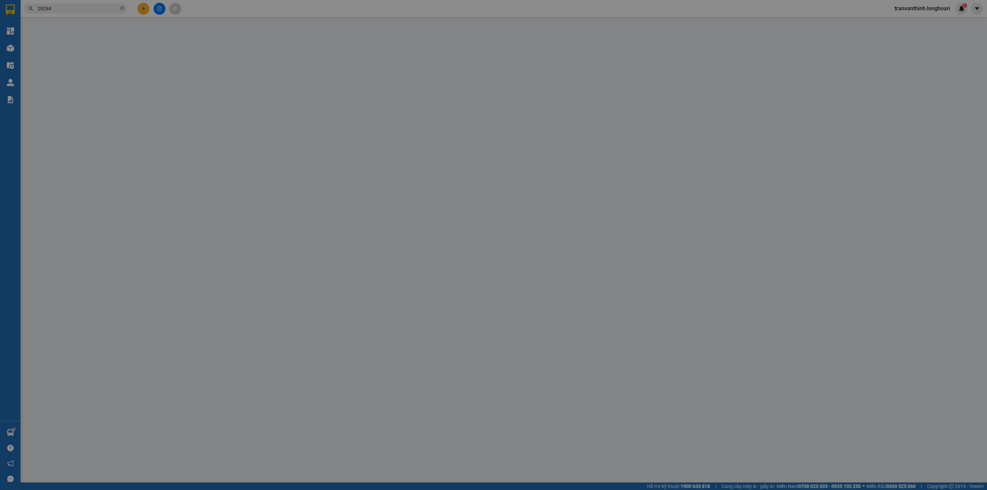
type input "0905361882"
type input "Anh Việt"
type input "0903628284"
type input "Mai"
checkbox input "true"
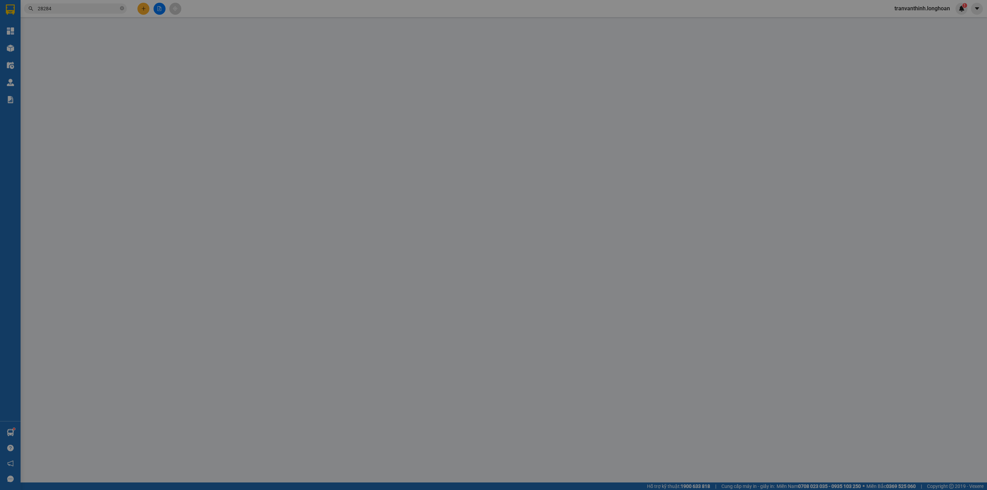
type input "96/5 Ấp 4 Xuân Thới Thương 27, Hóc Môn, [GEOGRAPHIC_DATA]"
type input "hàng gấp về các anh giao cho kịp công trình ạ"
type input "1.700.000"
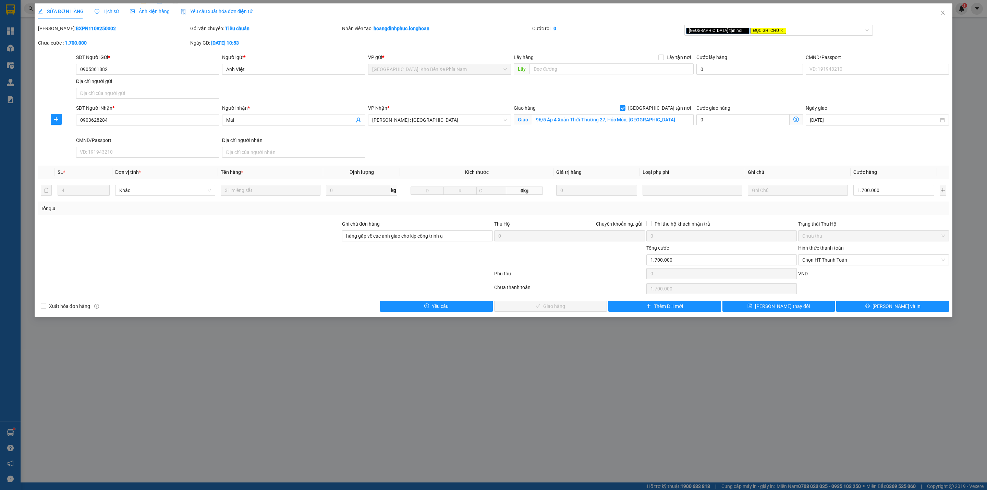
click at [76, 30] on b "BXPN1108250002" at bounding box center [96, 28] width 40 height 5
copy b "BXPN1108250002"
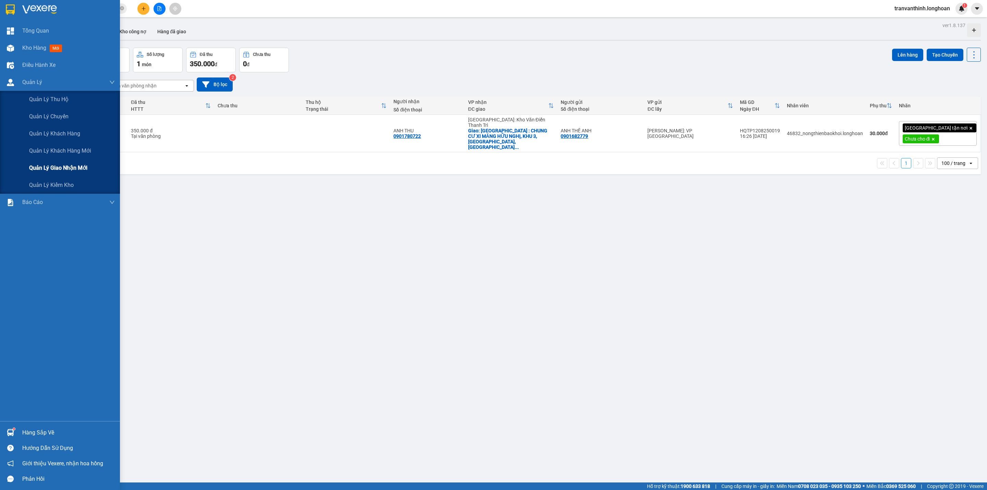
click at [58, 167] on span "Quản lý giao nhận mới" at bounding box center [58, 167] width 58 height 9
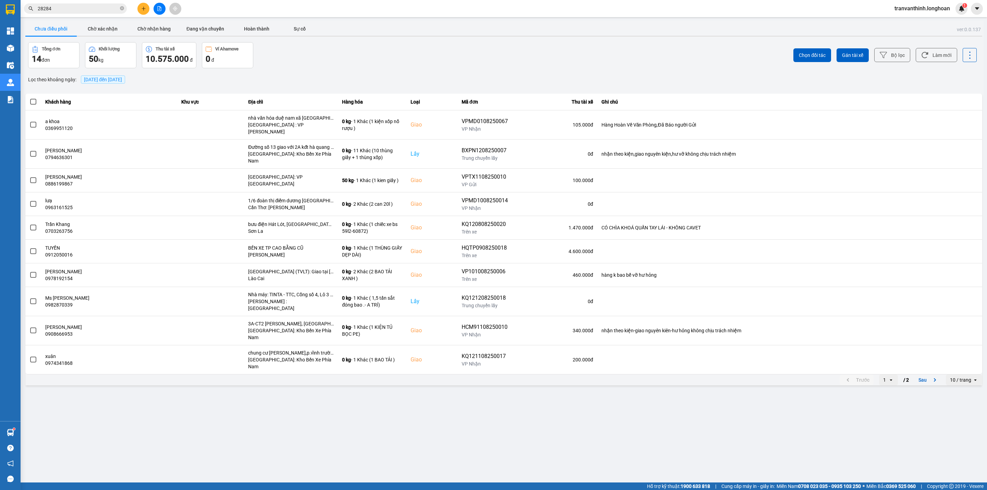
click at [960, 374] on div "10 / trang" at bounding box center [959, 379] width 27 height 11
click at [106, 80] on span "[DATE] đến [DATE]" at bounding box center [103, 79] width 38 height 5
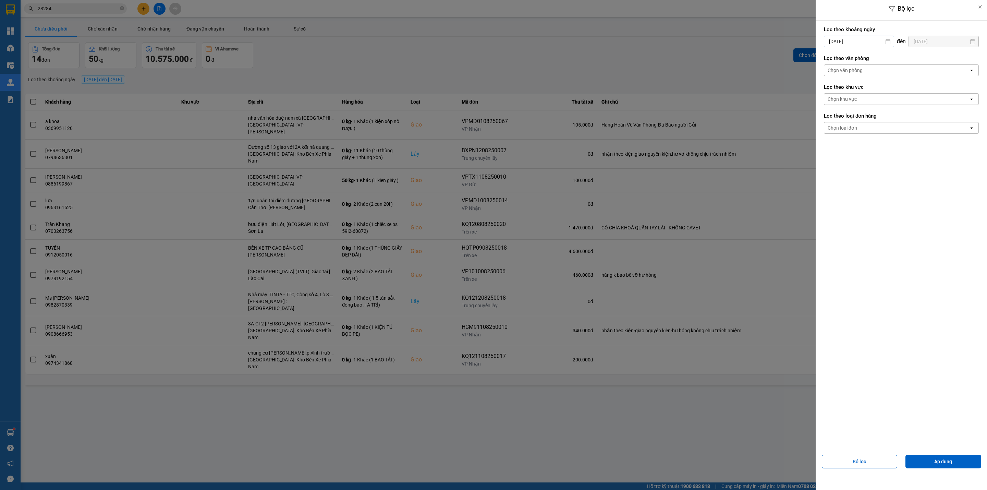
click at [865, 39] on input "[DATE]" at bounding box center [859, 41] width 70 height 11
click at [878, 90] on div "1" at bounding box center [883, 91] width 10 height 8
type input "[DATE]"
click at [855, 68] on div "Chọn văn phòng" at bounding box center [845, 70] width 35 height 7
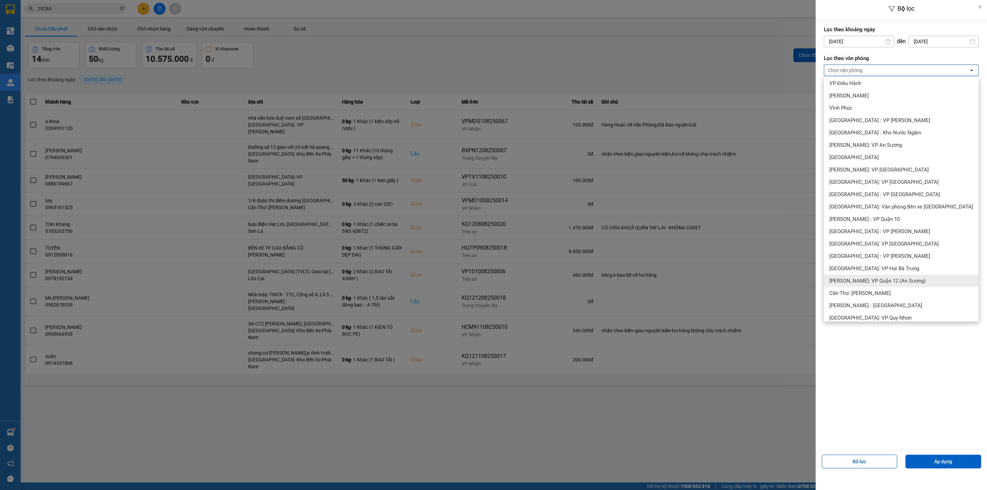
scroll to position [103, 0]
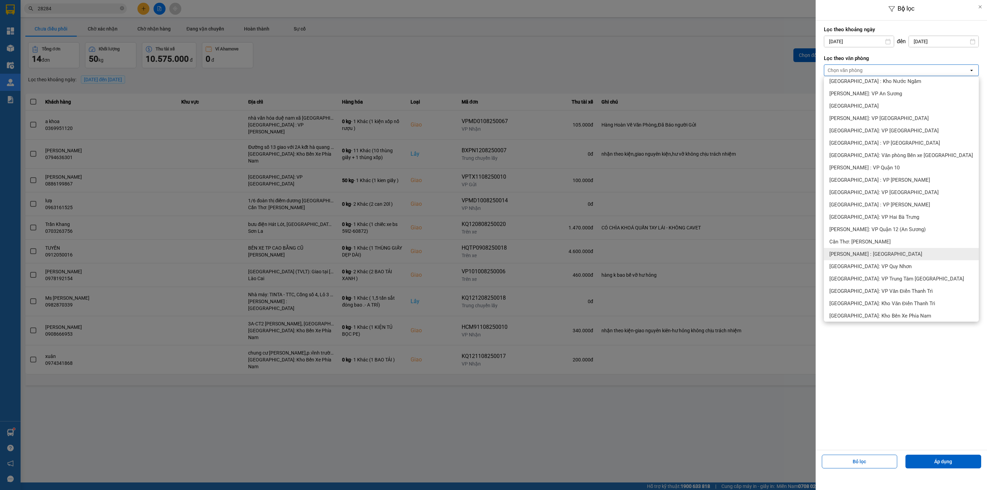
drag, startPoint x: 869, startPoint y: 255, endPoint x: 876, endPoint y: 250, distance: 8.8
click at [869, 255] on span "[PERSON_NAME] : [GEOGRAPHIC_DATA]" at bounding box center [875, 254] width 93 height 7
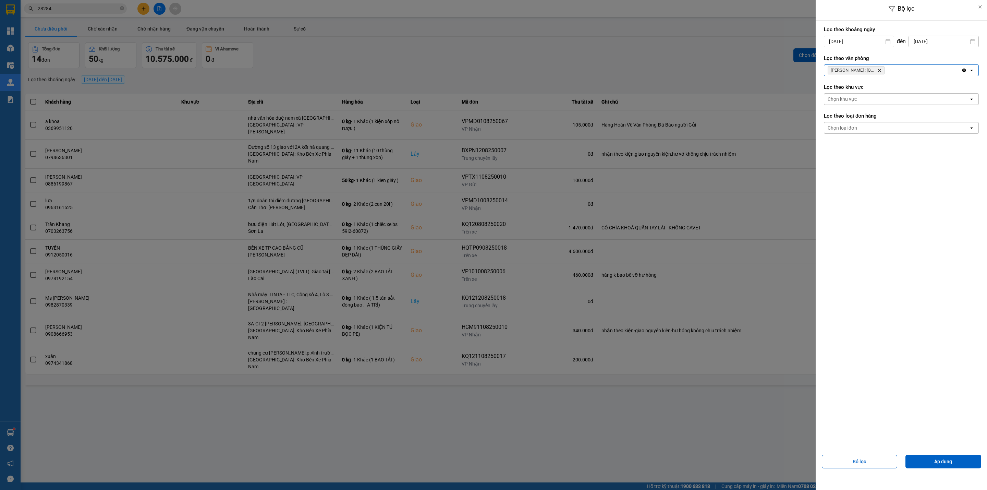
drag, startPoint x: 863, startPoint y: 128, endPoint x: 861, endPoint y: 133, distance: 5.4
click at [862, 128] on div "Chọn loại đơn" at bounding box center [896, 127] width 145 height 11
click at [836, 158] on span "Giao" at bounding box center [834, 156] width 11 height 7
click at [948, 463] on button "Áp dụng" at bounding box center [943, 461] width 76 height 14
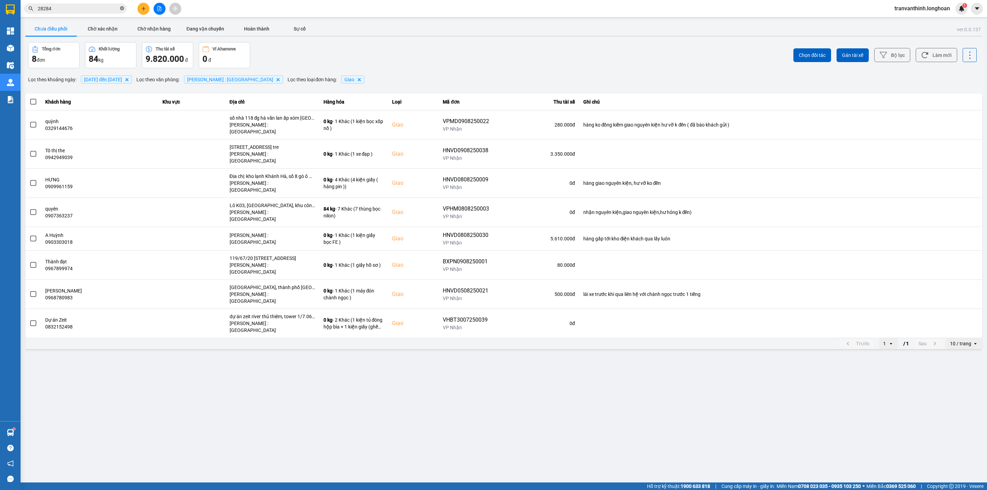
click at [121, 7] on icon "close-circle" at bounding box center [122, 8] width 4 height 4
paste input "BXPN1108250002"
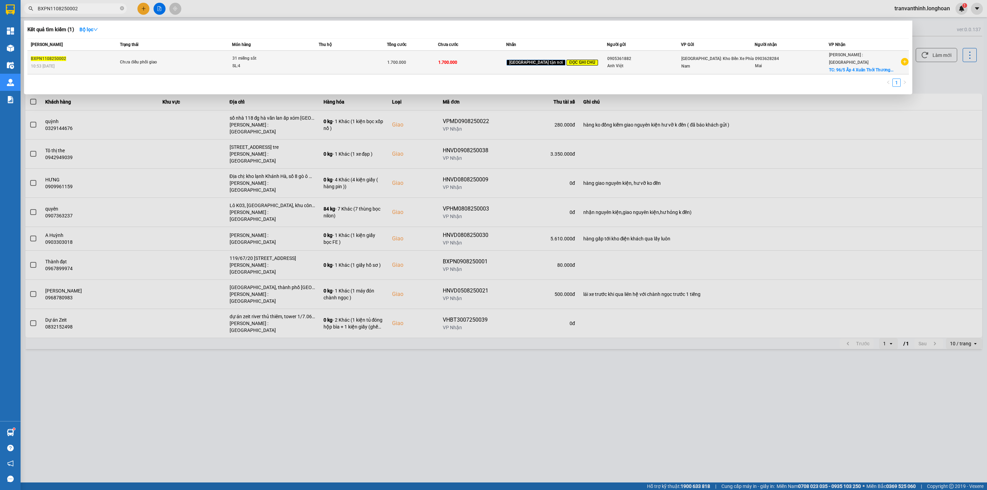
type input "BXPN1108250002"
click at [824, 62] on div "Mai" at bounding box center [791, 65] width 73 height 7
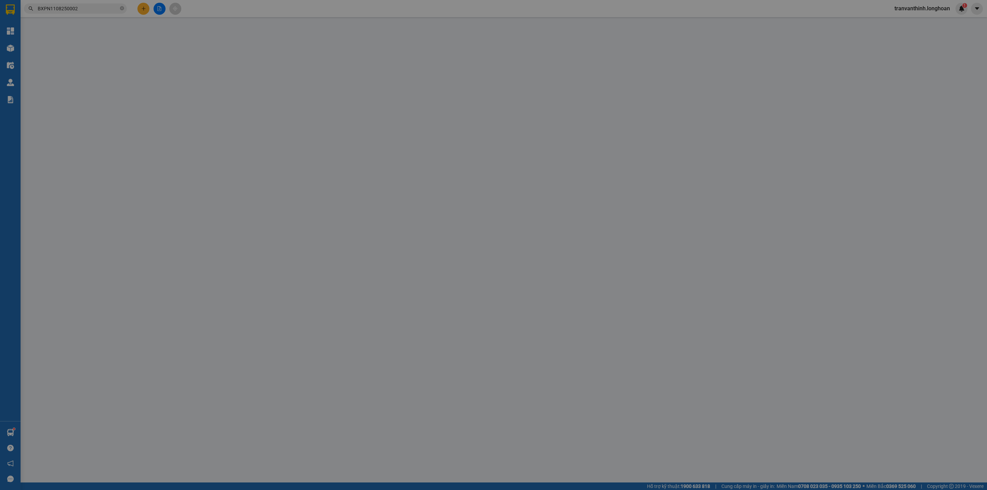
type input "0905361882"
type input "Anh Việt"
type input "0903628284"
type input "Mai"
checkbox input "true"
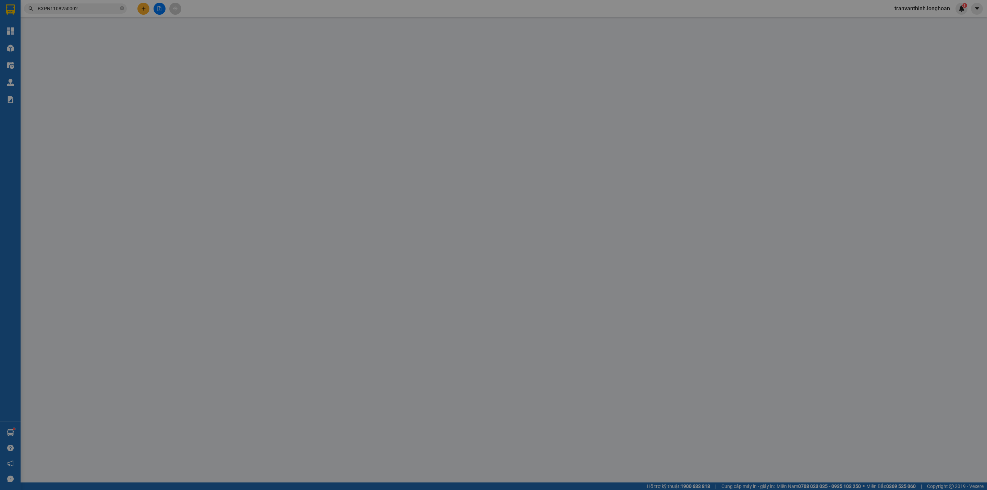
type input "96/5 Ấp 4 Xuân Thới Thương 27, Hóc Môn, [GEOGRAPHIC_DATA]"
type input "hàng gấp về các anh giao cho kịp công trình ạ"
type input "1.700.000"
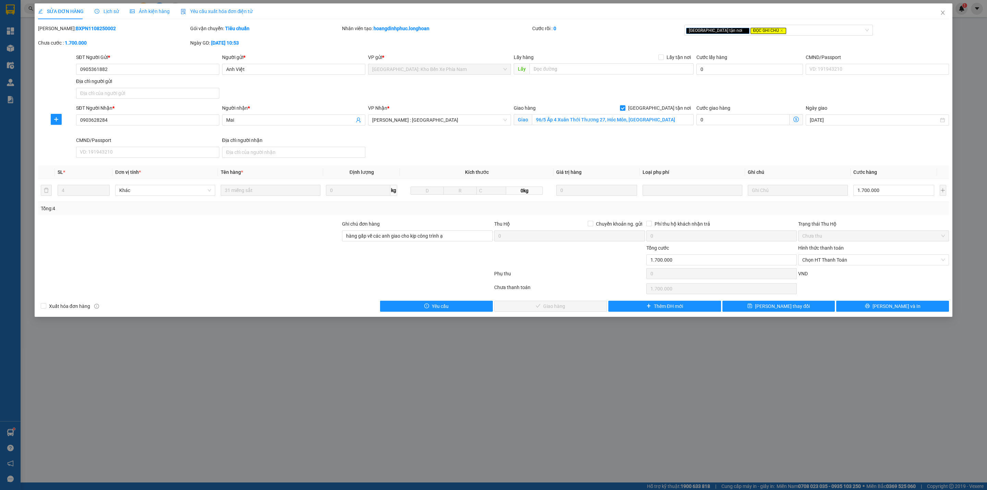
click at [76, 28] on b "BXPN1108250002" at bounding box center [96, 28] width 40 height 5
copy b "BXPN1108250002"
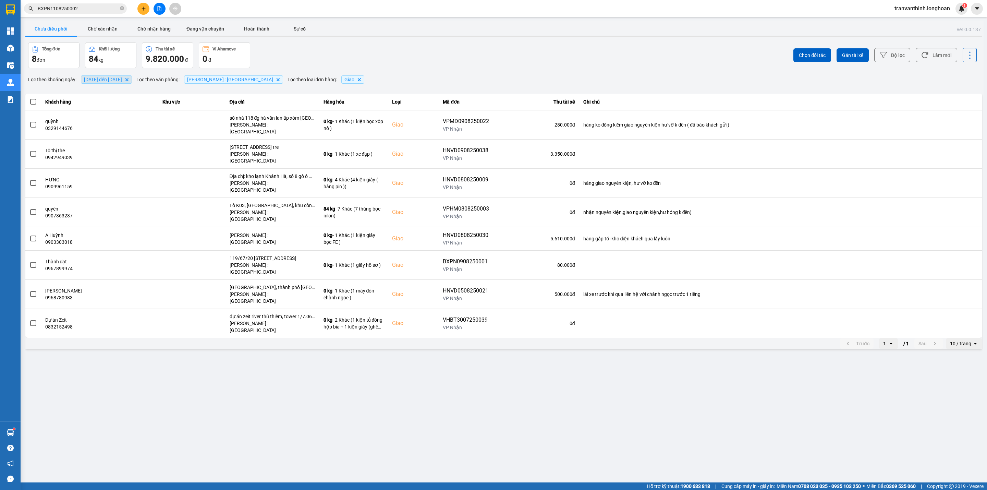
click at [114, 82] on span "01/08/2025 đến 12/08/2025" at bounding box center [103, 79] width 38 height 5
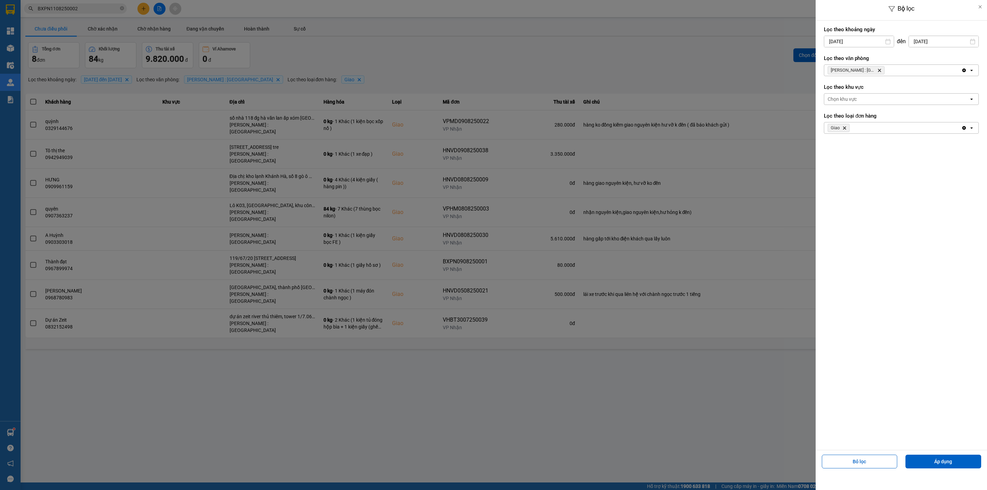
click at [859, 44] on input "[DATE]" at bounding box center [859, 41] width 70 height 11
click at [827, 59] on icon "Previous month." at bounding box center [827, 58] width 4 height 3
click at [842, 92] on div "1" at bounding box center [842, 91] width 10 height 8
type input "01/07/2025"
drag, startPoint x: 927, startPoint y: 43, endPoint x: 933, endPoint y: 46, distance: 6.0
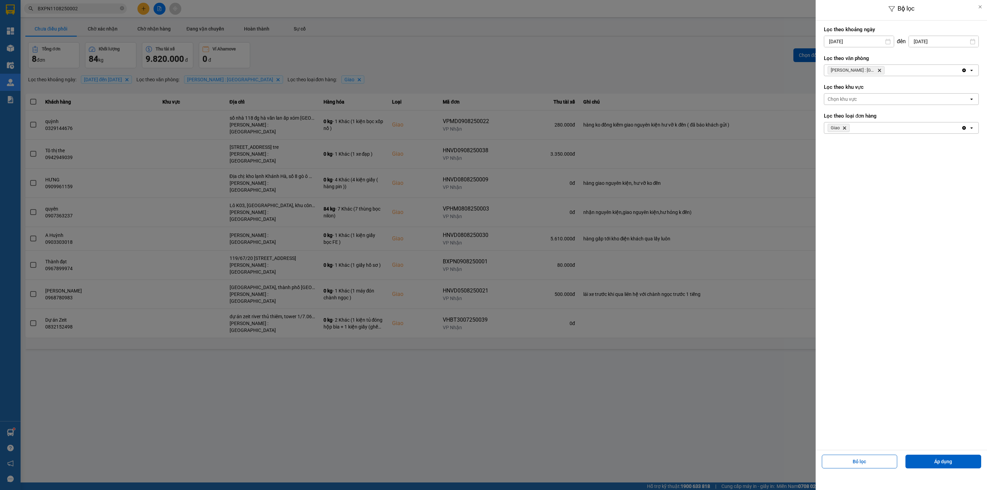
click at [928, 42] on input "[DATE]" at bounding box center [944, 41] width 70 height 11
click at [921, 123] on div "13" at bounding box center [920, 122] width 10 height 8
type input "[DATE]"
click at [938, 460] on button "Áp dụng" at bounding box center [943, 461] width 76 height 14
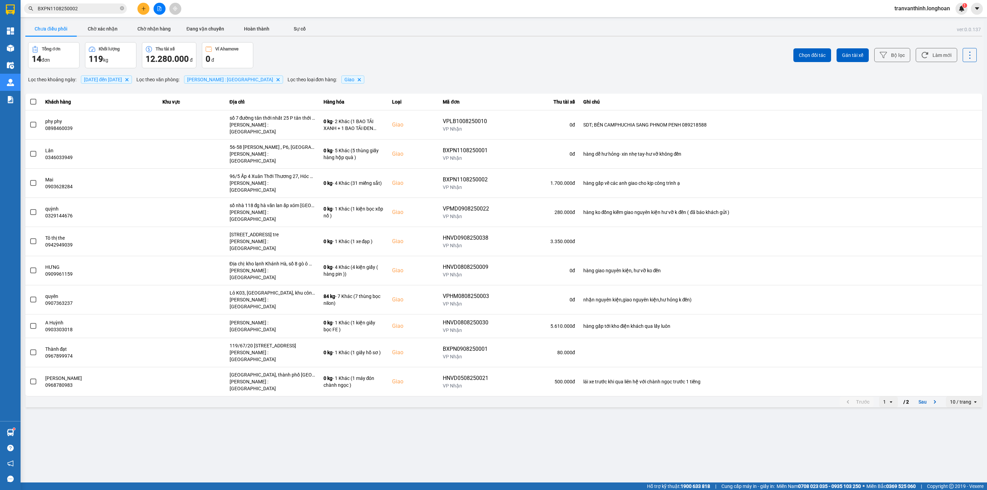
click at [967, 398] on div "10 / trang" at bounding box center [960, 401] width 21 height 7
click at [960, 418] on div "100 / trang" at bounding box center [964, 418] width 25 height 7
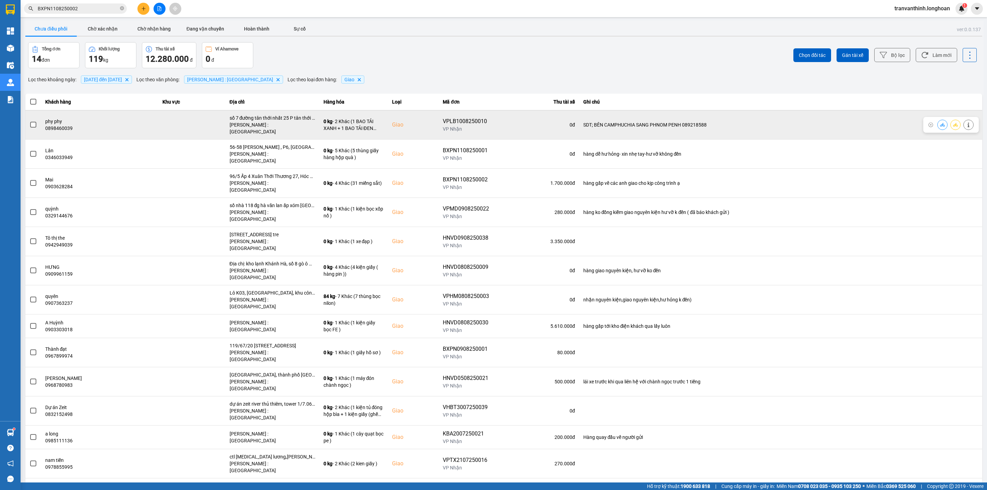
click at [31, 122] on span at bounding box center [33, 125] width 6 height 6
click at [29, 121] on input "checkbox" at bounding box center [29, 121] width 0 height 0
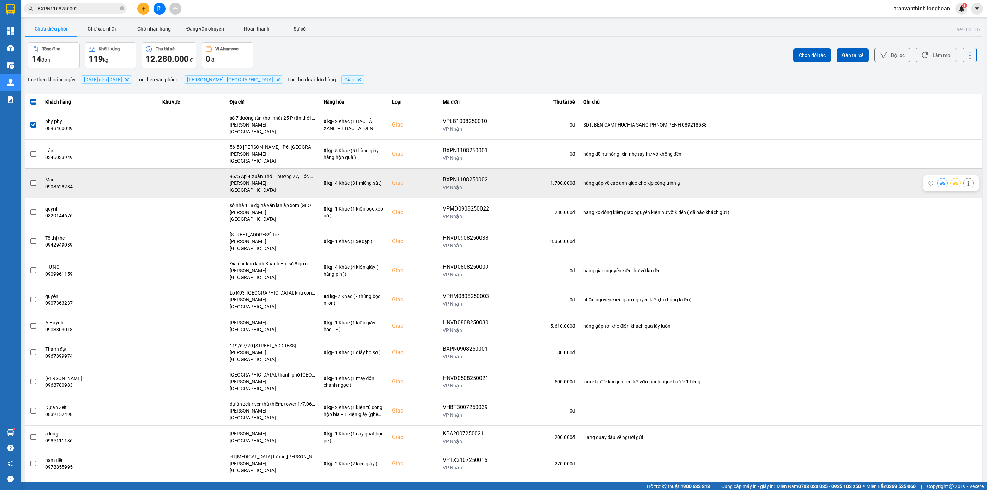
click at [31, 180] on span at bounding box center [33, 183] width 6 height 6
click at [29, 179] on input "checkbox" at bounding box center [29, 179] width 0 height 0
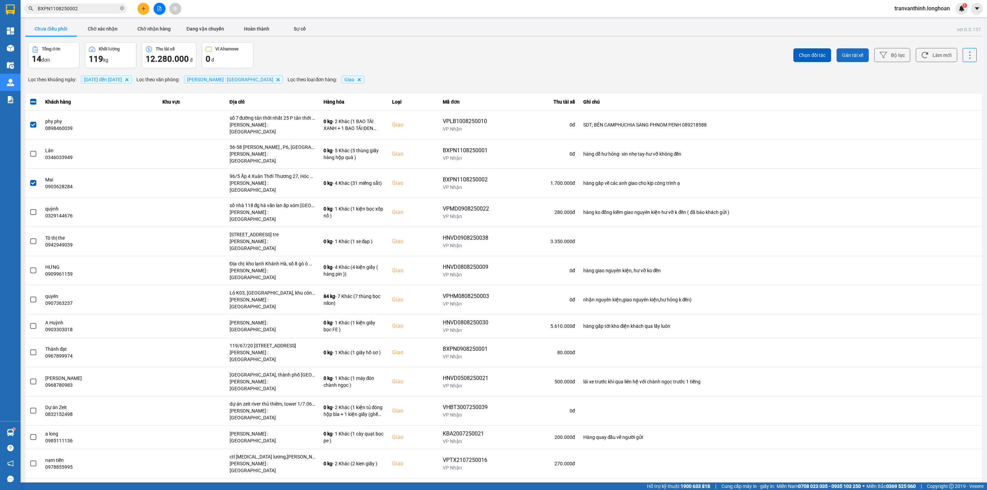
click at [858, 53] on span "Gán tài xế" at bounding box center [852, 55] width 21 height 7
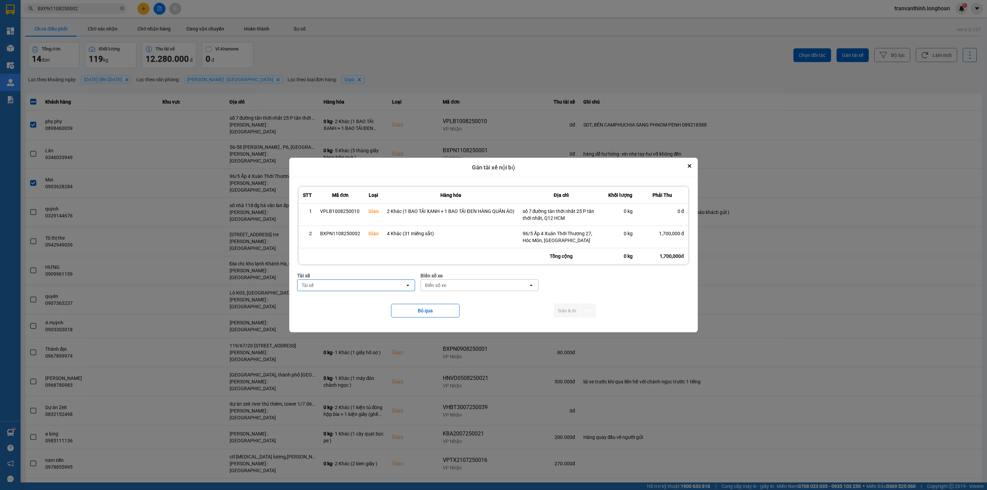
click at [363, 287] on div "Tài xế" at bounding box center [351, 285] width 108 height 11
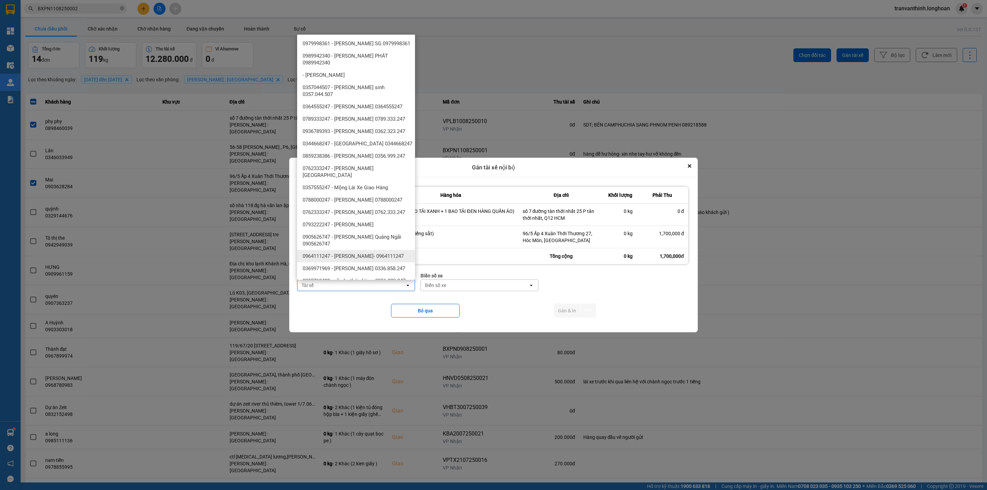
click at [325, 289] on div "Tài xế" at bounding box center [351, 285] width 108 height 11
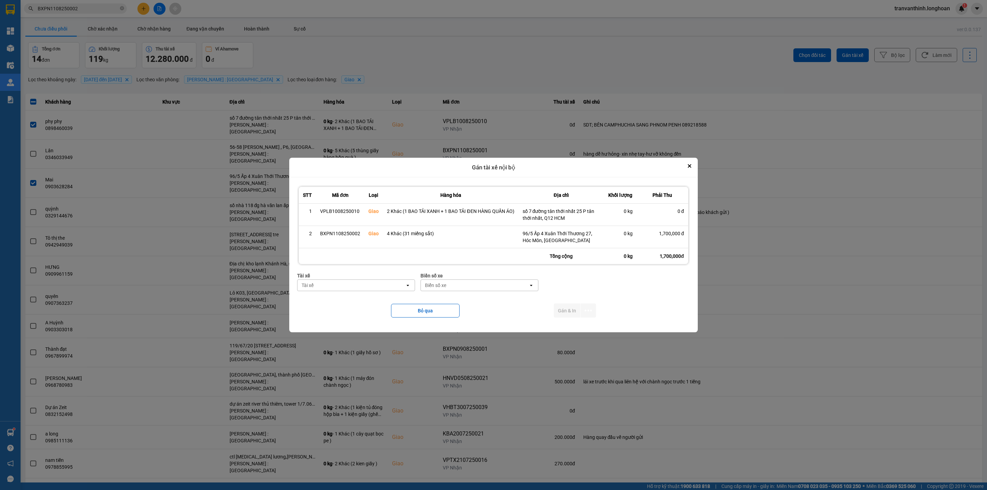
click at [328, 286] on div "Tài xế" at bounding box center [351, 285] width 108 height 11
type input "DƯƠNG"
click at [370, 304] on span "0774555247 - [PERSON_NAME] 0774555247" at bounding box center [353, 300] width 100 height 7
click at [483, 285] on div "Biển số xe" at bounding box center [476, 285] width 108 height 11
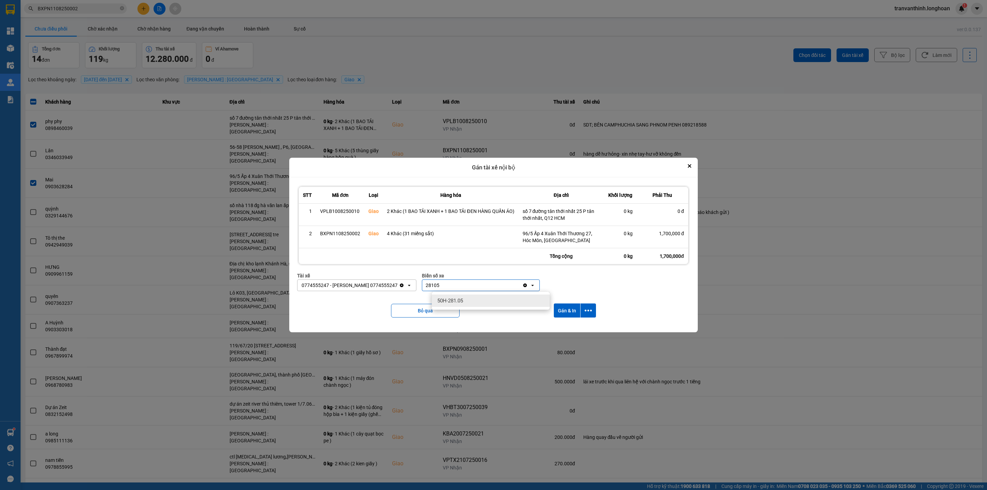
type input "28105"
click at [458, 299] on span "50H-281.05" at bounding box center [450, 300] width 26 height 7
click at [583, 309] on button "dialog" at bounding box center [588, 310] width 15 height 14
click at [567, 329] on span "Chỉ gán tài" at bounding box center [561, 329] width 23 height 7
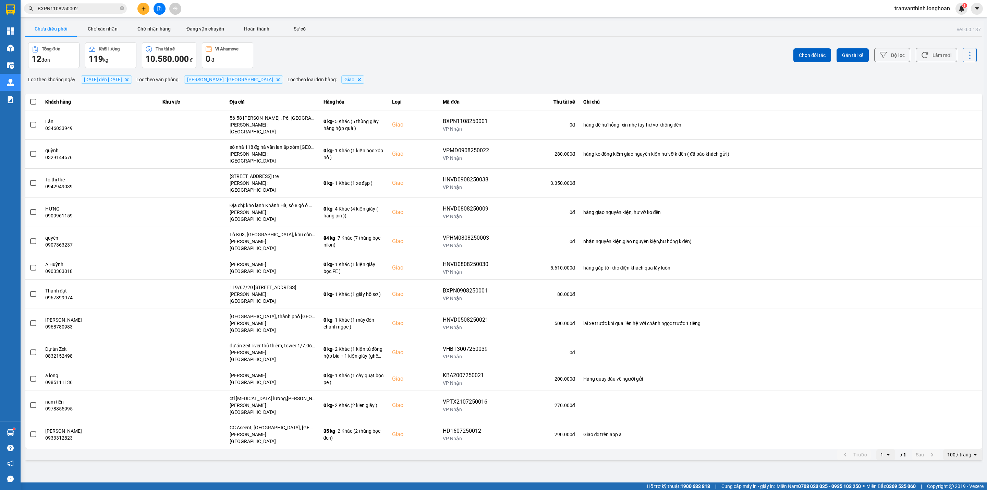
click at [120, 8] on icon "close-circle" at bounding box center [122, 8] width 4 height 4
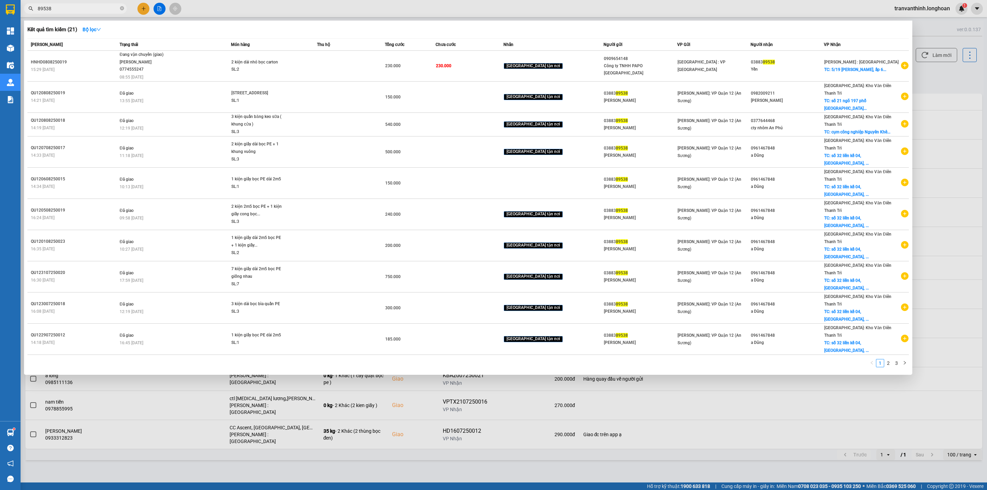
type input "89538"
click at [121, 8] on icon "close-circle" at bounding box center [122, 8] width 4 height 4
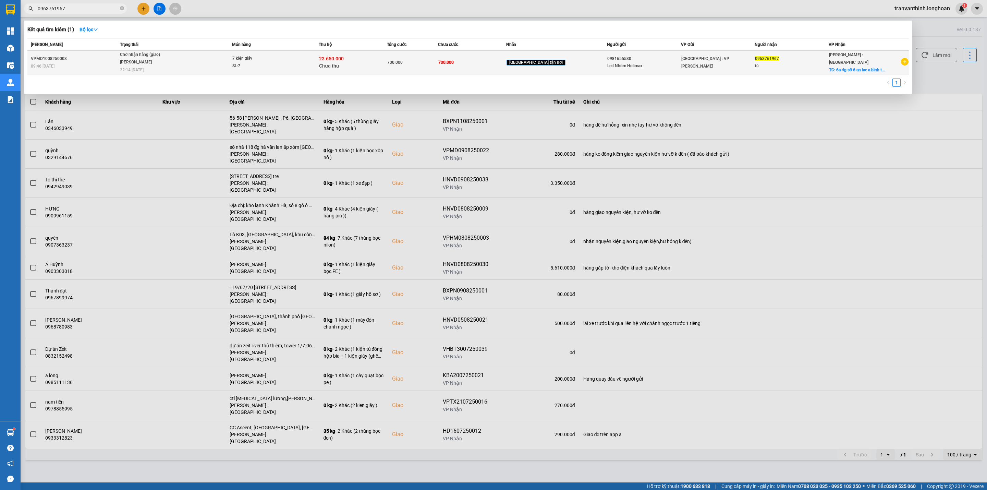
type input "0963761967"
click at [783, 67] on div "tú" at bounding box center [791, 65] width 73 height 7
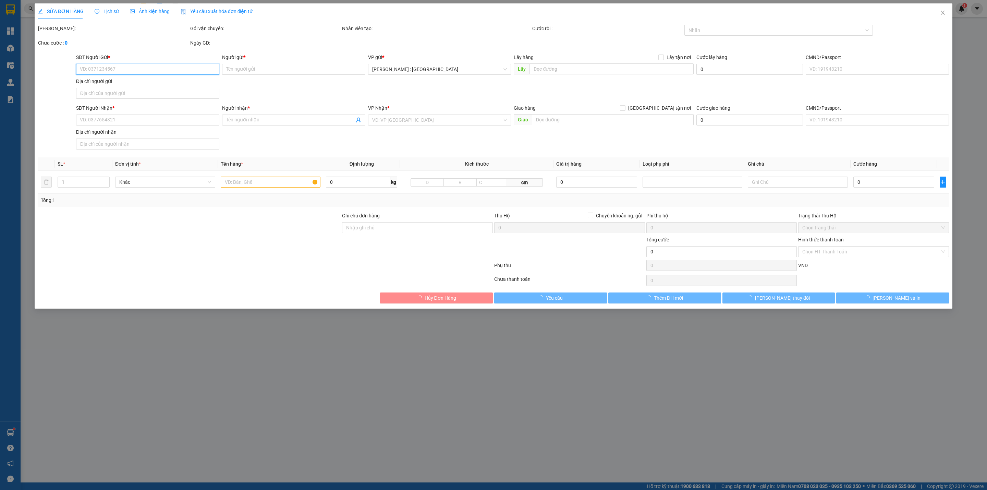
type input "0981655530"
type input "Led Nhôm Holimax"
type input "0963761967"
type input "tú"
checkbox input "true"
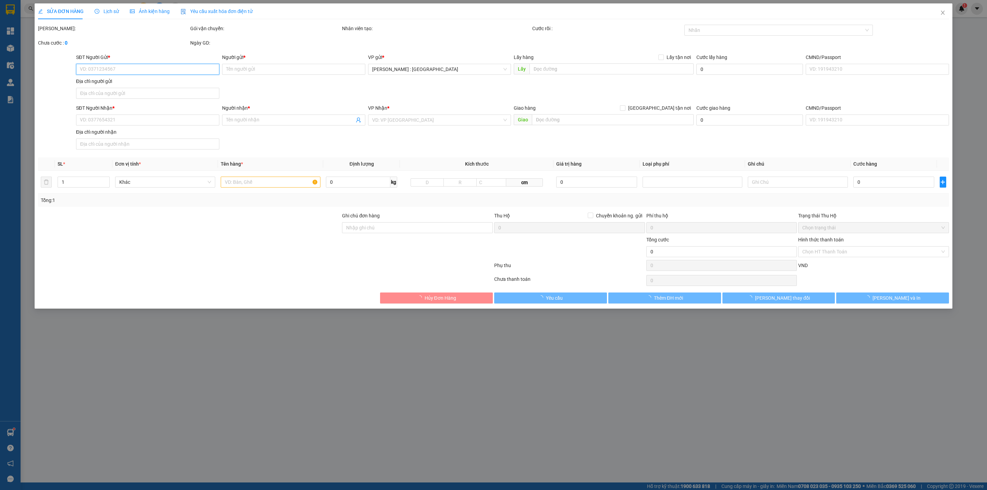
type input "6a đg số 6 an lạc a bình tân hcm"
type input "hàng ko đồng kiểm giao nguyên kiện hư vỡ k đền"
type input "700.000"
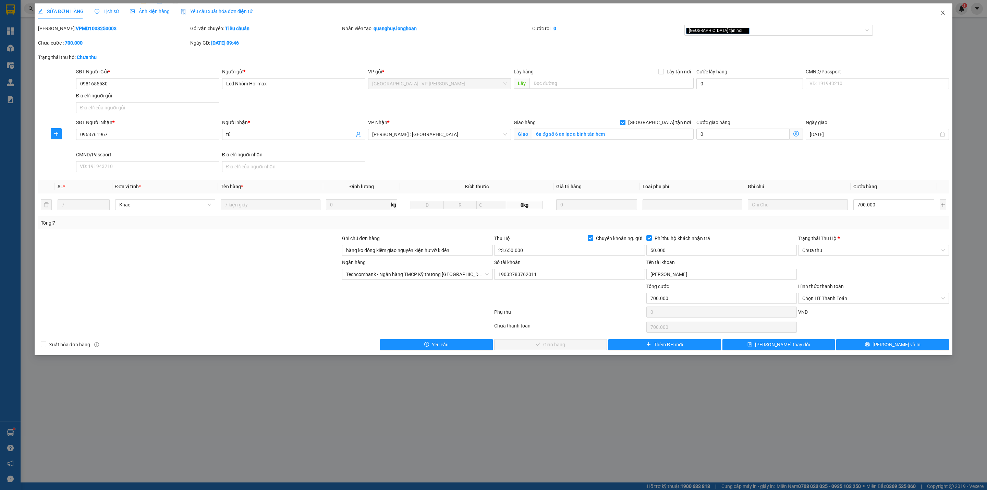
click at [945, 11] on icon "close" at bounding box center [942, 12] width 5 height 5
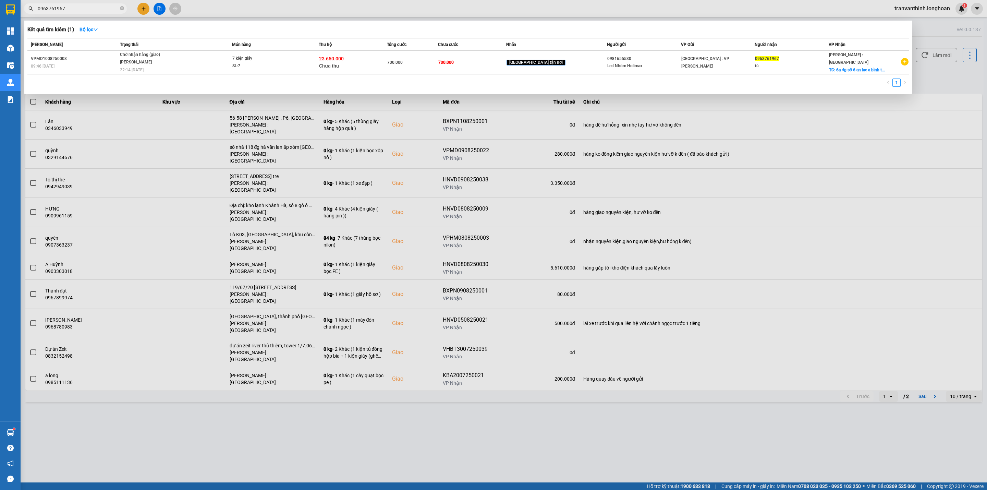
click at [81, 7] on input "0963761967" at bounding box center [78, 9] width 81 height 8
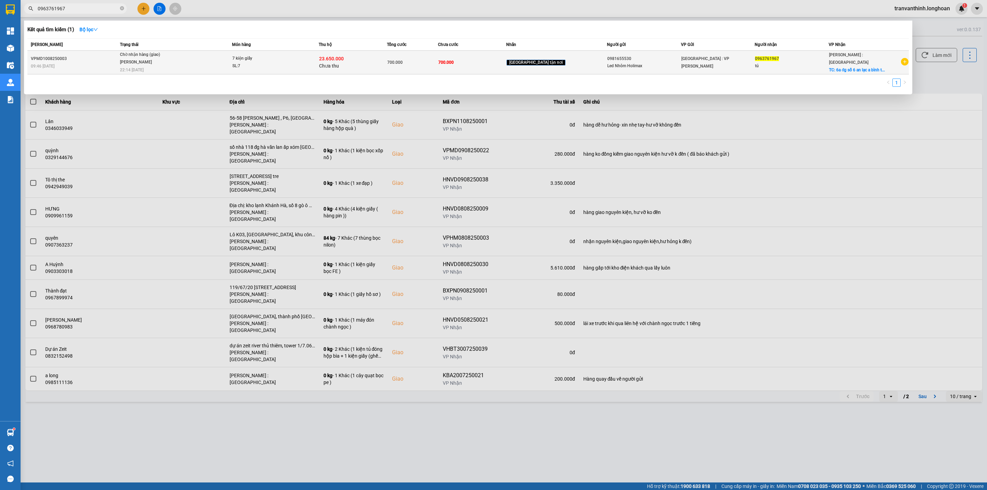
click at [856, 68] on span "TC: 6a đg số 6 an lạc a bình t..." at bounding box center [857, 70] width 56 height 5
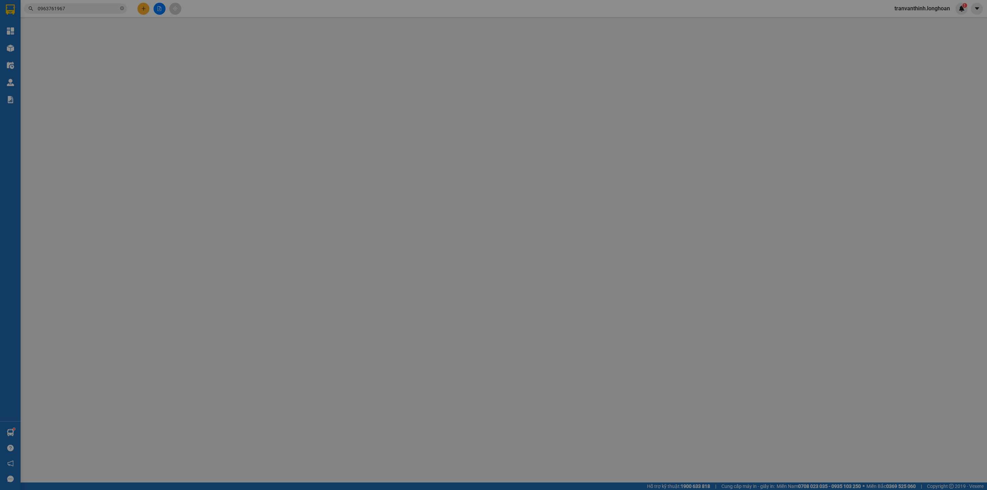
type input "0981655530"
type input "Led Nhôm Holimax"
type input "0963761967"
type input "tú"
checkbox input "true"
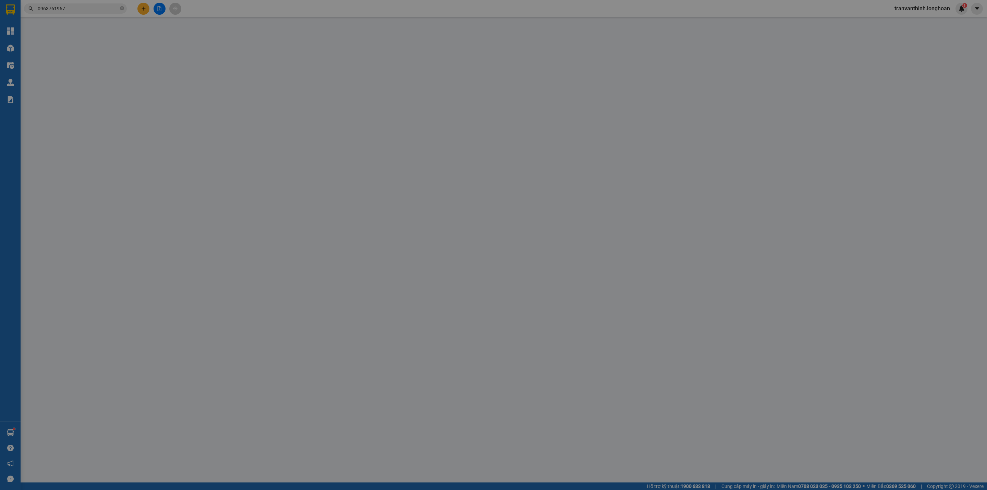
type input "6a đg số 6 an lạc a bình tân hcm"
type input "hàng ko đồng kiểm giao nguyên kiện hư vỡ k đền"
type input "700.000"
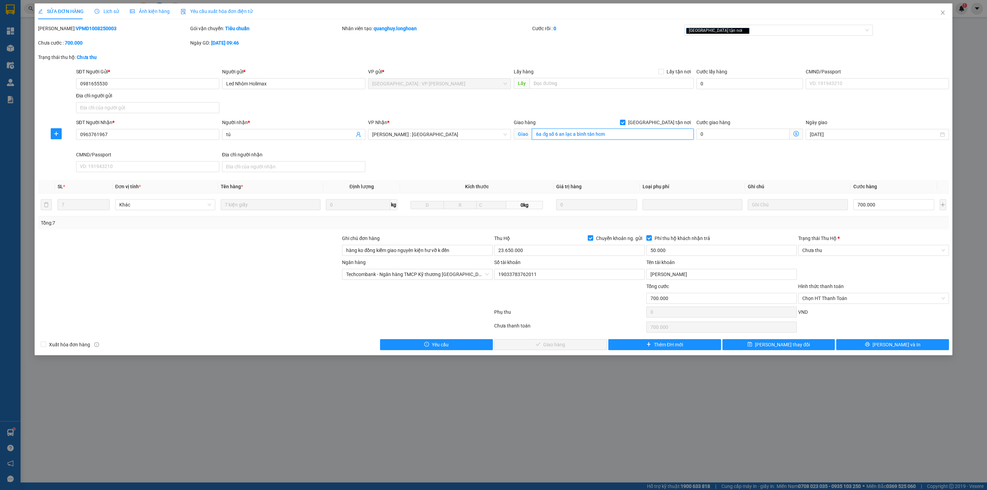
click at [580, 136] on input "6a đg số 6 an lạc a bình tân hcm" at bounding box center [612, 134] width 161 height 11
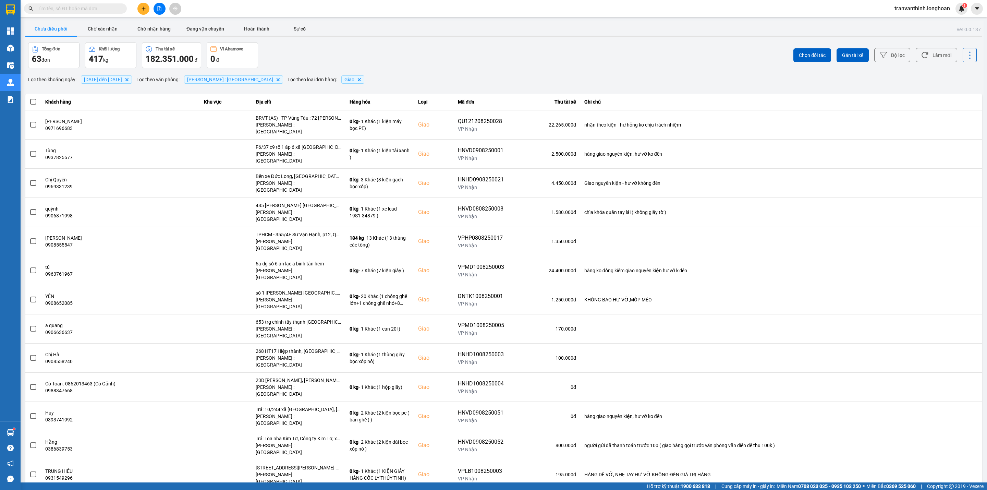
click at [80, 8] on input "text" at bounding box center [78, 9] width 81 height 8
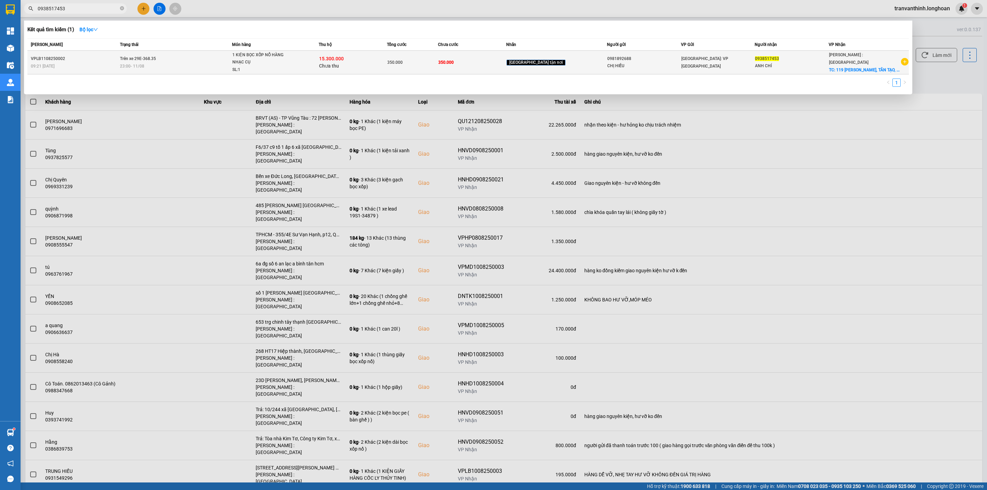
type input "0938517453"
click at [369, 64] on div "15.300.000 Chưa thu" at bounding box center [353, 62] width 68 height 14
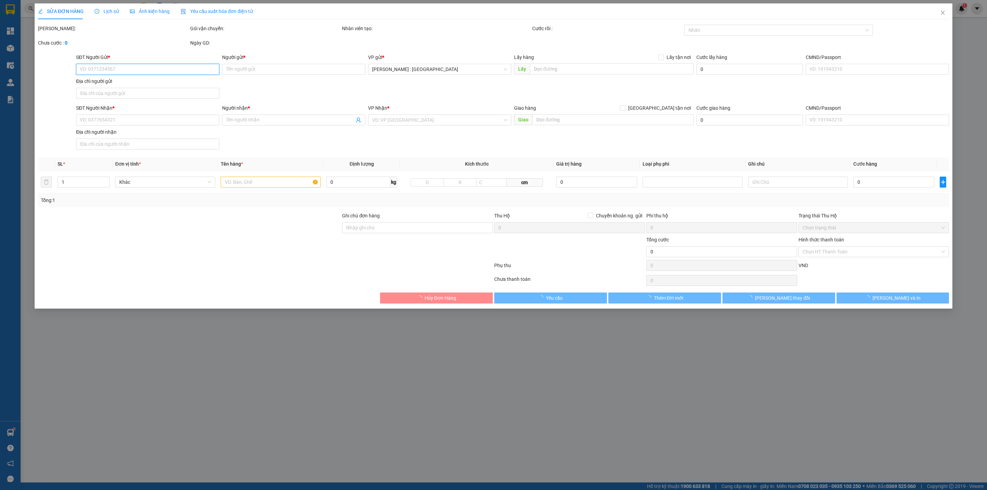
type input "0981892688"
type input "CHỊ HIẾU"
type input "0938517453"
type input "ANH CHÍ"
checkbox input "true"
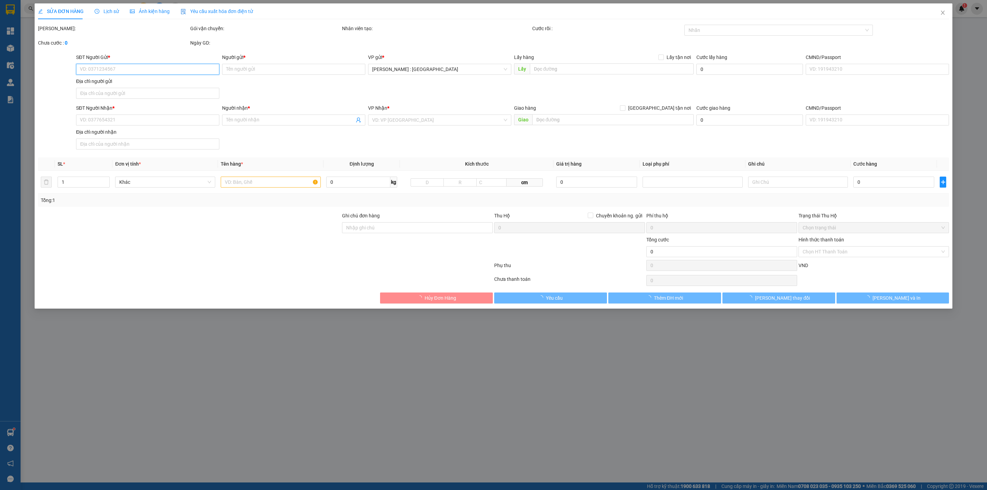
type input "119 HỒ VĂN LONG, TÂN TẠO, BÌNH TÂN, HCM"
type input "HÀNG DỄ VỠ, NHẸ TAY HƯ VỠ KHÔNG ĐỀN GIÁ TRỊ HÀNG"
type input "350.000"
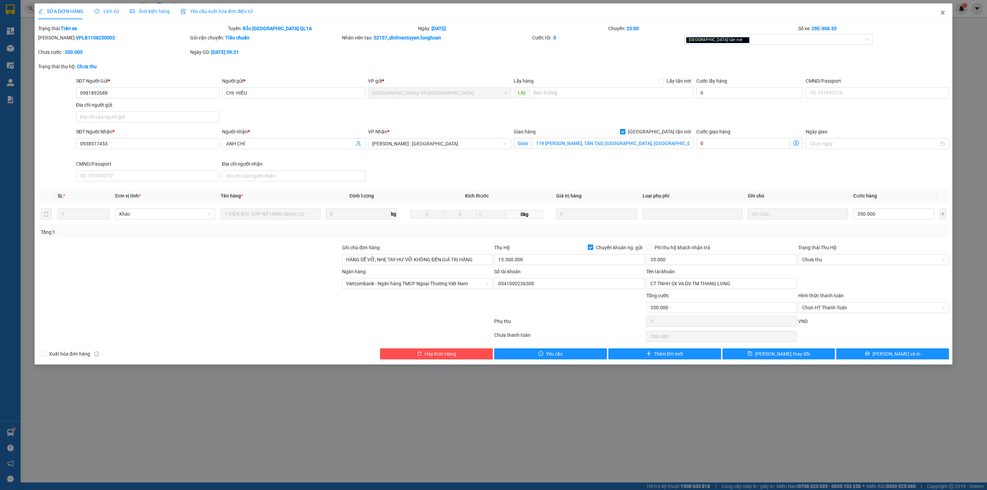
click at [943, 12] on icon "close" at bounding box center [943, 13] width 4 height 4
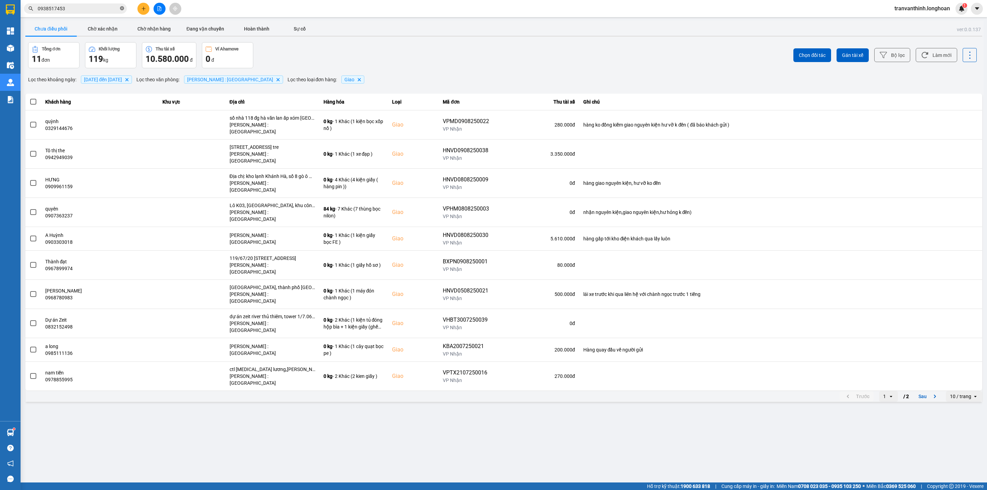
click at [122, 7] on icon "close-circle" at bounding box center [122, 8] width 4 height 4
click at [55, 9] on input "text" at bounding box center [78, 9] width 81 height 8
click at [62, 7] on input "text" at bounding box center [78, 9] width 81 height 8
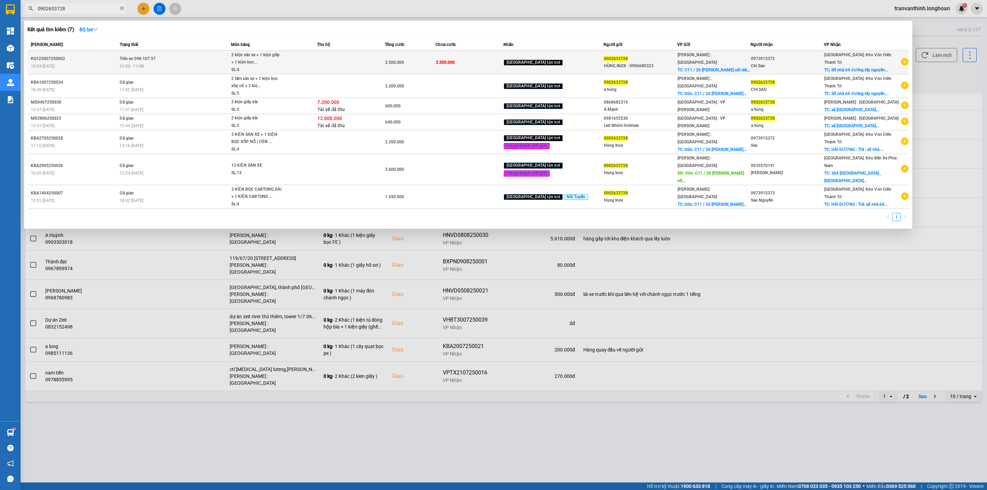
type input "0902633728"
click at [305, 65] on span "2 kiện sàn xe + 1 kiện giấy + 1 kiện bọc... SL: 4" at bounding box center [273, 62] width 85 height 22
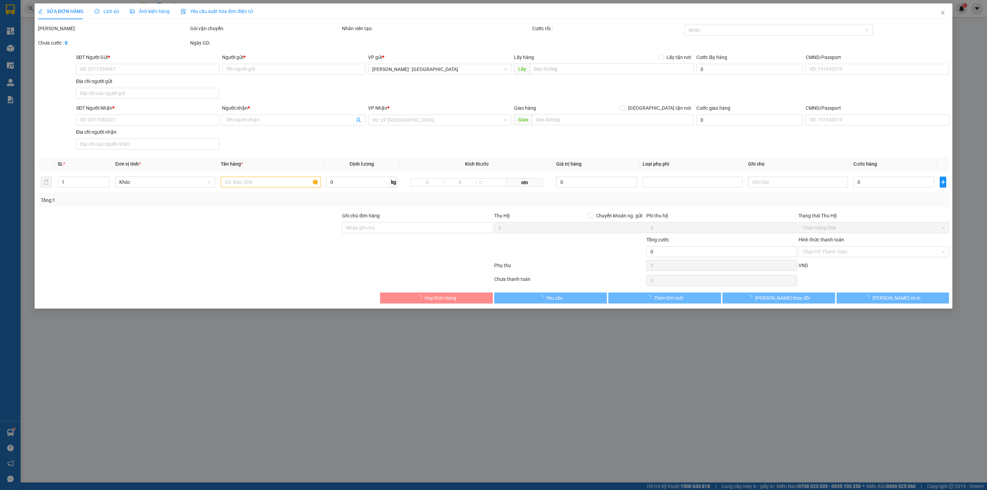
type input "0902633728"
type input "HÙNG INOX - 0906680323"
checkbox input "true"
type input "C11 / 26 [PERSON_NAME] nối dài bình hưng bình chánh tphcm .qua ngã tư 700 mét m…"
type input "0973915372"
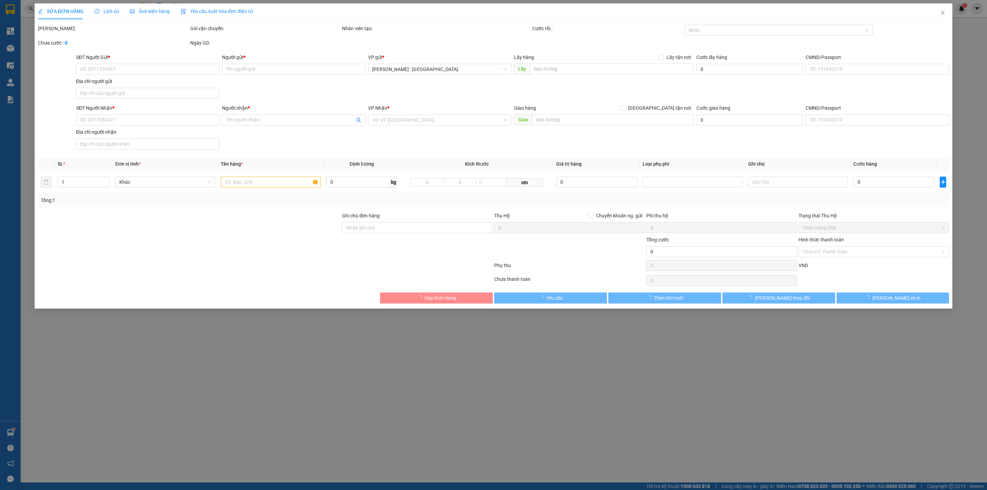
type input "Chị Sao"
checkbox input "true"
type input "Số nhà 64 đường tây nguyên thị trấn [GEOGRAPHIC_DATA] huyện [GEOGRAPHIC_DATA] t…"
type input "VẬN CHUYỂN NHẸ TAY - KHÔNG BAO HƯ VỠ"
type input "2.500.000"
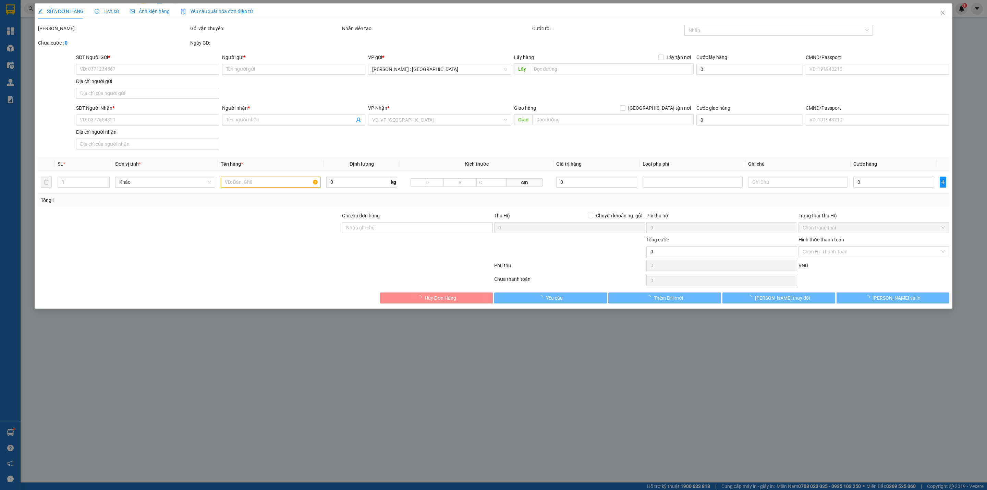
type input "2.500.000"
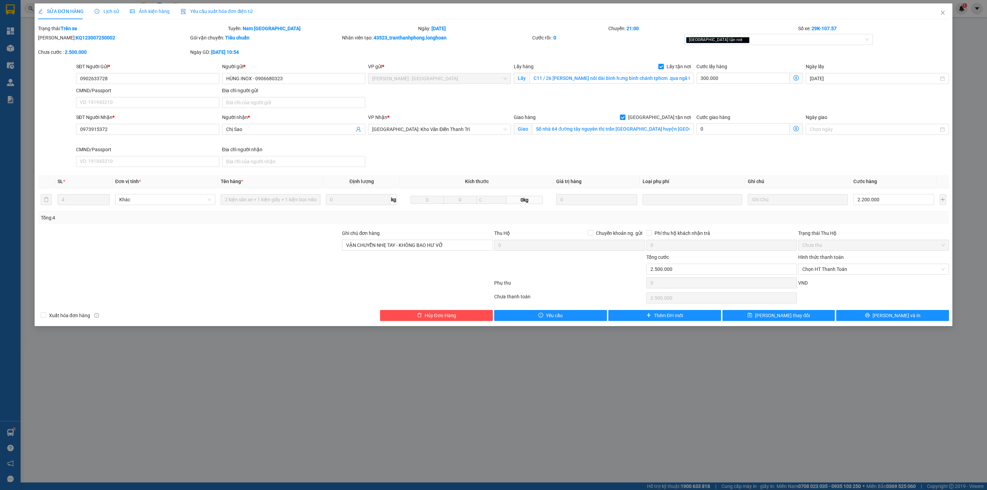
click at [100, 10] on span "Lịch sử" at bounding box center [107, 11] width 24 height 5
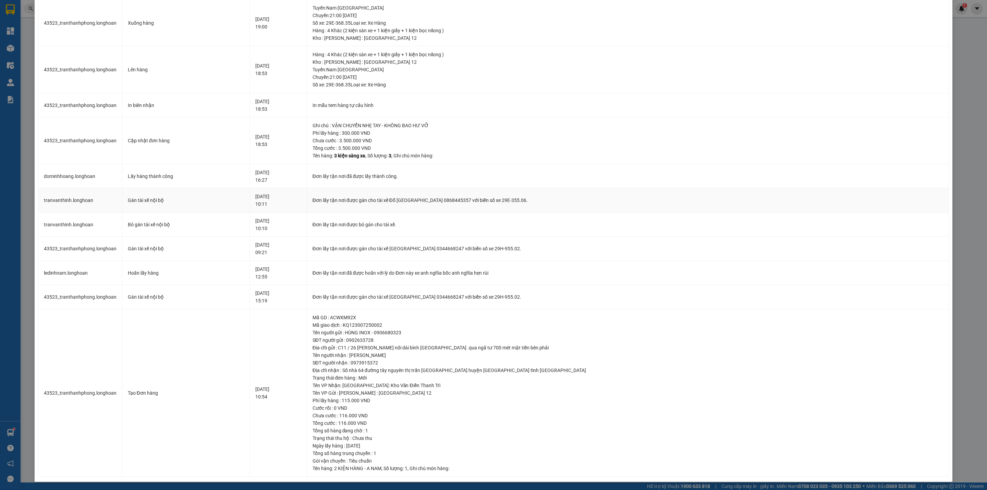
scroll to position [434, 0]
click at [424, 251] on div "Đơn lấy tận nơi được gán cho tài xế [GEOGRAPHIC_DATA] 0344668247 với biển số xe…" at bounding box center [628, 249] width 631 height 8
click at [386, 176] on div "Đơn lấy tận nơi đã được lấy thành công." at bounding box center [628, 176] width 631 height 8
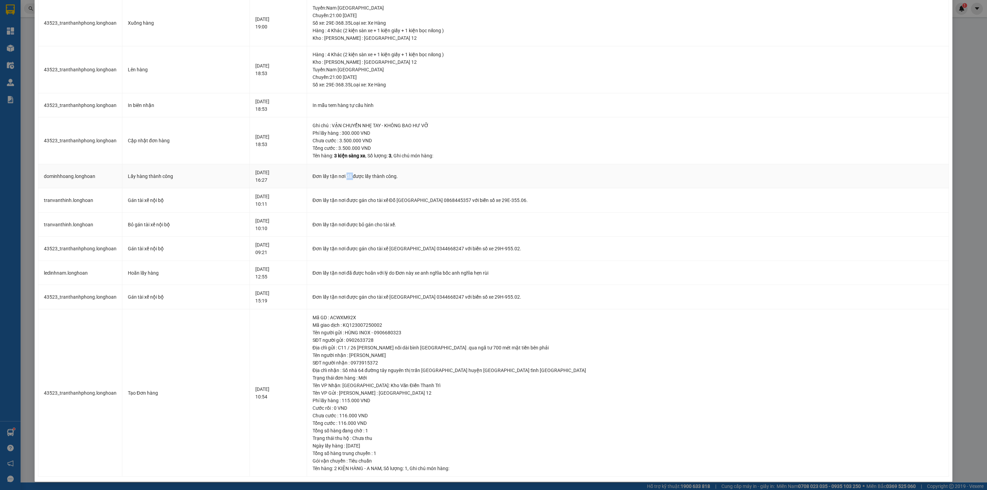
click at [386, 176] on div "Đơn lấy tận nơi đã được lấy thành công." at bounding box center [628, 176] width 631 height 8
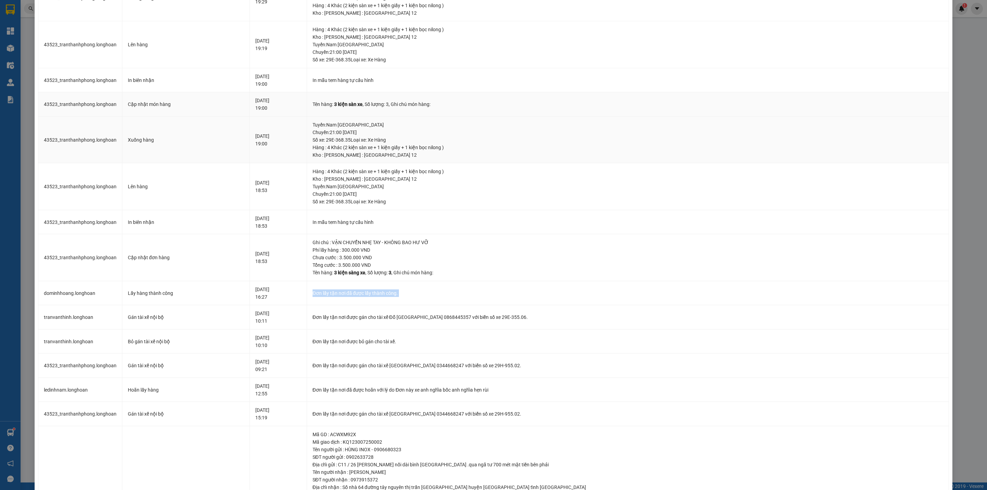
scroll to position [280, 0]
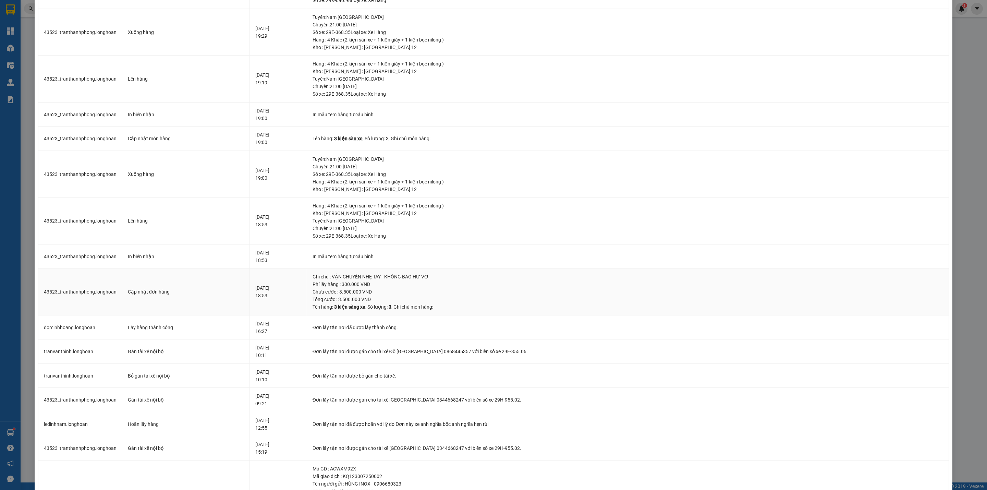
click at [391, 277] on div "Ghi chú : VẬN CHUYỂN NHẸ TAY - KHÔNG BAO HƯ VỠ" at bounding box center [628, 277] width 631 height 8
click at [391, 295] on div "Chưa cước : 3.500.000 VND" at bounding box center [628, 292] width 631 height 8
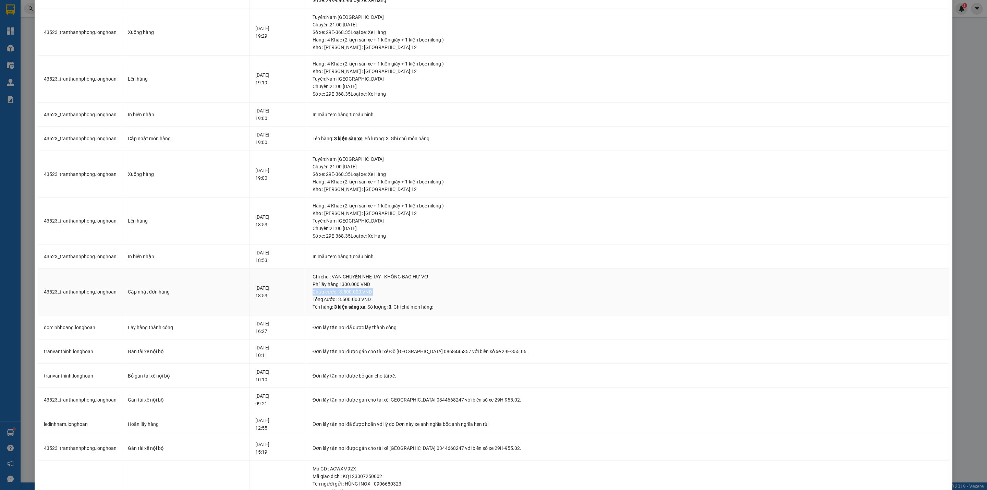
click at [391, 295] on div "Chưa cước : 3.500.000 VND" at bounding box center [628, 292] width 631 height 8
click at [400, 208] on div "Hàng : 4 Khác (2 kiện sàn xe + 1 kiện giấy + 1 kiện bọc nilong )" at bounding box center [628, 206] width 631 height 8
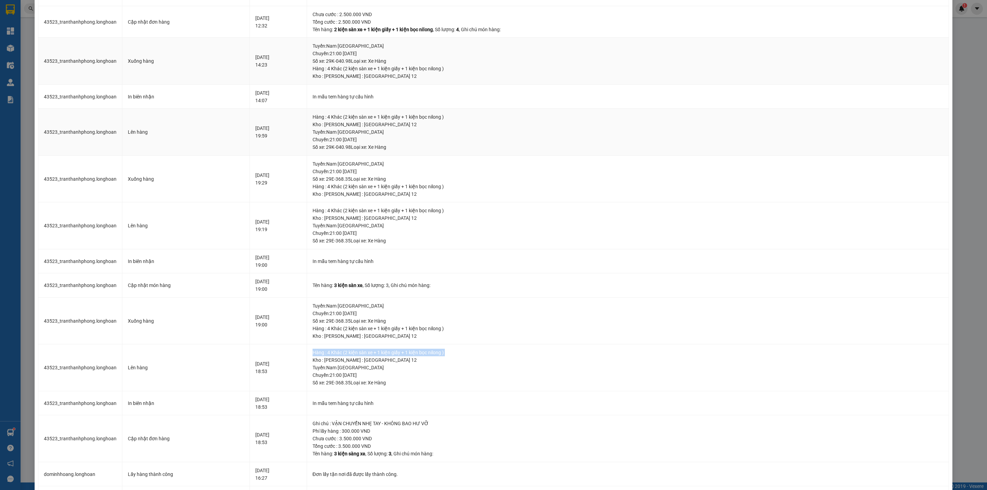
scroll to position [74, 0]
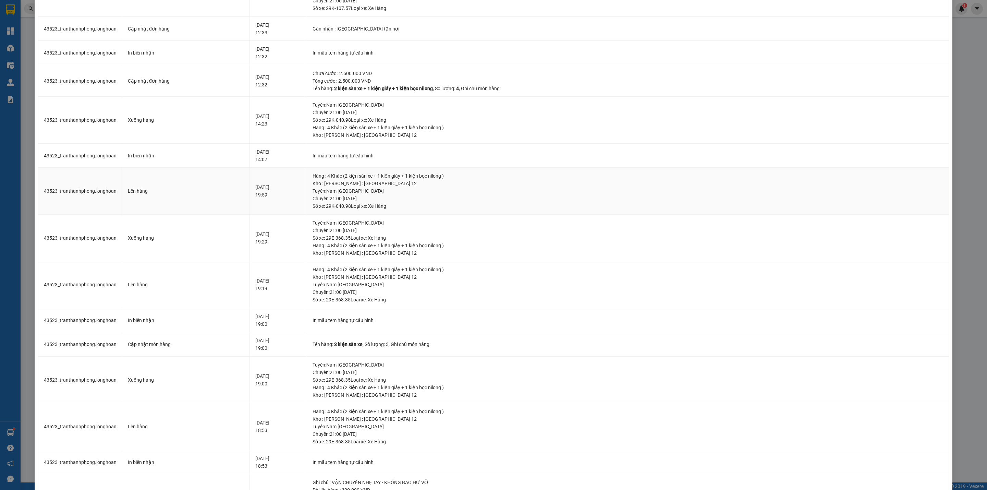
click at [397, 177] on div "Hàng : 4 Khác (2 kiện sàn xe + 1 kiện giấy + 1 kiện bọc nilong )" at bounding box center [628, 176] width 631 height 8
click at [392, 104] on div "Tuyến : Nam Trung Bắc QL1A Chuyến: 21:00 [DATE] Số xe: 29K-040.98 Loại xe: Xe H…" at bounding box center [628, 112] width 631 height 23
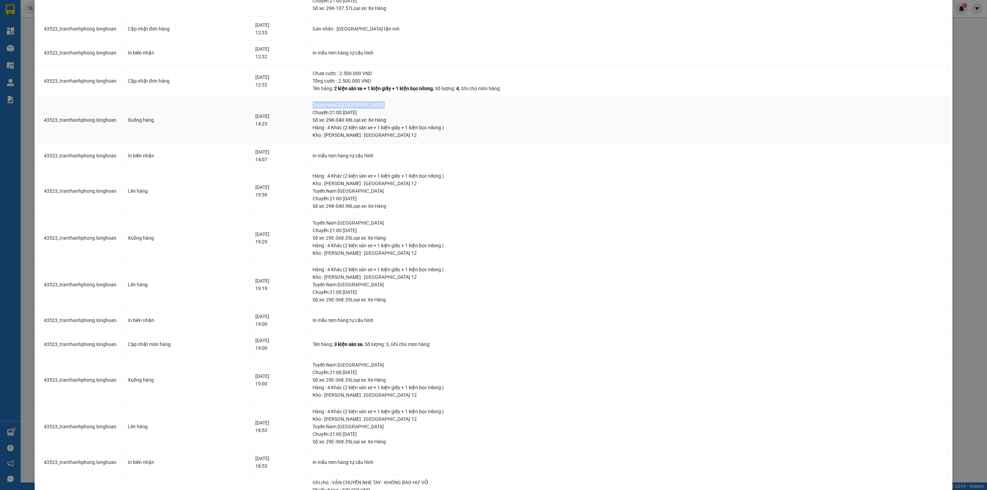
click at [392, 104] on div "Tuyến : Nam Trung Bắc QL1A Chuyến: 21:00 [DATE] Số xe: 29K-040.98 Loại xe: Xe H…" at bounding box center [628, 112] width 631 height 23
click at [391, 104] on div "Tuyến : Nam Trung Bắc QL1A Chuyến: 21:00 [DATE] Số xe: 29K-040.98 Loại xe: Xe H…" at bounding box center [628, 112] width 631 height 23
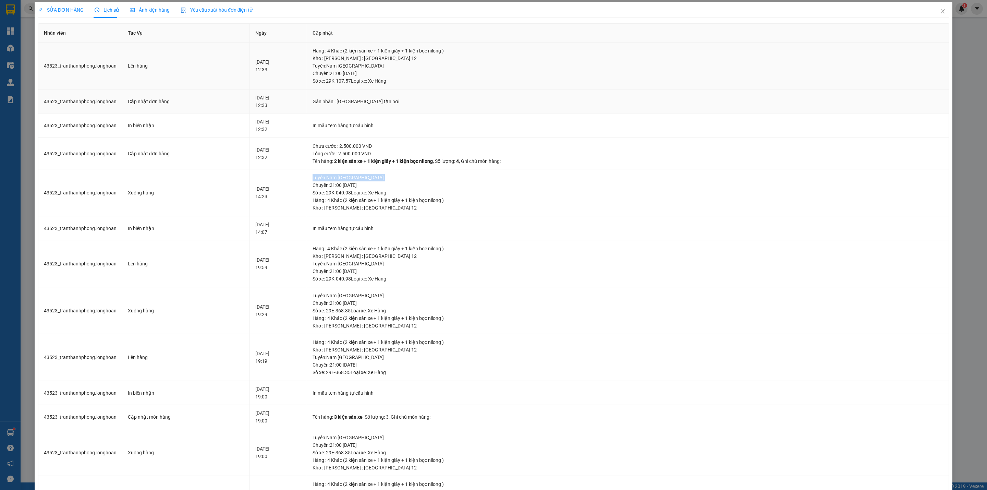
scroll to position [0, 0]
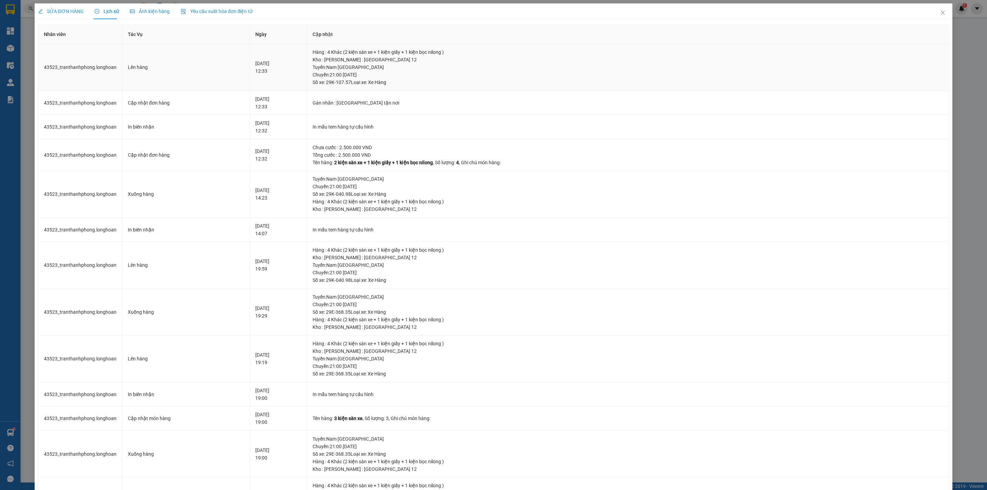
click at [395, 51] on div "Hàng : 4 Khác (2 kiện sàn xe + 1 kiện giấy + 1 kiện bọc nilong )" at bounding box center [628, 52] width 631 height 8
click at [392, 66] on div "Tuyến : Nam Trung Bắc QL1A Chuyến: 21:00 [DATE] Số xe: 29K-107.57 Loại xe: Xe H…" at bounding box center [628, 74] width 631 height 23
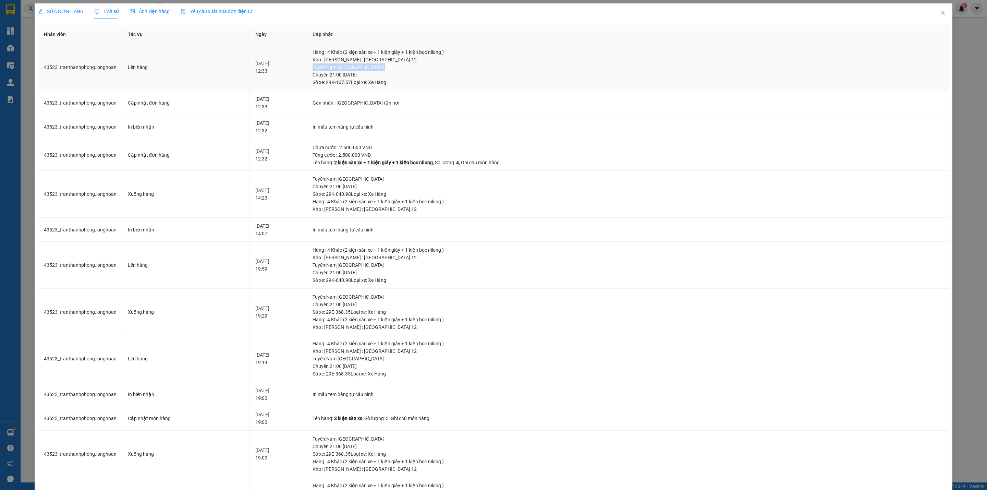
click at [392, 66] on div "Tuyến : Nam Trung Bắc QL1A Chuyến: 21:00 [DATE] Số xe: 29K-107.57 Loại xe: Xe H…" at bounding box center [628, 74] width 631 height 23
click at [59, 7] on div "SỬA ĐƠN HÀNG" at bounding box center [61, 11] width 46 height 16
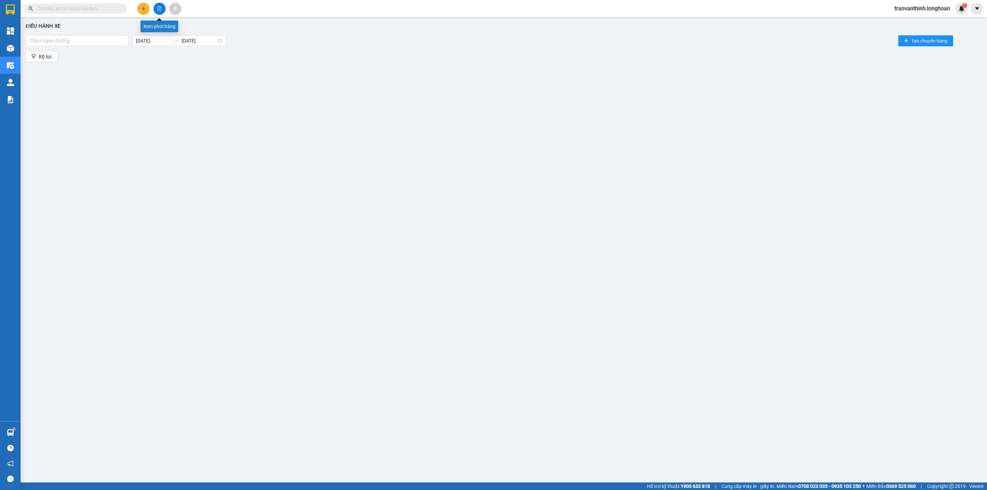
click at [157, 7] on icon "file-add" at bounding box center [159, 8] width 5 height 5
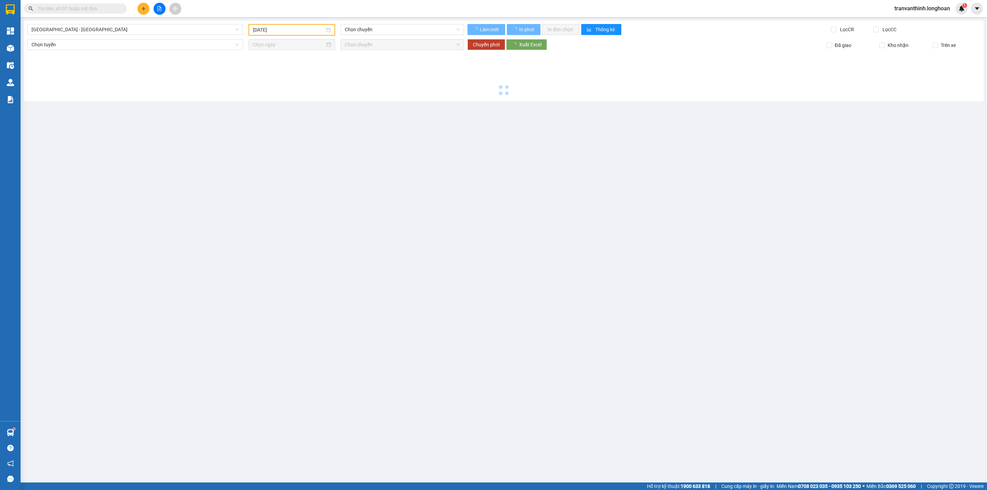
type input "[DATE]"
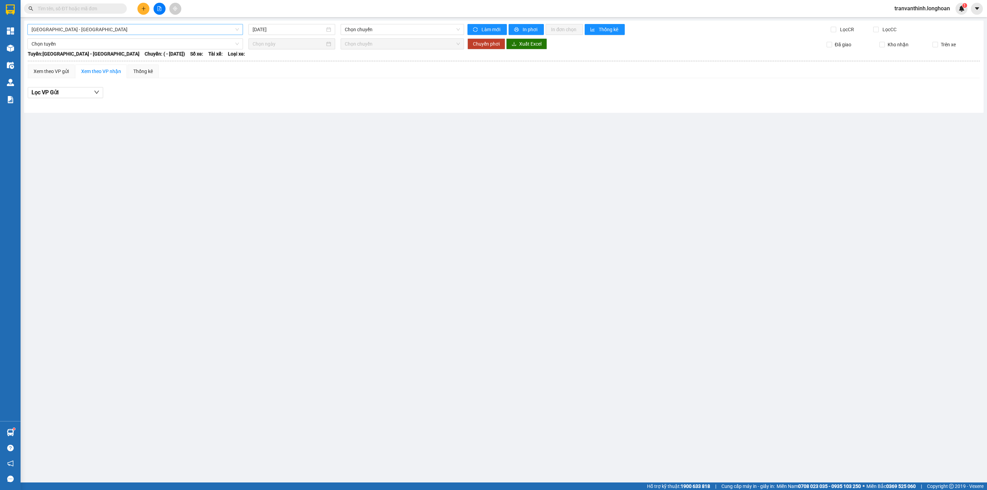
drag, startPoint x: 151, startPoint y: 27, endPoint x: 145, endPoint y: 29, distance: 6.4
click at [150, 27] on span "[GEOGRAPHIC_DATA] - [GEOGRAPHIC_DATA]" at bounding box center [135, 29] width 207 height 10
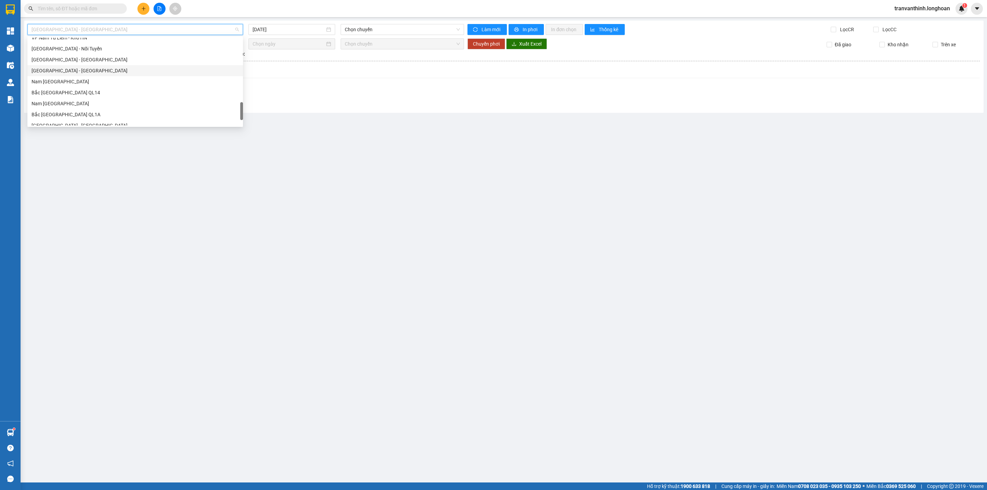
scroll to position [449, 0]
click at [68, 66] on div "Nam [GEOGRAPHIC_DATA]" at bounding box center [135, 66] width 207 height 8
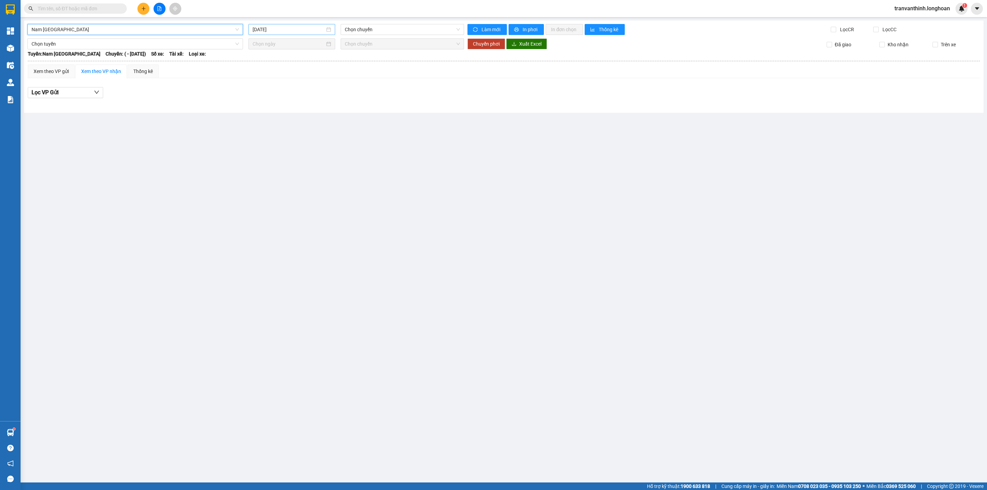
click at [297, 26] on input "[DATE]" at bounding box center [289, 30] width 72 height 8
click at [270, 90] on div "11" at bounding box center [271, 90] width 8 height 8
type input "[DATE]"
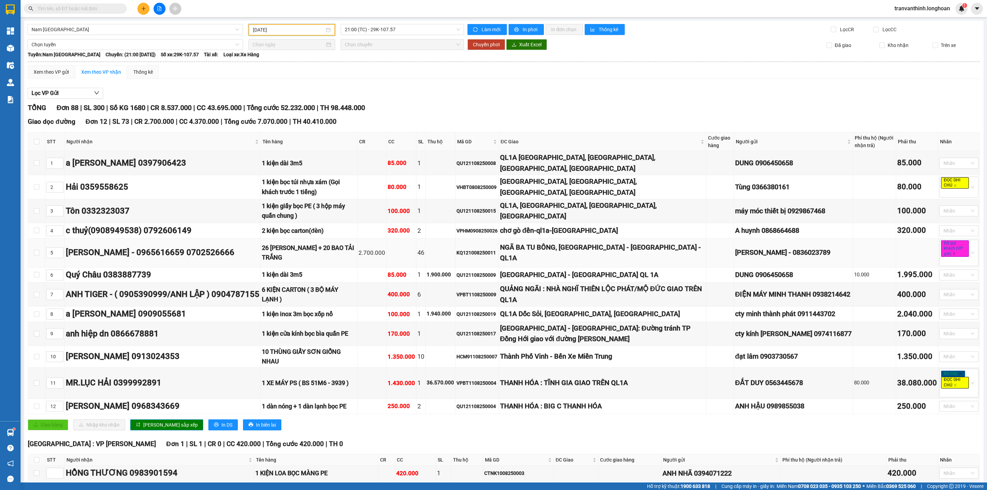
click at [380, 248] on div "2.700.000" at bounding box center [371, 252] width 27 height 9
click at [381, 248] on div "2.700.000" at bounding box center [371, 252] width 27 height 9
click at [383, 248] on div "2.700.000" at bounding box center [371, 252] width 27 height 9
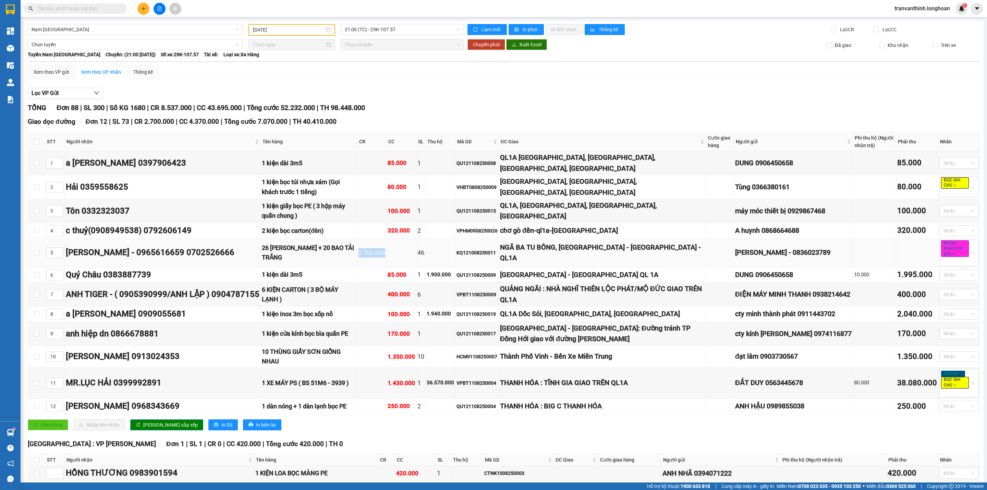
click at [383, 248] on div "2.700.000" at bounding box center [371, 252] width 27 height 9
click at [485, 249] on div "KQ121008250011" at bounding box center [477, 253] width 41 height 8
click at [74, 11] on input "text" at bounding box center [78, 9] width 81 height 8
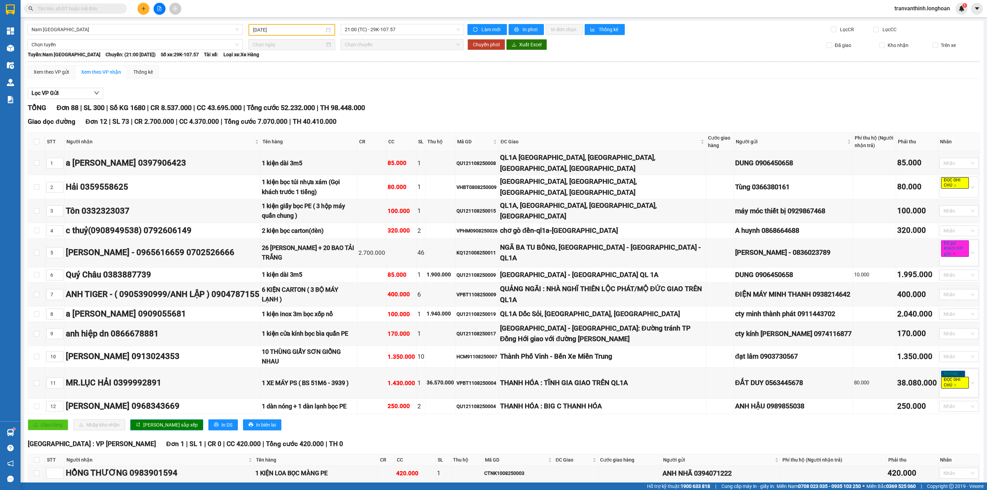
paste input "KQ120708250014"
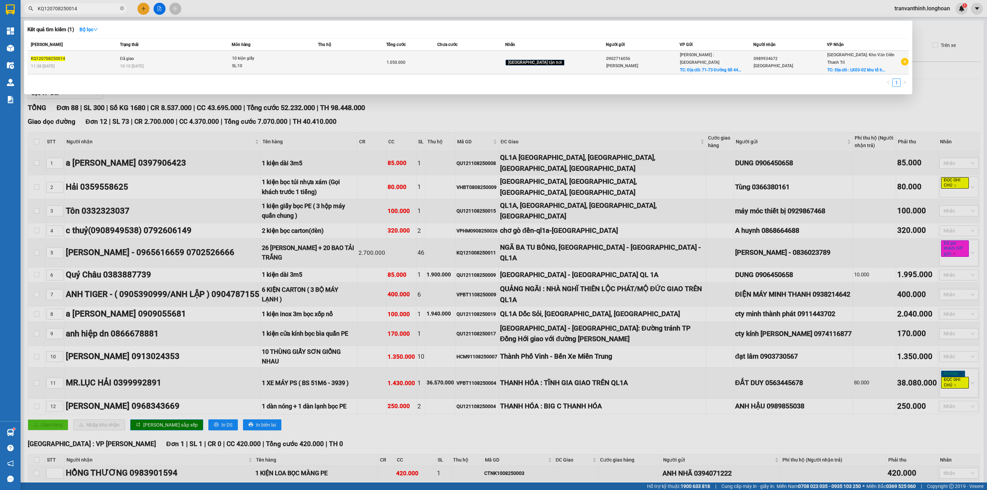
type input "KQ120708250014"
click at [357, 61] on td at bounding box center [352, 63] width 68 height 24
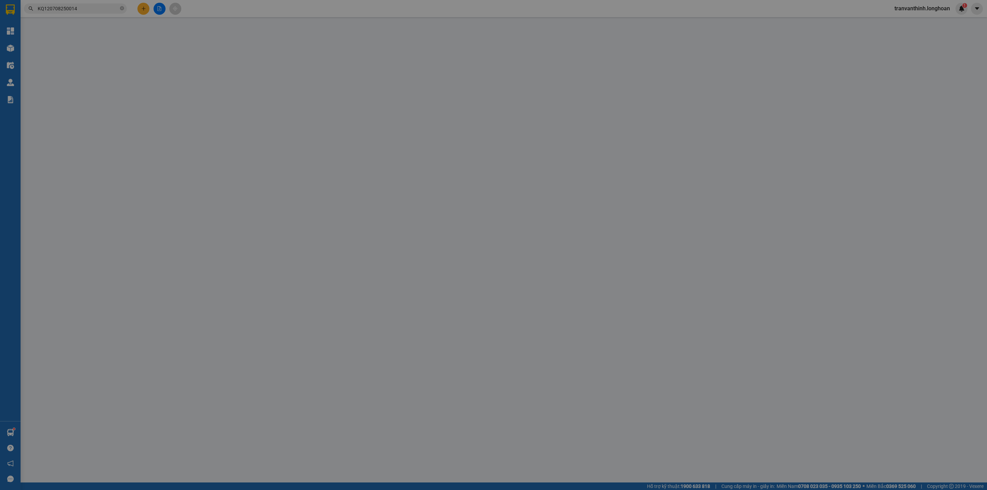
type input "0902716056"
type input "[PERSON_NAME]"
checkbox input "true"
type input "Địa chỉ: [STREET_ADDRESS]"
type input "100.000"
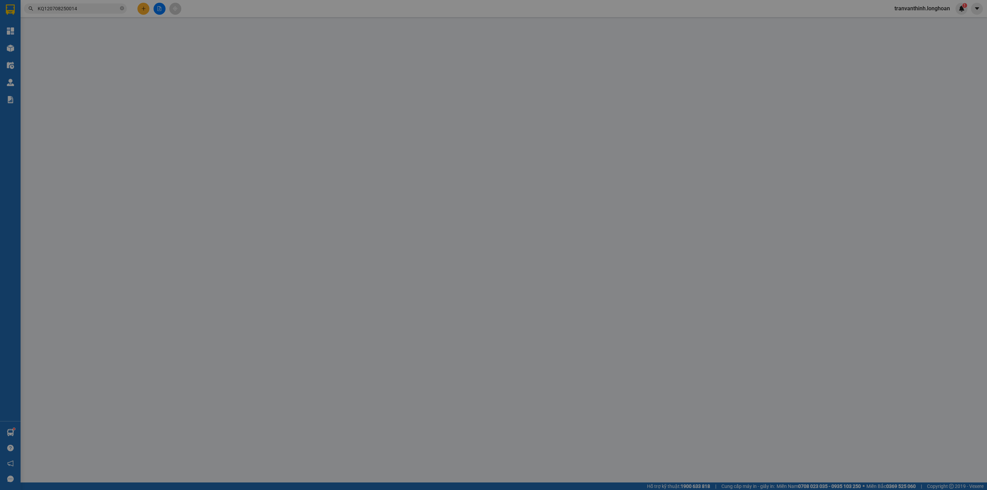
type input "0989934672"
type input "[GEOGRAPHIC_DATA]"
checkbox input "true"
type input "Địa chỉ : LK03-02 khu tổ hợp thương mại và dịch vụ cao cấp [GEOGRAPHIC_DATA], […"
type input "1.050.000"
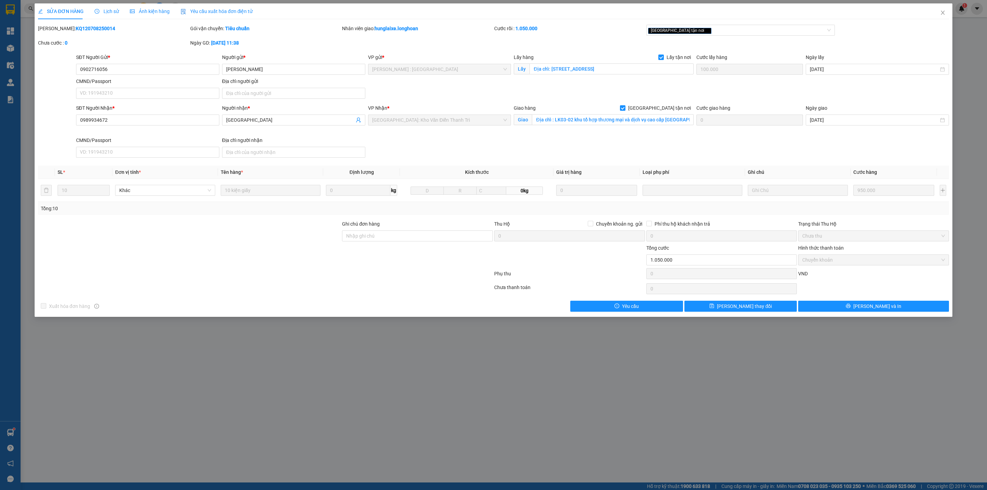
click at [100, 9] on span "Lịch sử" at bounding box center [107, 11] width 24 height 5
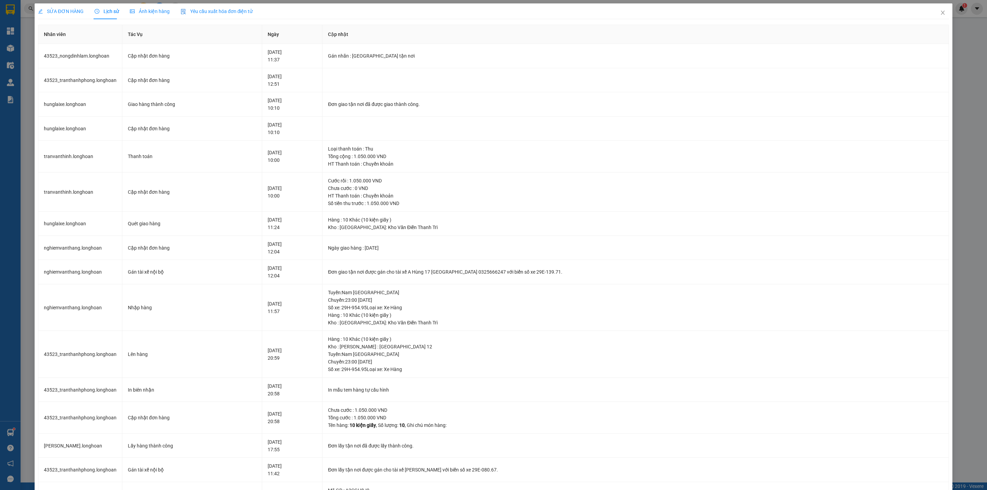
click at [51, 9] on span "SỬA ĐƠN HÀNG" at bounding box center [61, 11] width 46 height 5
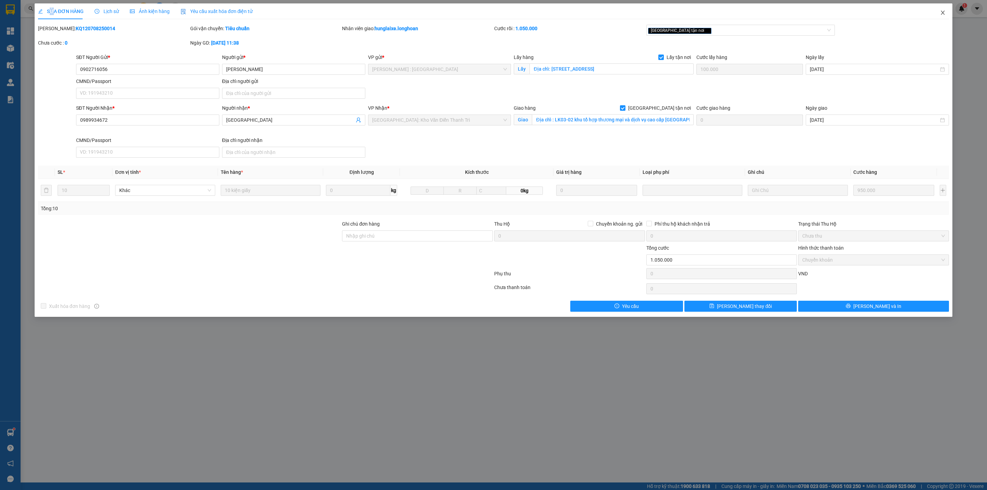
click at [944, 11] on icon "close" at bounding box center [942, 12] width 5 height 5
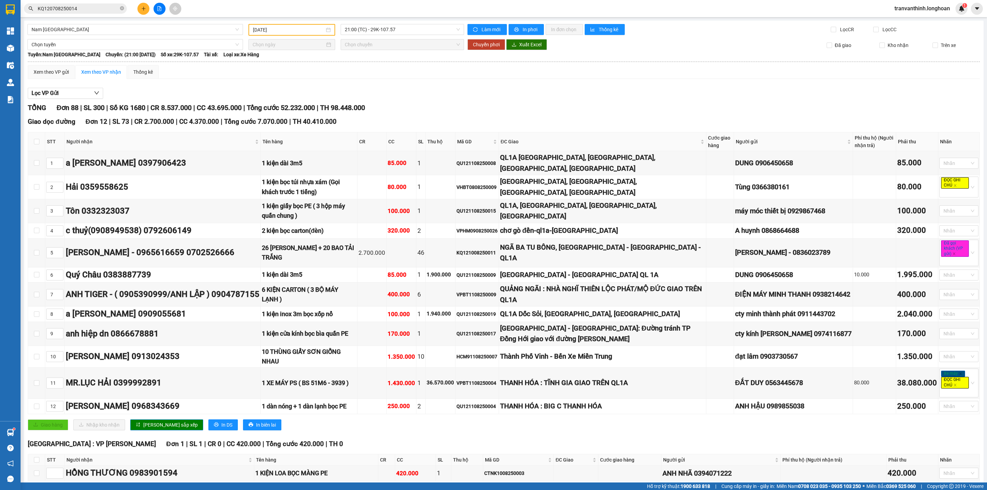
click at [122, 5] on span at bounding box center [122, 8] width 4 height 7
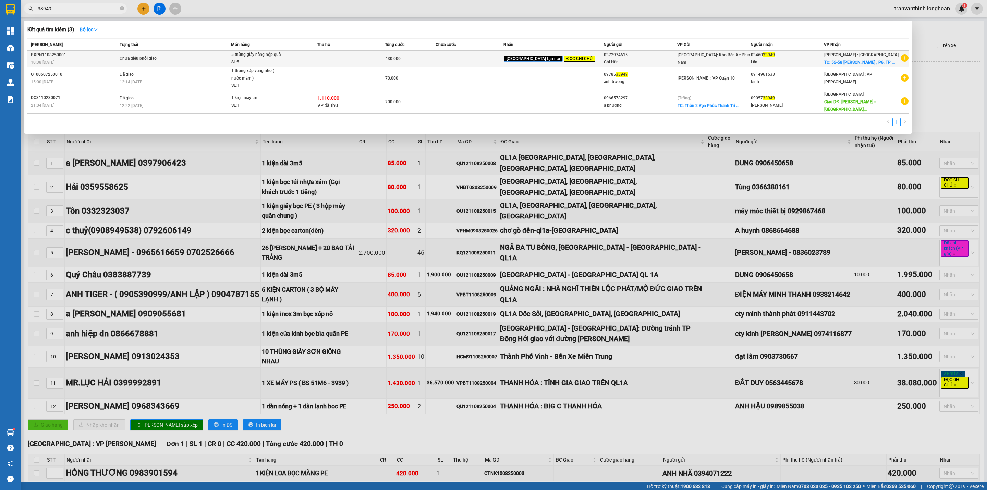
type input "33949"
click at [503, 57] on td at bounding box center [470, 59] width 68 height 16
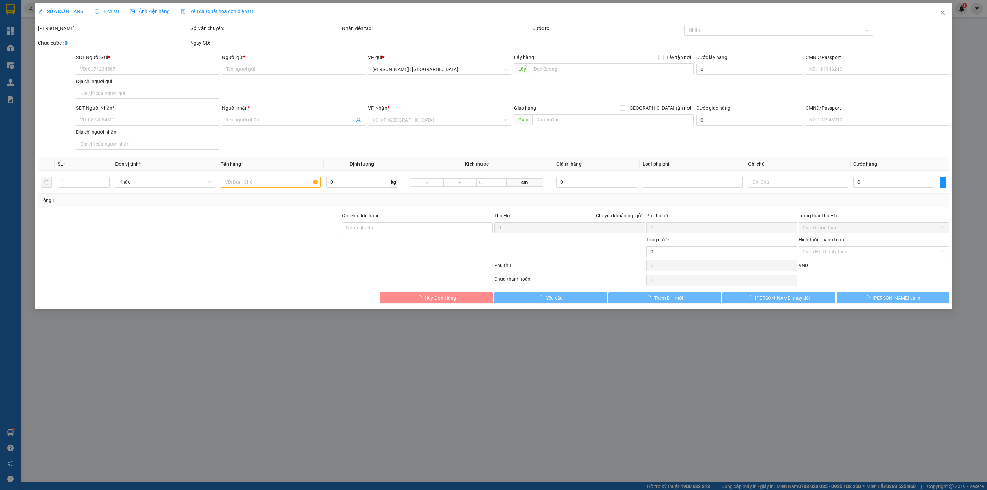
type input "0372974615"
type input "Chị Hân"
type input "0346033949"
type input "Lân"
checkbox input "true"
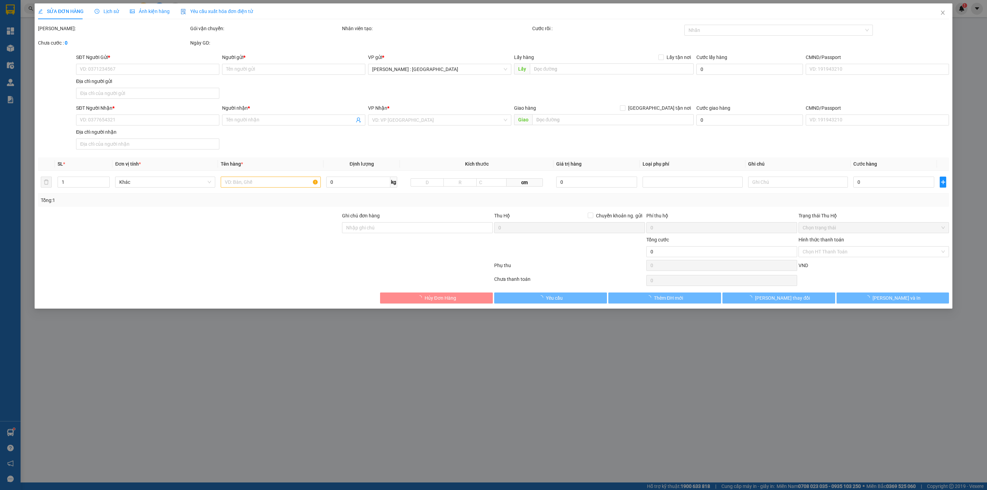
type input "56-58 [PERSON_NAME] , P6, [GEOGRAPHIC_DATA], [GEOGRAPHIC_DATA] ( [GEOGRAPHIC_DA…"
type input "hàng dễ hư hỏng- xin nhẹ tay-hư vỡ không đền"
type input "430.000"
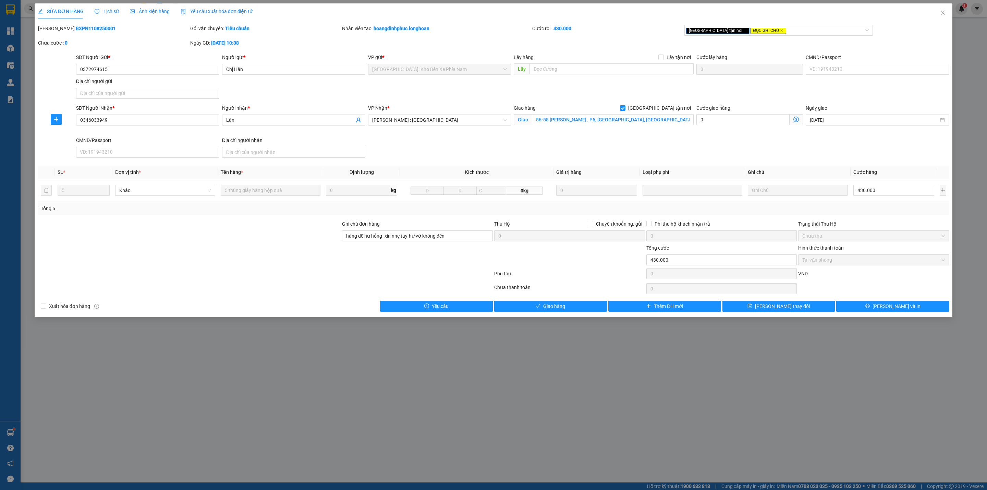
click at [76, 28] on b "BXPN1108250001" at bounding box center [96, 28] width 40 height 5
copy b "BXPN1108250001"
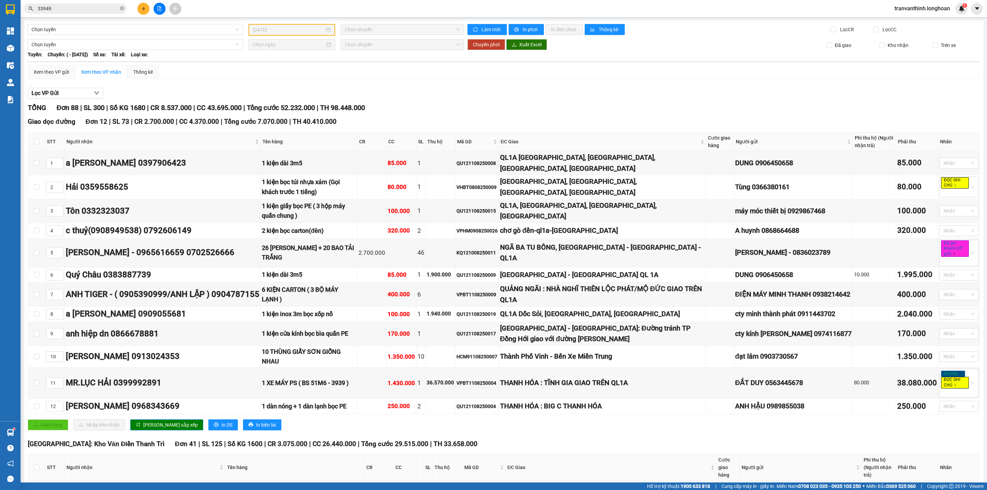
drag, startPoint x: 943, startPoint y: 13, endPoint x: 184, endPoint y: 92, distance: 762.9
click at [942, 13] on span "tranvanthinh.longhoan" at bounding box center [922, 8] width 66 height 9
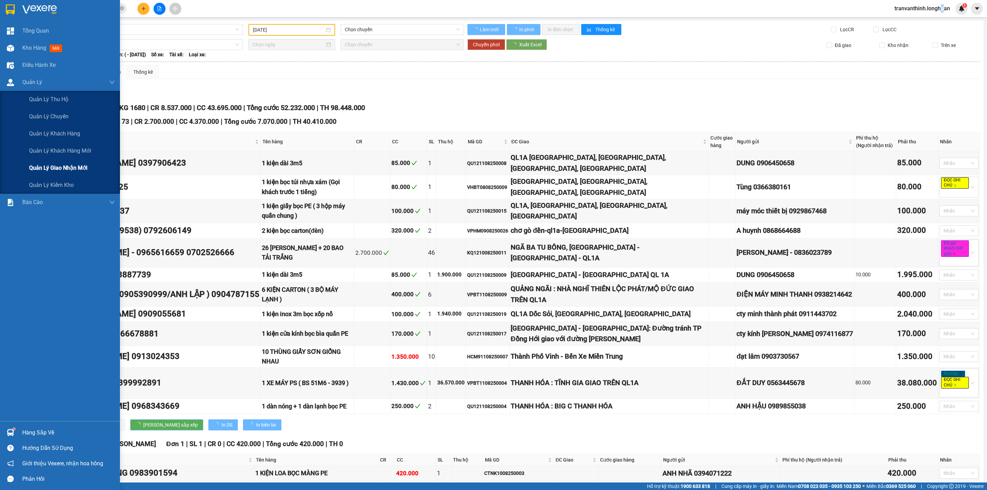
click at [62, 168] on span "Quản lý giao nhận mới" at bounding box center [58, 167] width 58 height 9
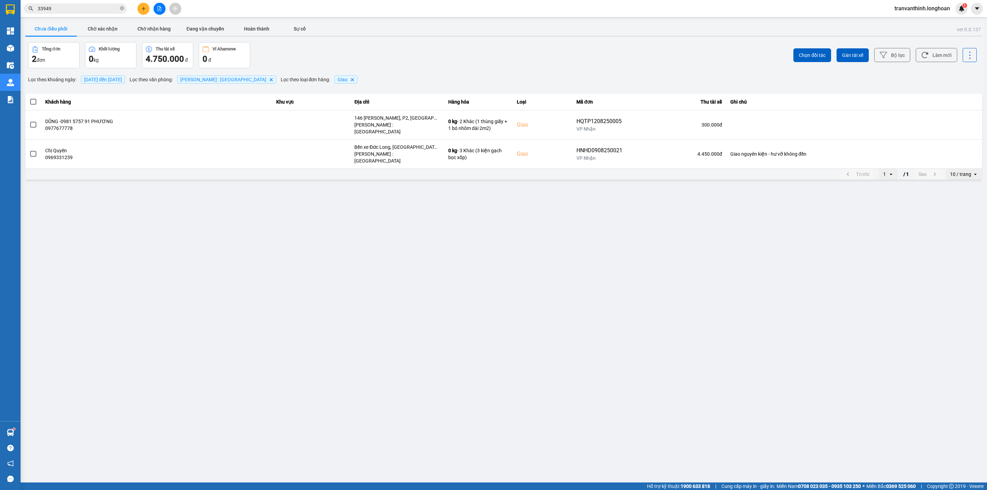
drag, startPoint x: 114, startPoint y: 80, endPoint x: 120, endPoint y: 81, distance: 5.8
click at [120, 81] on span "[DATE] đến [DATE]" at bounding box center [103, 79] width 38 height 5
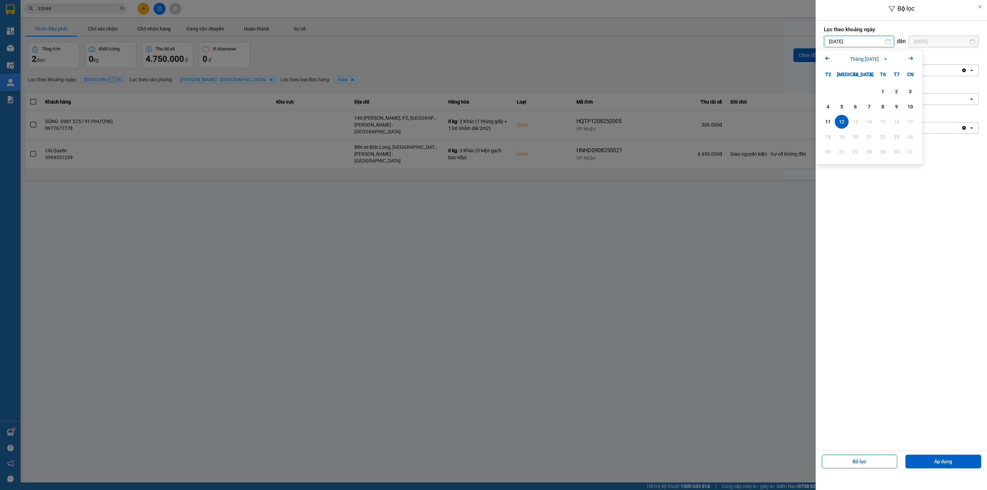
click at [865, 41] on input "[DATE]" at bounding box center [859, 41] width 70 height 11
click at [881, 88] on div "1" at bounding box center [883, 91] width 10 height 8
type input "[DATE]"
click at [939, 44] on input "[DATE]" at bounding box center [944, 41] width 70 height 11
click at [920, 125] on div "13" at bounding box center [920, 122] width 10 height 8
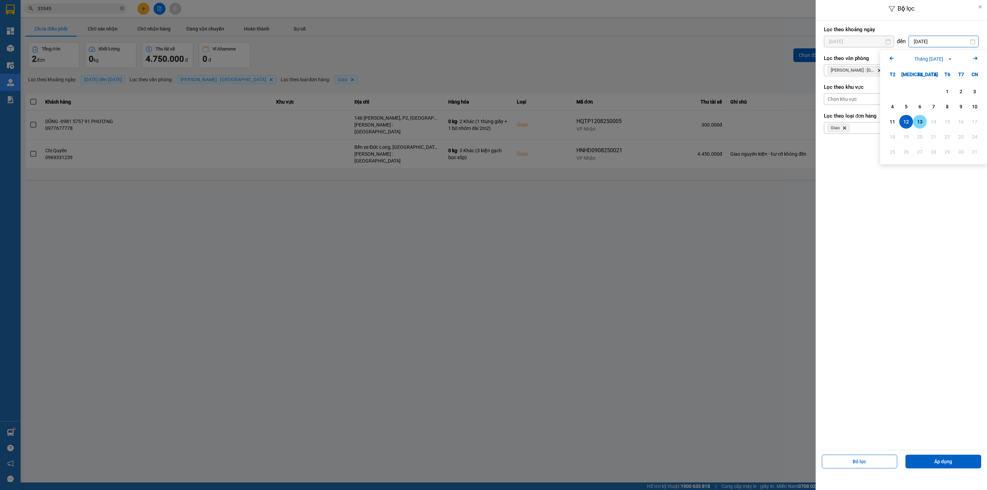
type input "[DATE]"
click at [940, 460] on button "Áp dụng" at bounding box center [943, 461] width 76 height 14
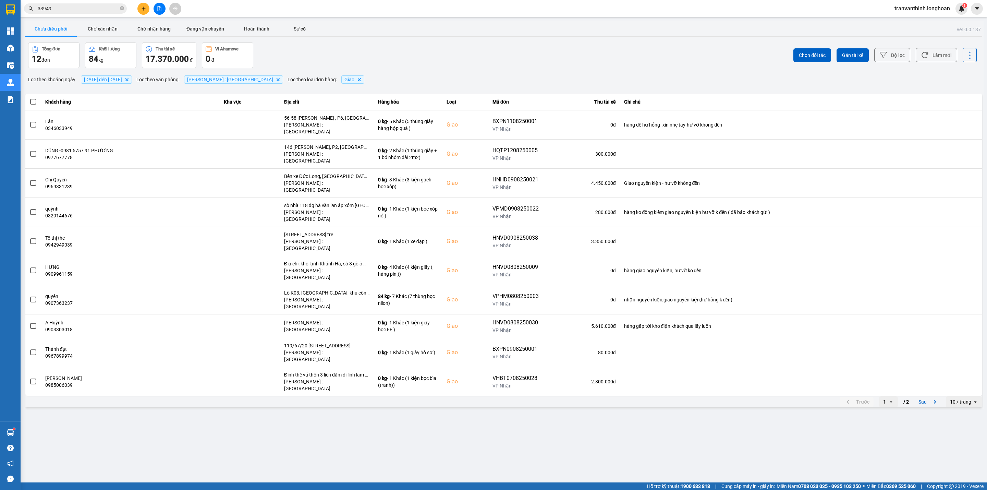
click at [956, 398] on div "10 / trang" at bounding box center [960, 401] width 21 height 7
click at [964, 418] on div "100 / trang" at bounding box center [964, 418] width 25 height 7
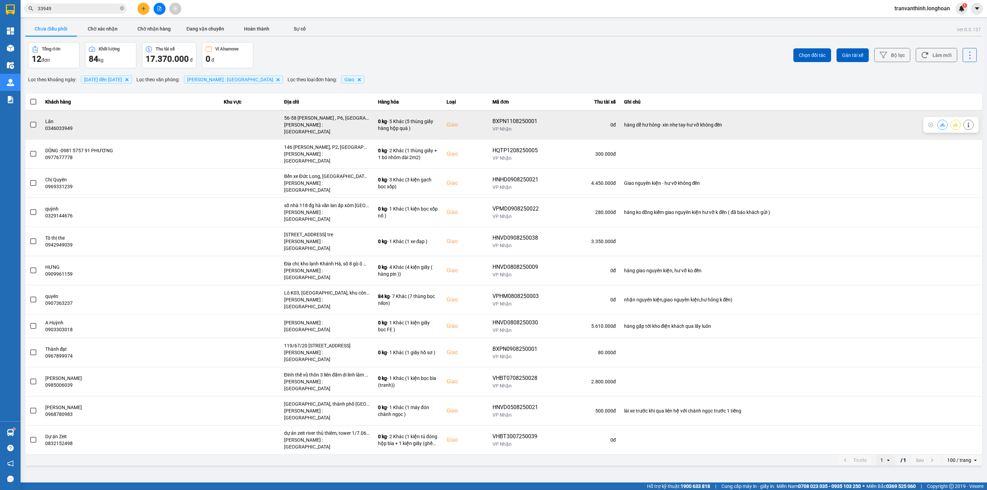
click at [33, 122] on span at bounding box center [33, 125] width 6 height 6
click at [29, 121] on input "checkbox" at bounding box center [29, 121] width 0 height 0
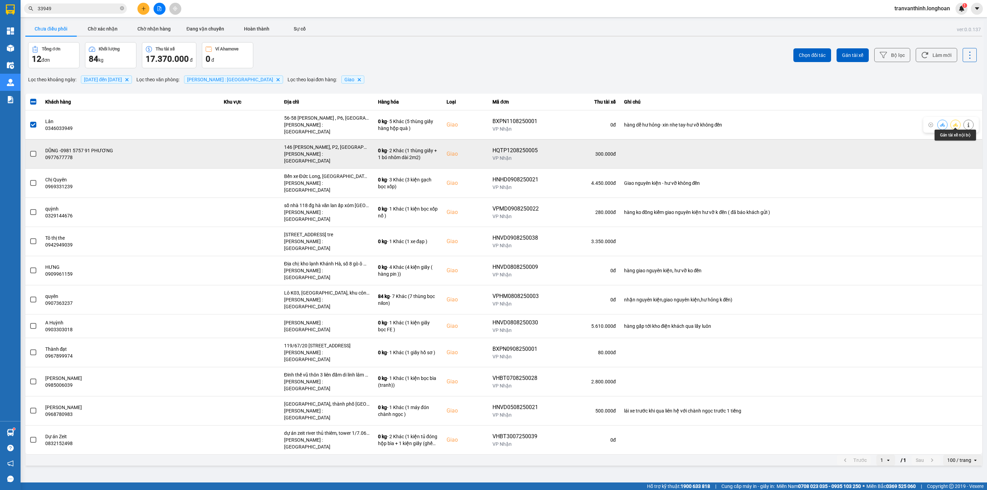
drag, startPoint x: 957, startPoint y: 122, endPoint x: 935, endPoint y: 141, distance: 29.7
click at [956, 124] on icon at bounding box center [955, 124] width 5 height 5
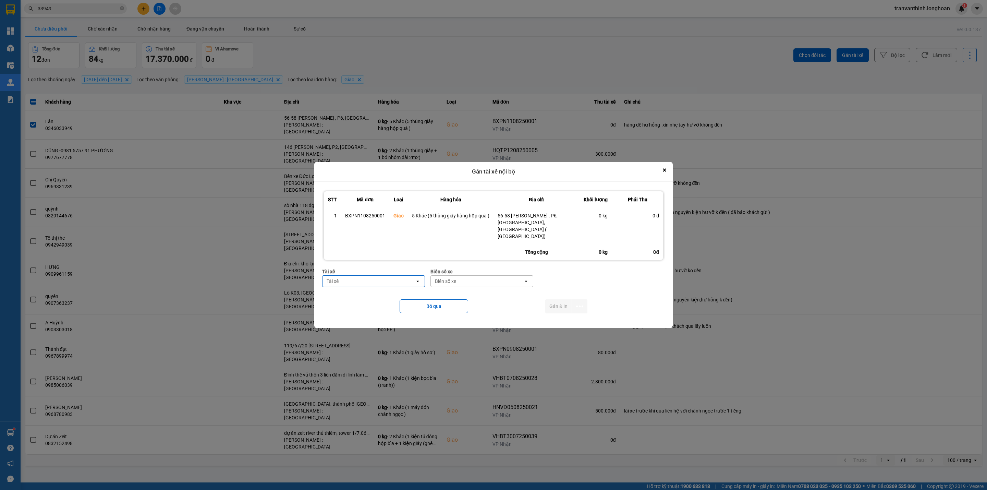
click at [394, 276] on div "Tài xế" at bounding box center [369, 281] width 93 height 11
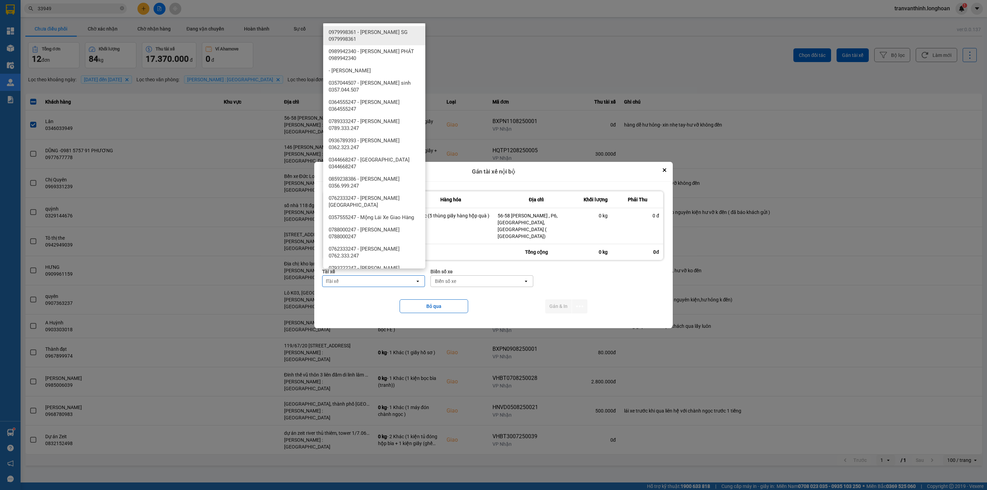
type input "LA"
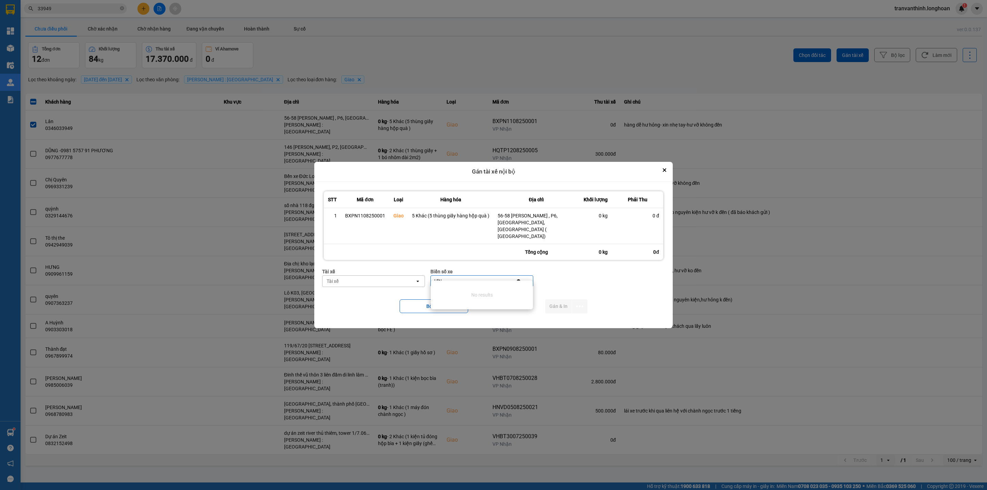
type input "Ư"
type input "LĂNG"
click at [368, 276] on div "Tài xế" at bounding box center [369, 281] width 93 height 11
type input ";"
type input "LĂNG"
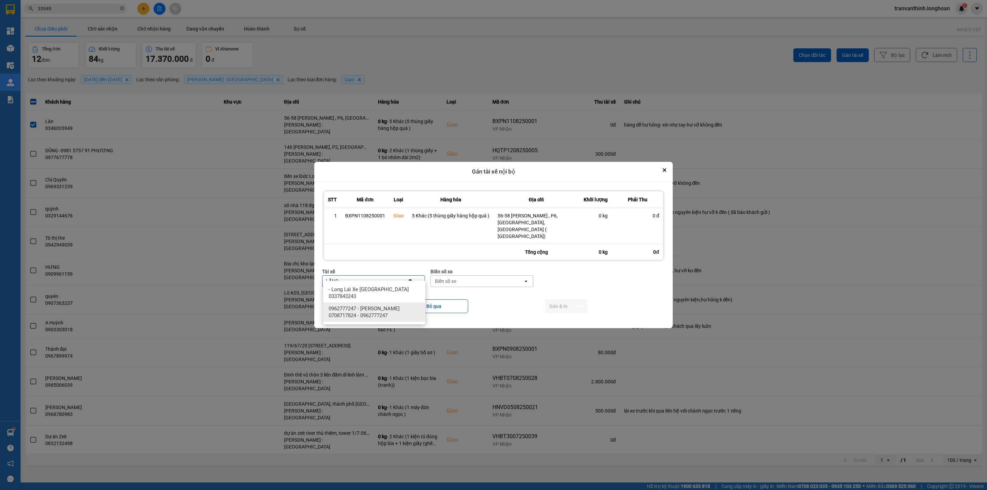
drag, startPoint x: 384, startPoint y: 307, endPoint x: 385, endPoint y: 297, distance: 10.0
click at [384, 307] on span "0962777247 - [PERSON_NAME] 0708717824 - 0962777247" at bounding box center [376, 312] width 94 height 14
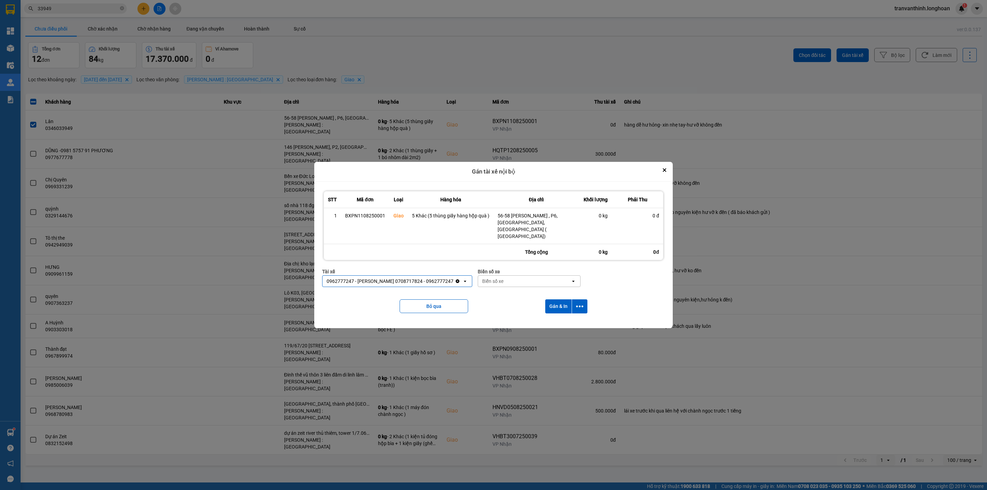
click at [495, 279] on div "Biển số xe" at bounding box center [524, 281] width 93 height 11
type input "97"
click at [507, 303] on div "29E-355.97" at bounding box center [524, 301] width 102 height 12
click at [580, 305] on icon "dialog" at bounding box center [579, 306] width 7 height 2
click at [552, 318] on span "Chỉ gán tài" at bounding box center [552, 318] width 23 height 7
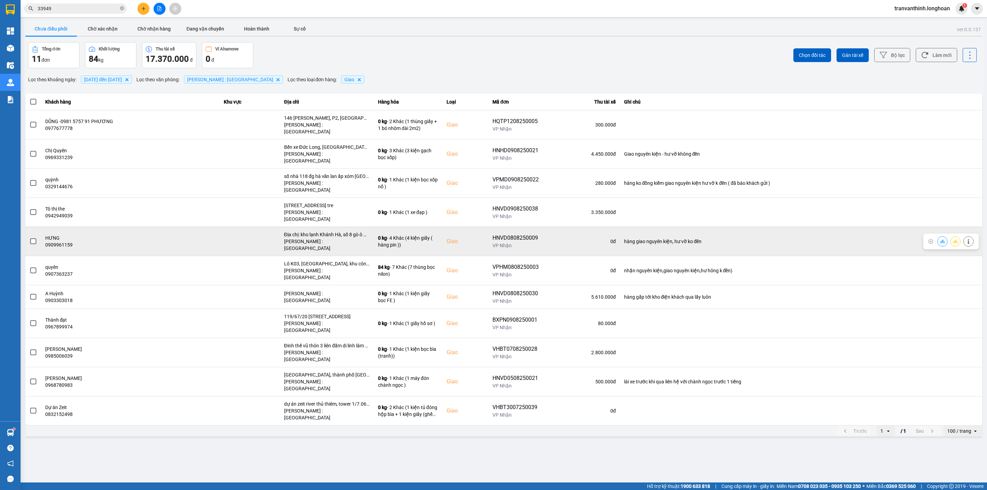
click at [33, 238] on span at bounding box center [33, 241] width 6 height 6
click at [29, 238] on input "checkbox" at bounding box center [29, 238] width 0 height 0
click at [953, 239] on icon at bounding box center [955, 241] width 5 height 5
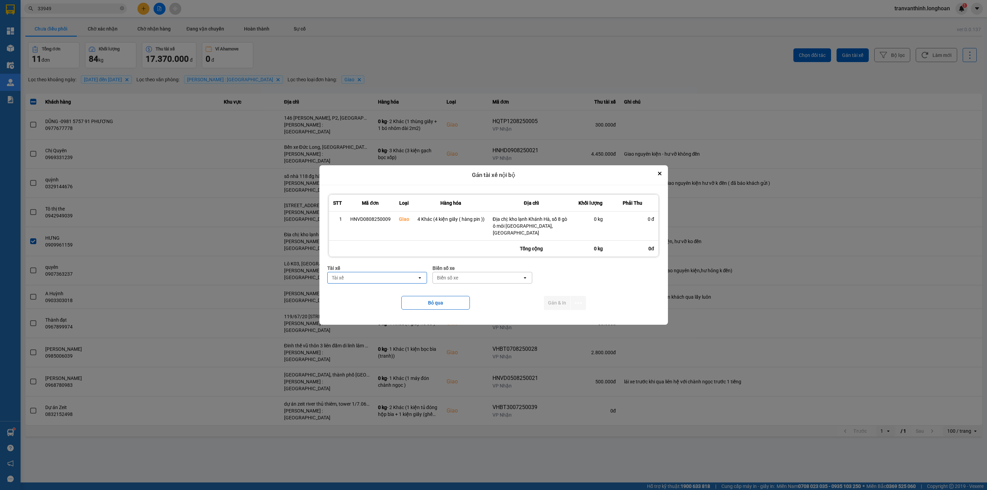
click at [369, 272] on div "Tài xế" at bounding box center [372, 277] width 89 height 11
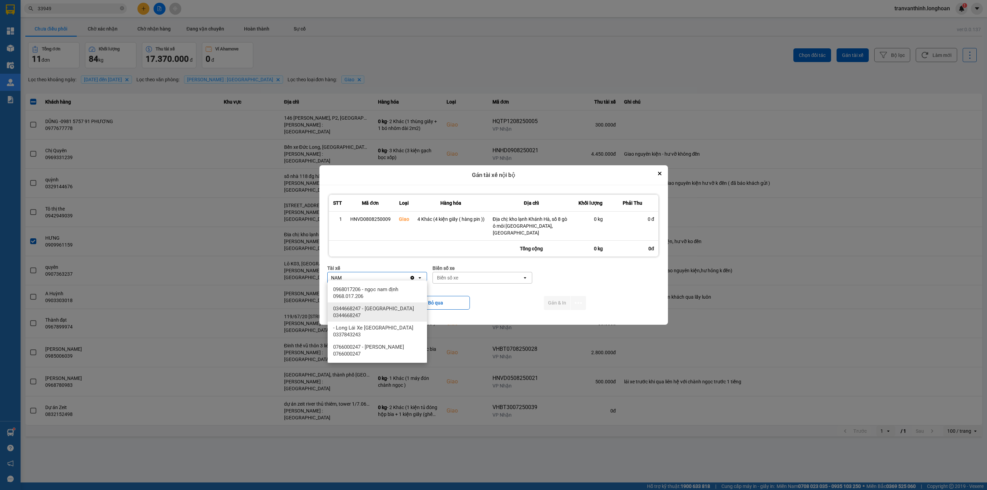
type input "NAM"
drag, startPoint x: 384, startPoint y: 312, endPoint x: 401, endPoint y: 313, distance: 17.8
click at [385, 313] on span "0344668247 - [GEOGRAPHIC_DATA] 0344668247" at bounding box center [378, 312] width 91 height 14
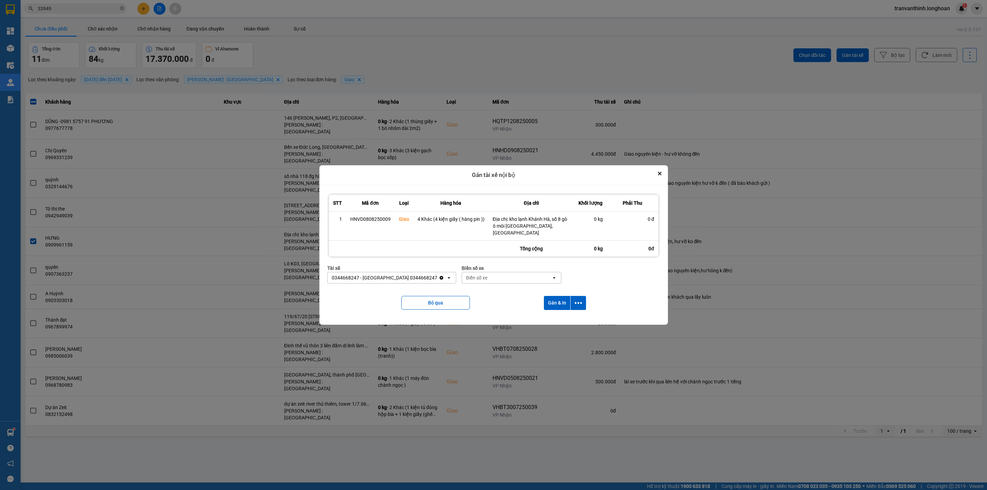
click at [479, 273] on div "Biển số xe" at bounding box center [506, 277] width 89 height 11
type input "5502"
click at [476, 289] on div "29H-955.02" at bounding box center [492, 289] width 99 height 12
click at [582, 297] on button "dialog" at bounding box center [578, 303] width 15 height 14
click at [552, 319] on span "Chỉ gán tài" at bounding box center [550, 318] width 23 height 7
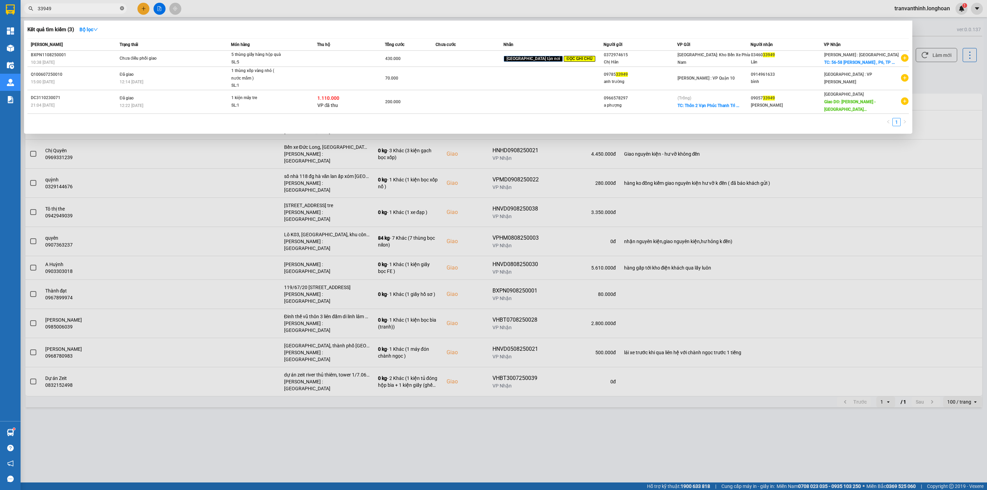
click at [122, 7] on icon "close-circle" at bounding box center [122, 8] width 4 height 4
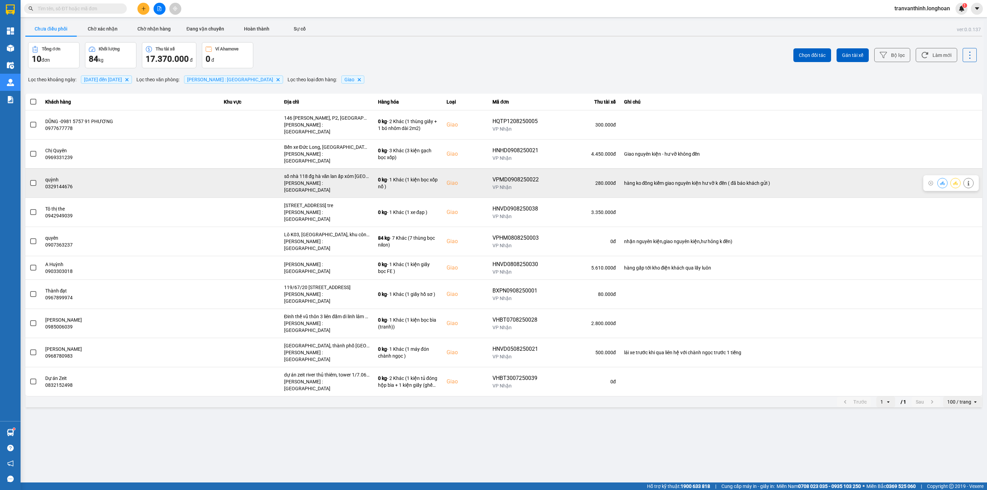
click at [957, 181] on icon at bounding box center [955, 183] width 5 height 5
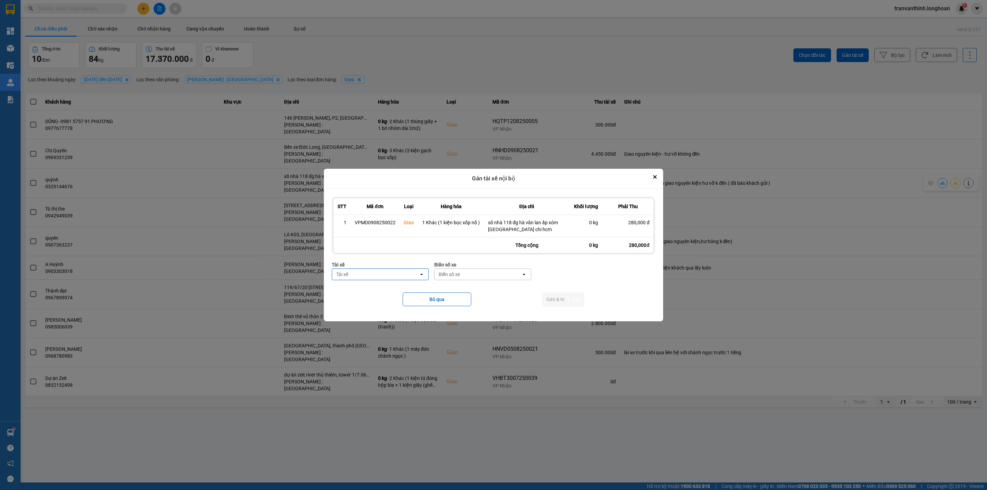
click at [383, 277] on div "Tài xế" at bounding box center [375, 274] width 87 height 11
type input "DƯƠNG"
click at [384, 296] on span "0774555247 - [PERSON_NAME] 0774555247" at bounding box center [382, 293] width 88 height 14
click at [482, 273] on div "Biển số xe" at bounding box center [471, 274] width 21 height 7
type input "28105"
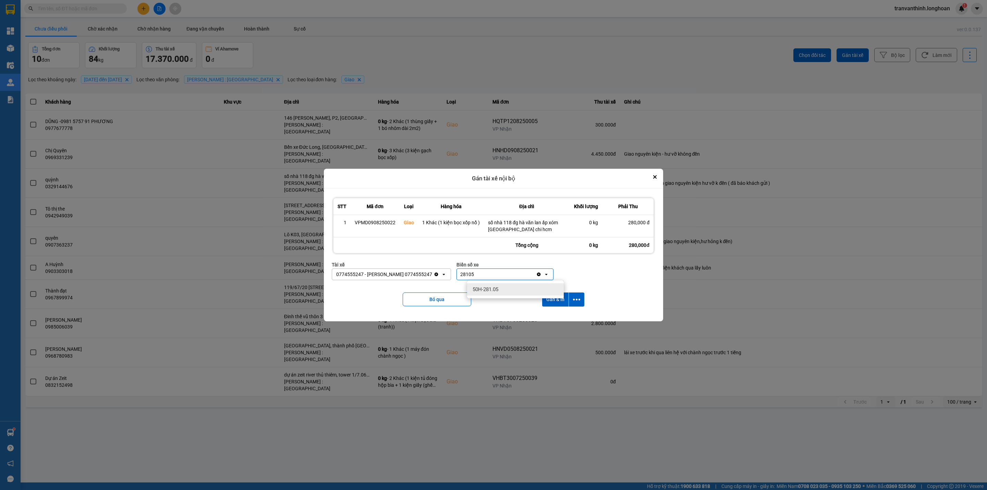
click at [497, 290] on span "50H-281.05" at bounding box center [486, 289] width 26 height 7
click at [575, 301] on icon "dialog" at bounding box center [576, 299] width 7 height 7
click at [552, 318] on span "Chỉ gán tài" at bounding box center [549, 318] width 23 height 7
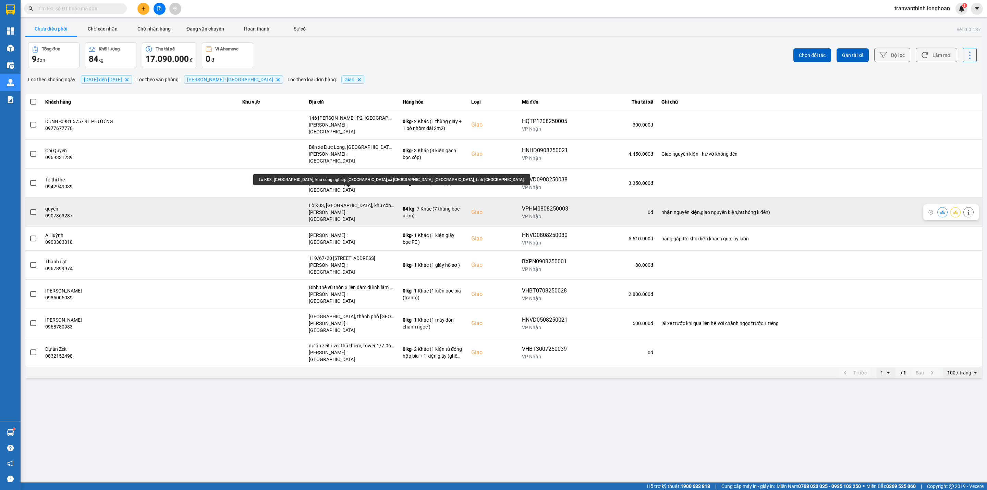
click at [322, 202] on div "Lô K03, [GEOGRAPHIC_DATA], khu công nghiệp [GEOGRAPHIC_DATA],xã [GEOGRAPHIC_DAT…" at bounding box center [352, 212] width 86 height 21
